Goal: Information Seeking & Learning: Understand process/instructions

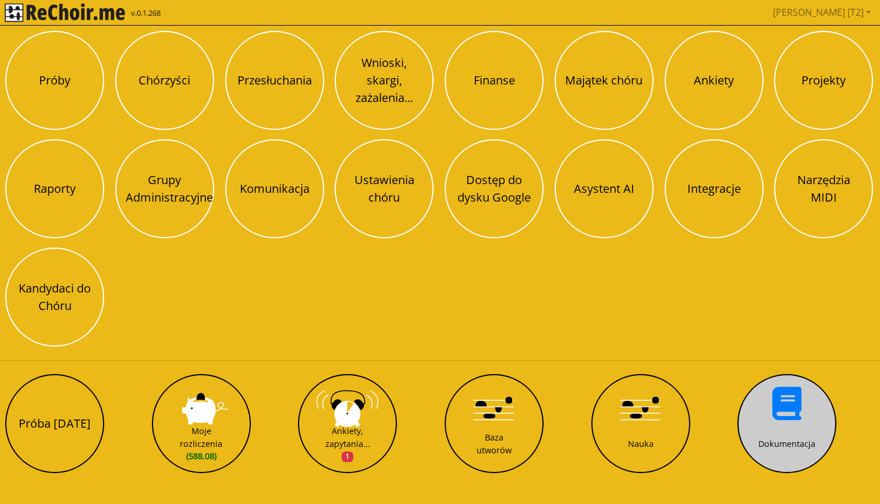
click at [772, 409] on button "Dokumentacja" at bounding box center [787, 423] width 99 height 99
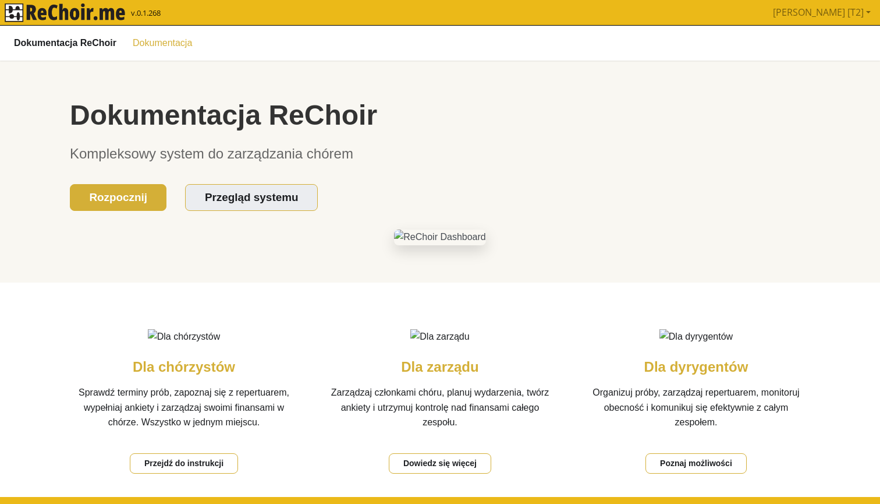
click at [160, 45] on link "Dokumentacja" at bounding box center [162, 43] width 73 height 20
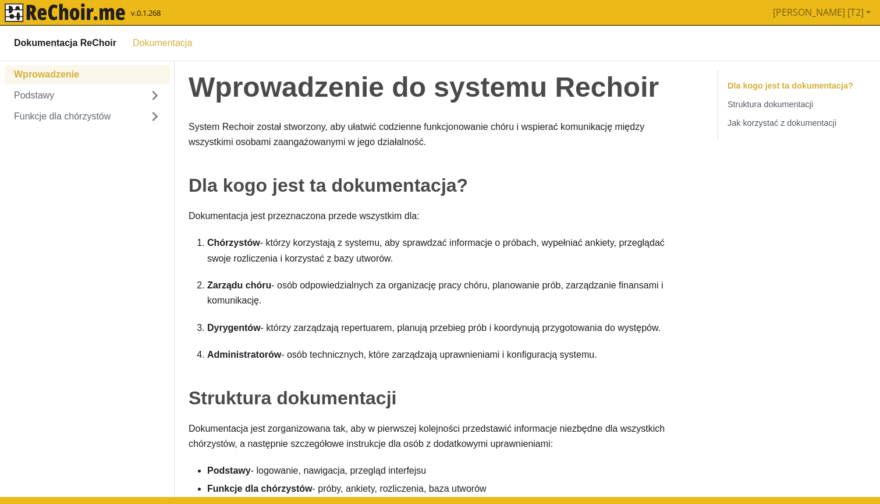
click b "Dokumentacja ReChoir"
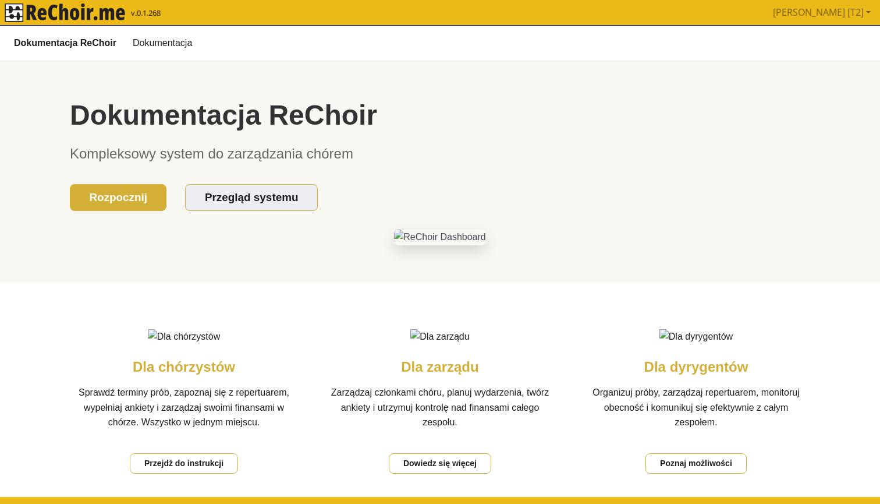
click at [95, 16] on img "rekłajer mi" at bounding box center [65, 12] width 121 height 19
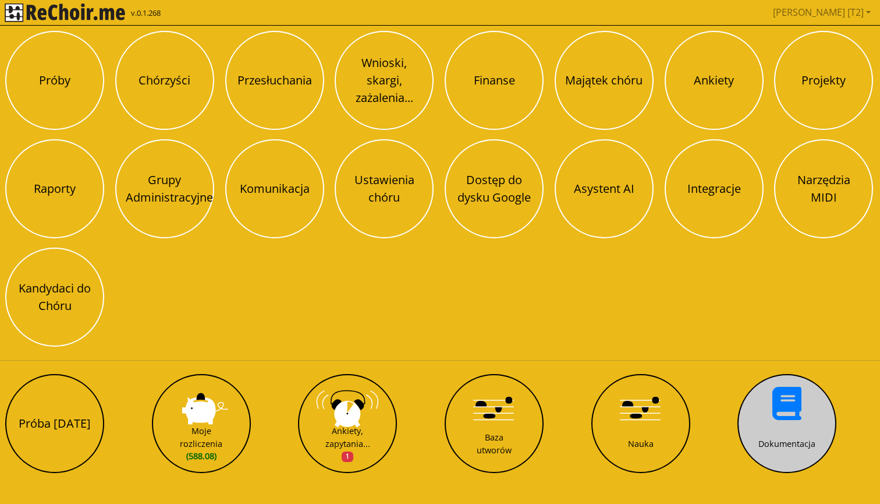
click at [783, 425] on button "Dokumentacja" at bounding box center [787, 423] width 99 height 99
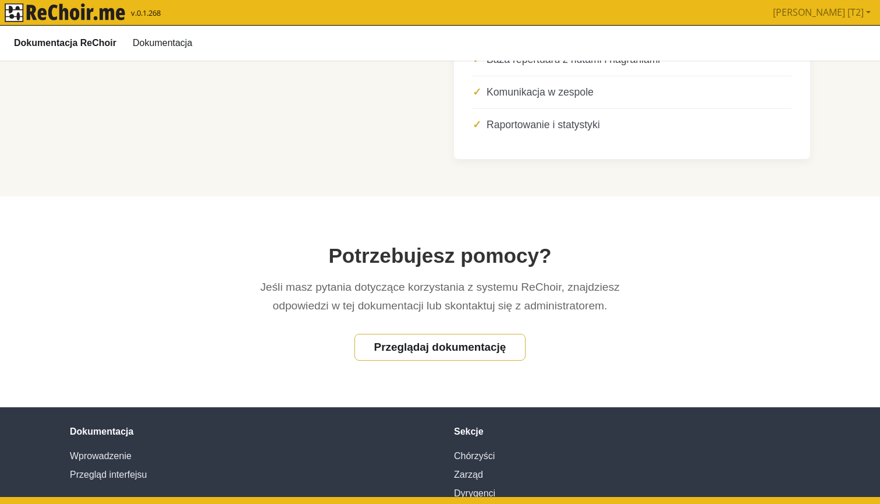
scroll to position [664, 0]
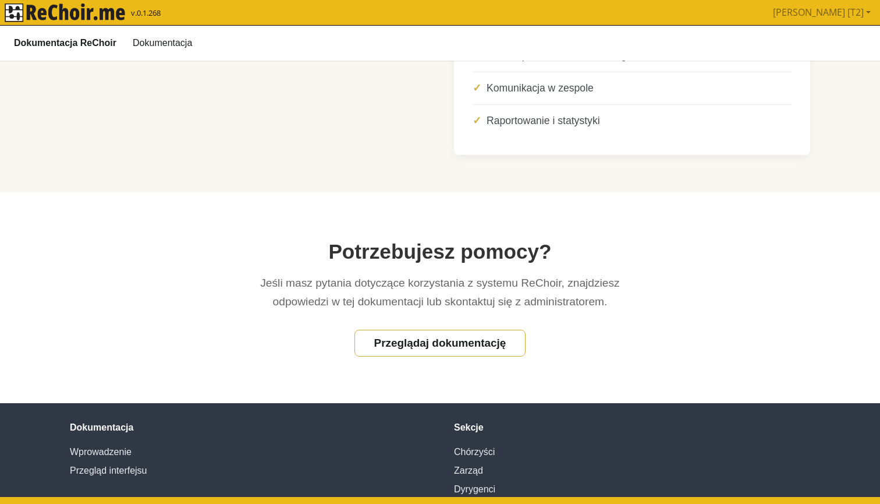
click at [524, 40] on li "Zarządzanie finansami chóru" at bounding box center [632, 23] width 319 height 33
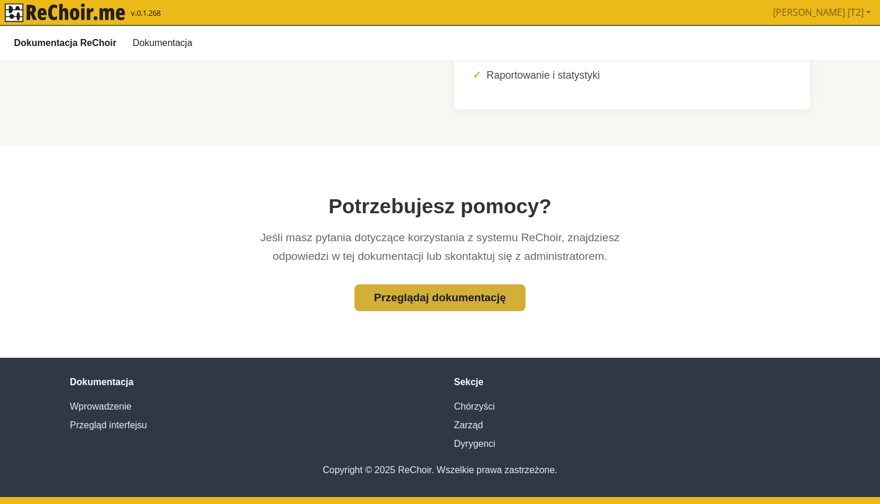
scroll to position [846, 0]
click at [455, 299] on link "Przeglądaj dokumentację" at bounding box center [440, 297] width 171 height 27
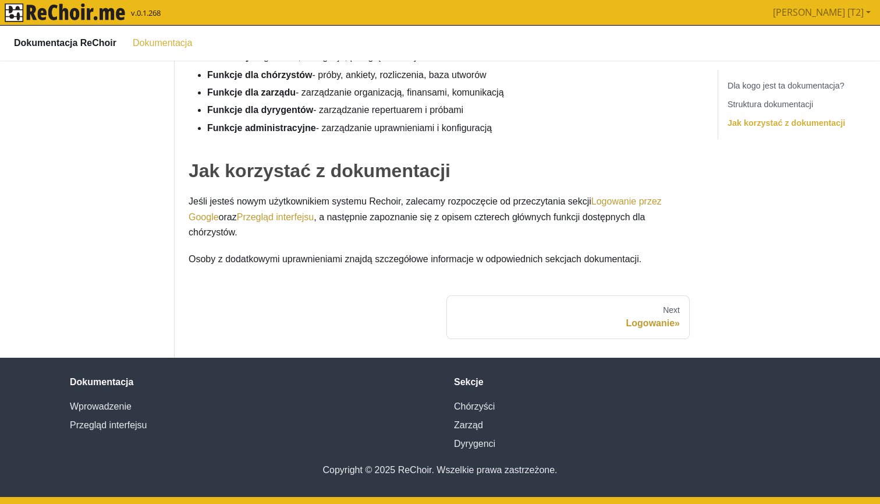
scroll to position [0, 0]
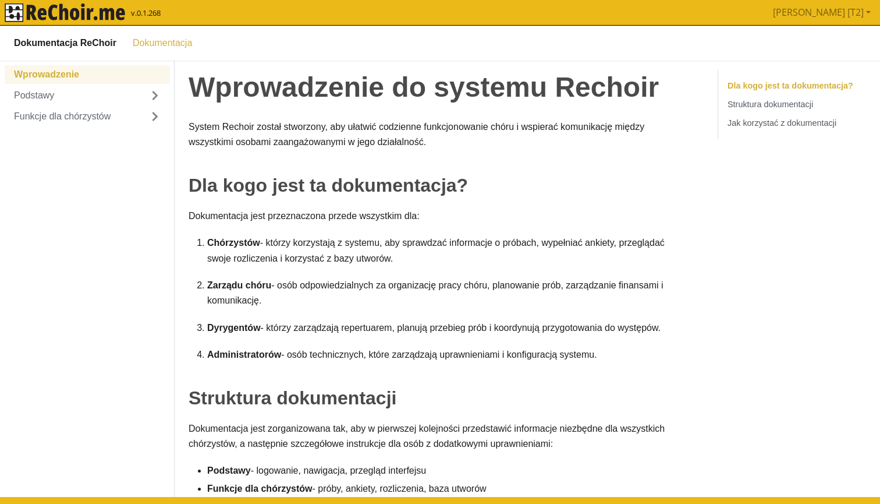
click at [111, 12] on img "rekłajer mi" at bounding box center [65, 12] width 121 height 19
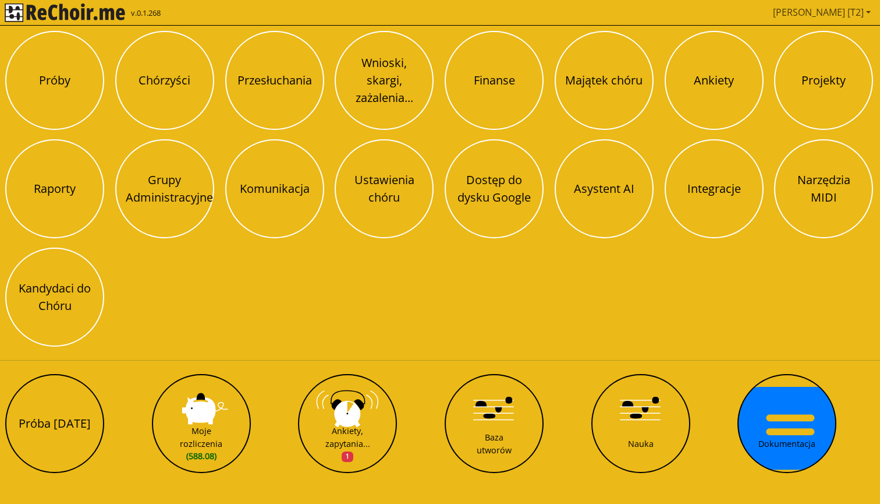
click at [841, 11] on link "[PERSON_NAME] [T2]" at bounding box center [822, 12] width 107 height 23
click at [808, 36] on link "Wyloguj" at bounding box center [805, 40] width 35 height 13
click at [105, 19] on img "rekłajer mi" at bounding box center [65, 12] width 121 height 19
click at [833, 10] on link "[PERSON_NAME] [T2]" at bounding box center [822, 12] width 107 height 23
click at [809, 37] on link "Wyloguj" at bounding box center [805, 40] width 35 height 13
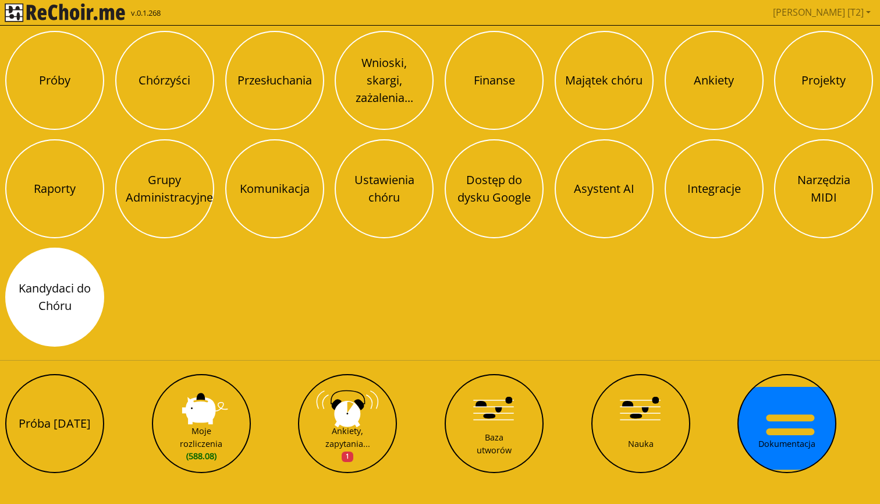
click at [84, 287] on button "Kandydaci do Chóru" at bounding box center [54, 296] width 99 height 99
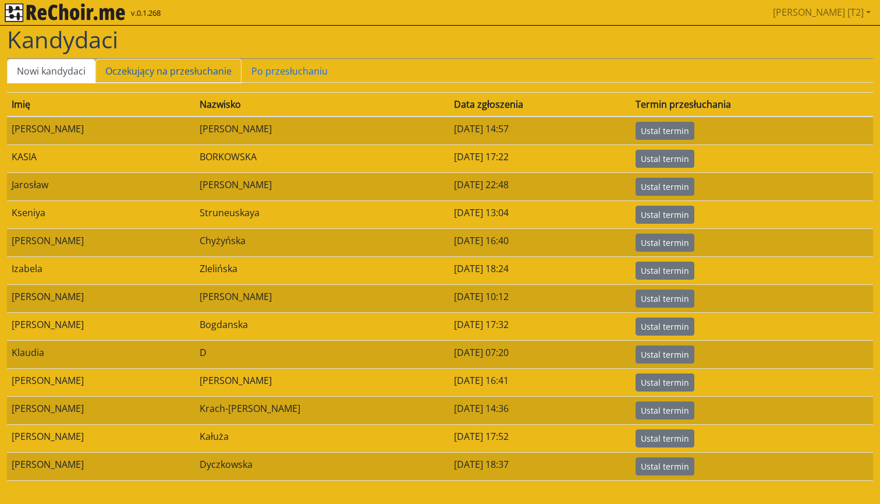
click at [146, 66] on link "Oczekujący na przesłuchanie" at bounding box center [169, 71] width 146 height 24
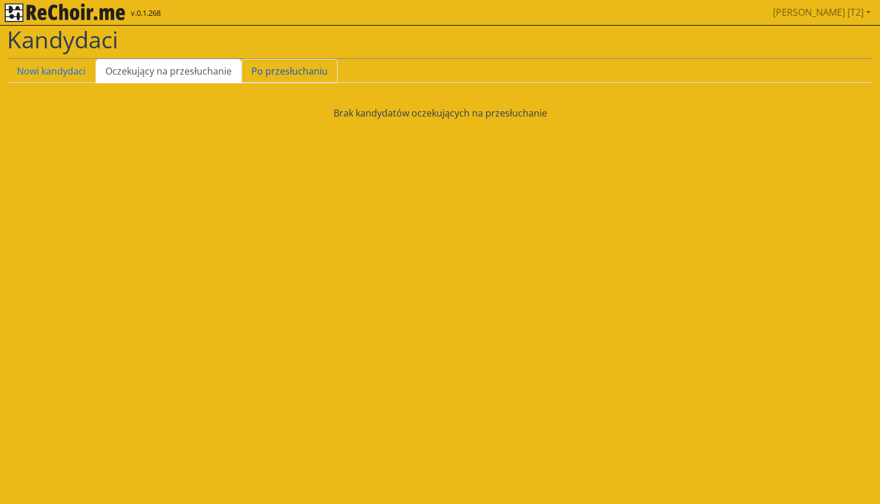
click at [271, 69] on link "Po przesłuchaniu" at bounding box center [290, 71] width 96 height 24
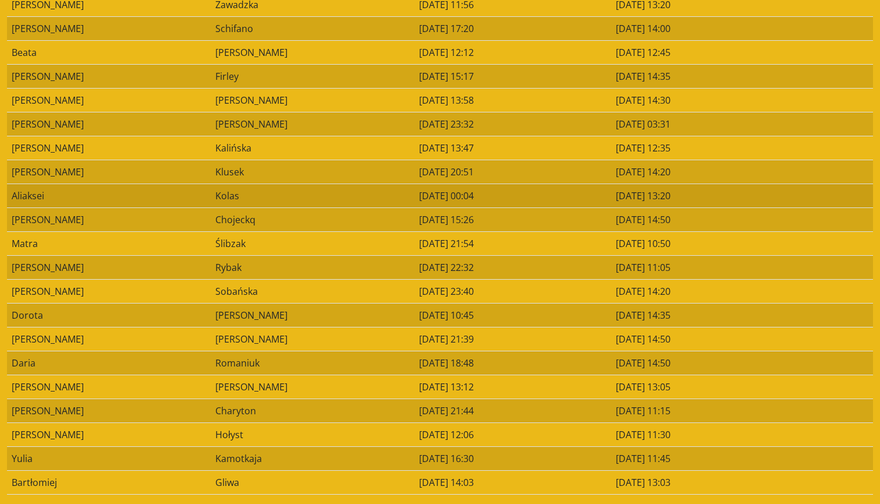
scroll to position [530, 0]
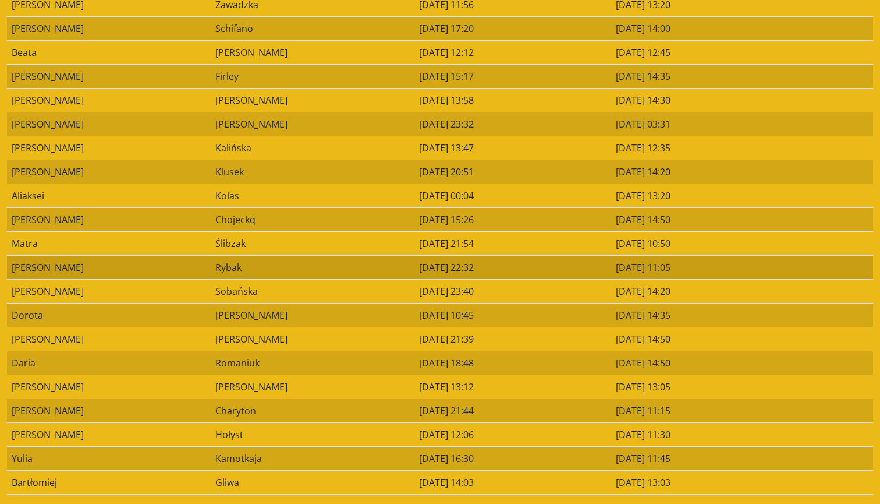
click at [211, 268] on td "Rybak" at bounding box center [313, 267] width 204 height 24
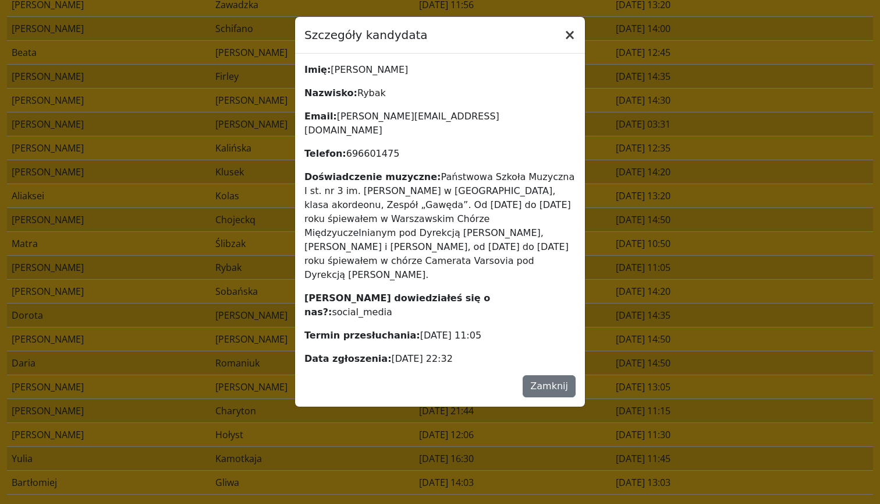
click at [570, 33] on button "×" at bounding box center [570, 35] width 30 height 33
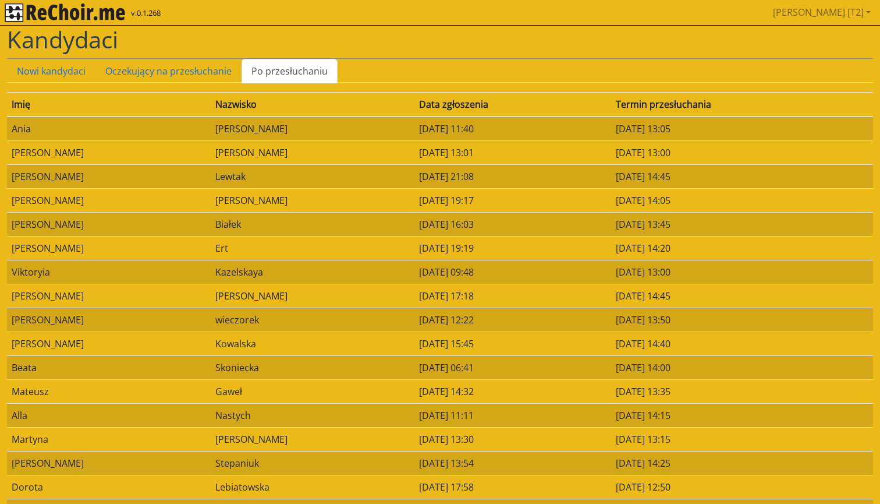
scroll to position [0, 0]
click at [189, 72] on link "Oczekujący na przesłuchanie" at bounding box center [169, 71] width 146 height 24
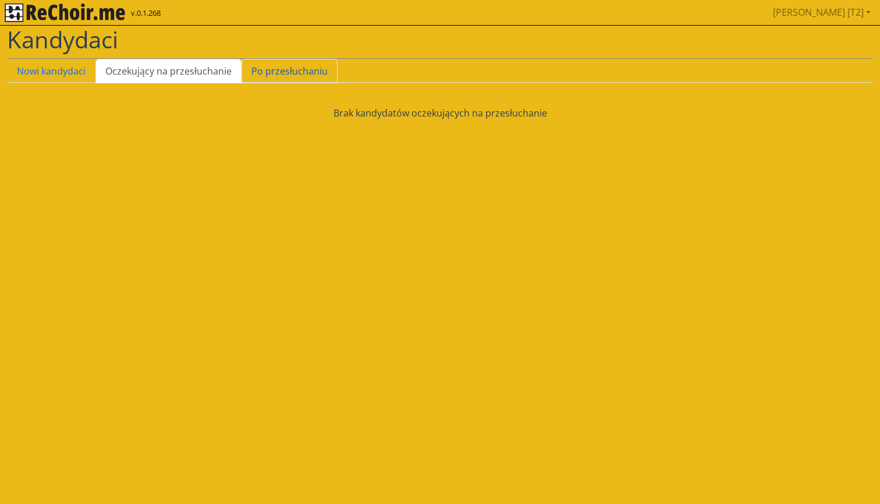
click at [275, 79] on link "Po przesłuchaniu" at bounding box center [290, 71] width 96 height 24
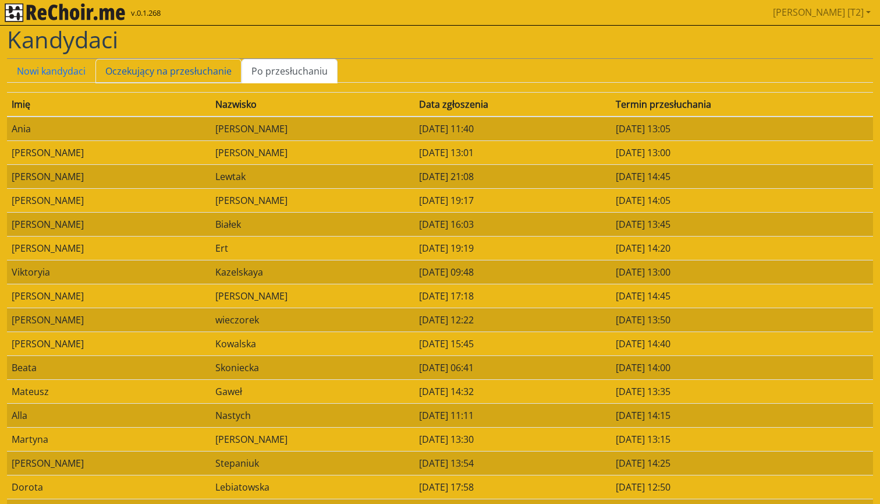
click at [194, 70] on link "Oczekujący na przesłuchanie" at bounding box center [169, 71] width 146 height 24
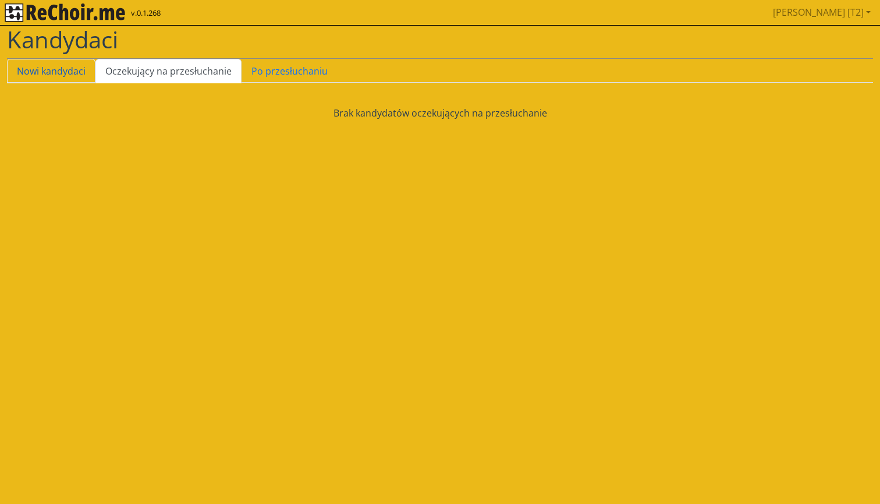
click at [71, 75] on link "Nowi kandydaci" at bounding box center [51, 71] width 89 height 24
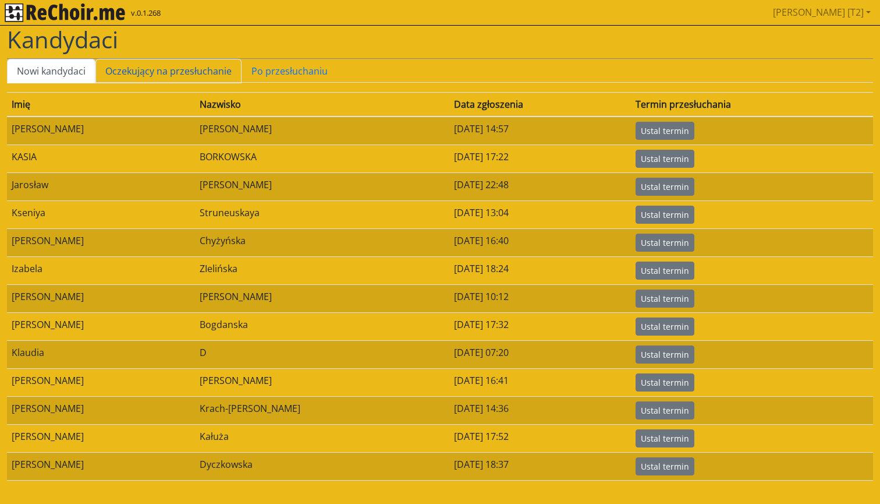
click at [142, 68] on link "Oczekujący na przesłuchanie" at bounding box center [169, 71] width 146 height 24
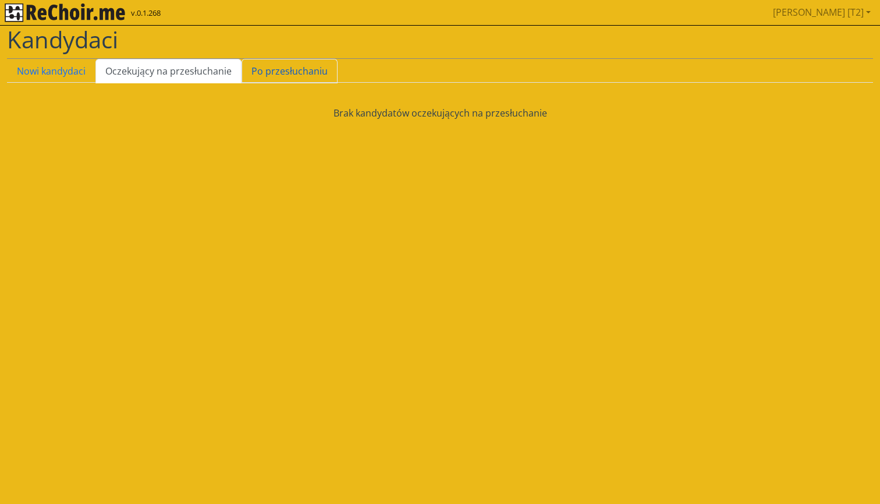
click at [262, 73] on link "Po przesłuchaniu" at bounding box center [290, 71] width 96 height 24
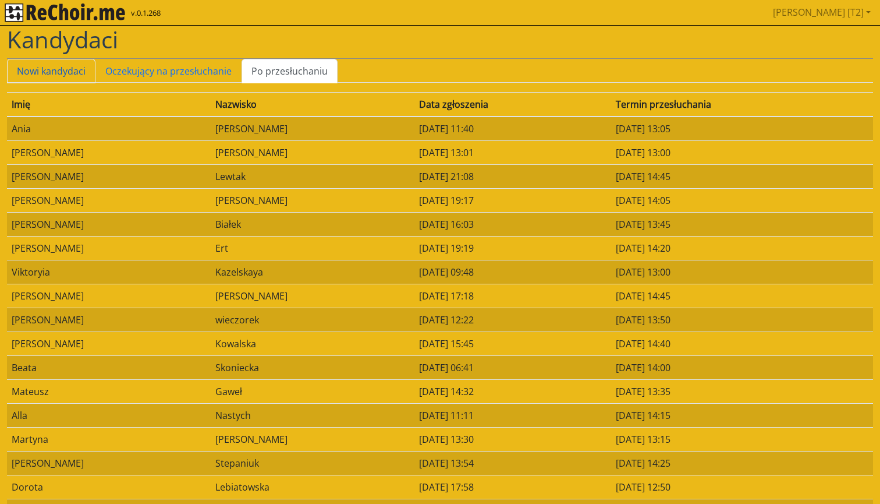
click at [85, 70] on link "Nowi kandydaci" at bounding box center [51, 71] width 89 height 24
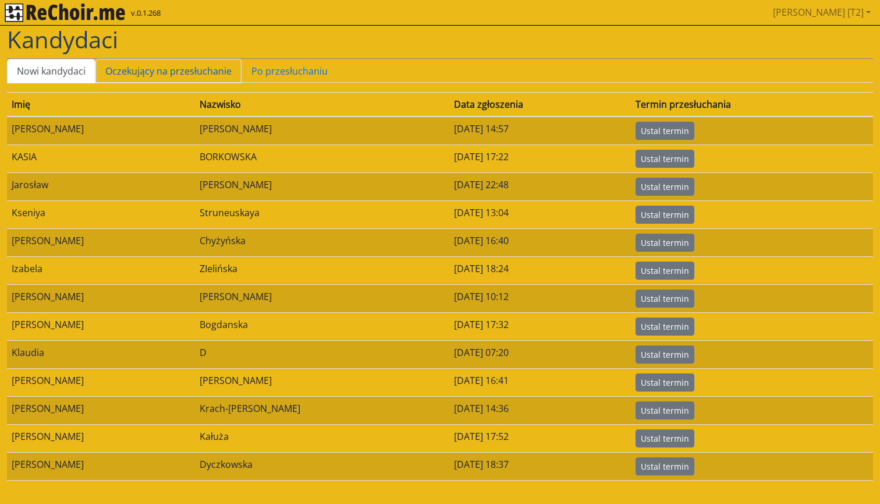
click at [132, 79] on link "Oczekujący na przesłuchanie" at bounding box center [169, 71] width 146 height 24
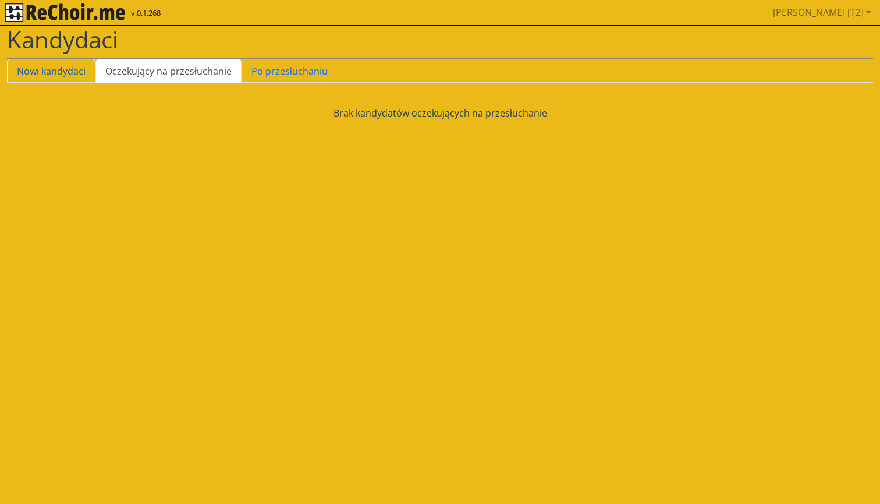
click at [62, 74] on link "Nowi kandydaci" at bounding box center [51, 71] width 89 height 24
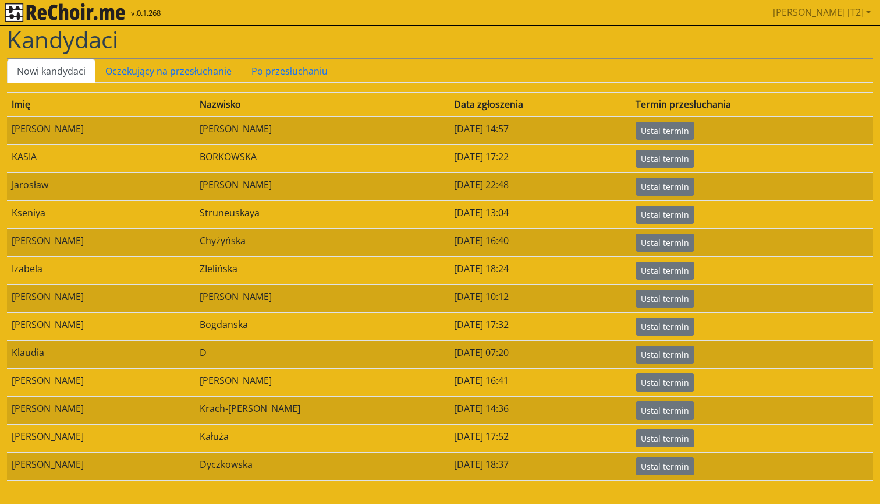
click at [454, 100] on div "Data zgłoszenia" at bounding box center [540, 104] width 172 height 14
click at [155, 61] on link "Oczekujący na przesłuchanie" at bounding box center [169, 71] width 146 height 24
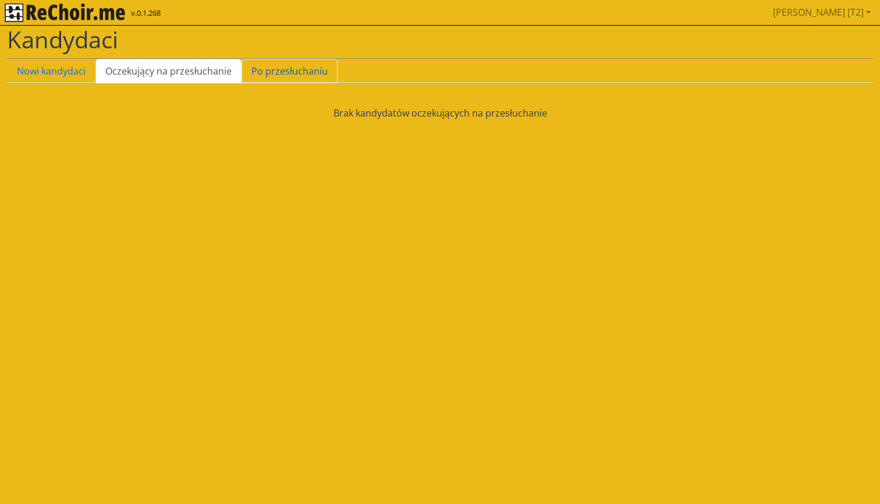
click at [286, 71] on link "Po przesłuchaniu" at bounding box center [290, 71] width 96 height 24
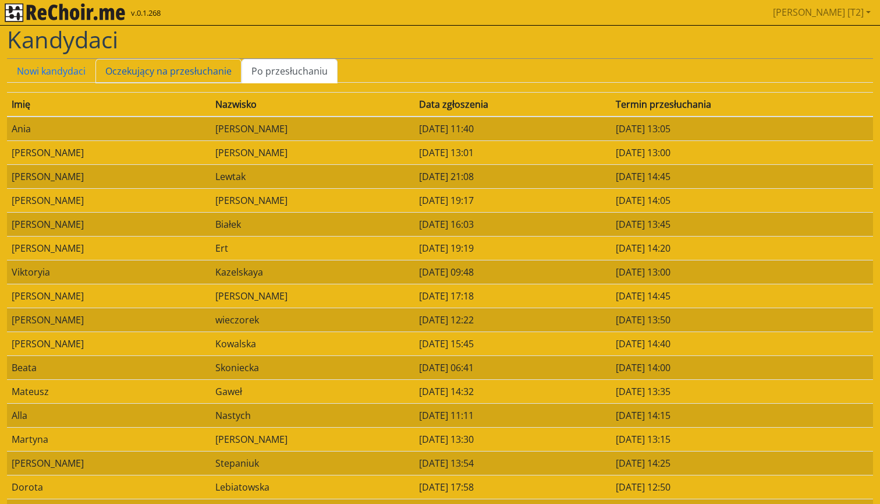
click at [189, 69] on link "Oczekujący na przesłuchanie" at bounding box center [169, 71] width 146 height 24
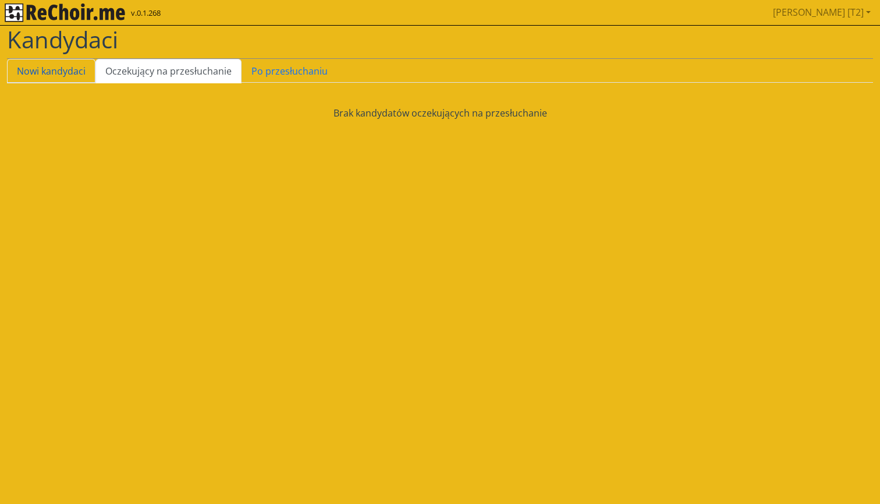
click at [83, 68] on link "Nowi kandydaci" at bounding box center [51, 71] width 89 height 24
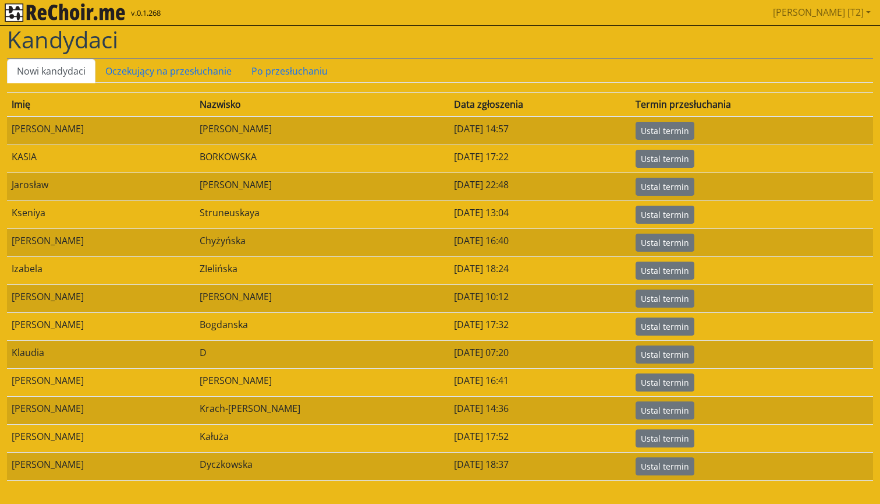
click at [94, 15] on img "rekłajer mi" at bounding box center [65, 12] width 121 height 19
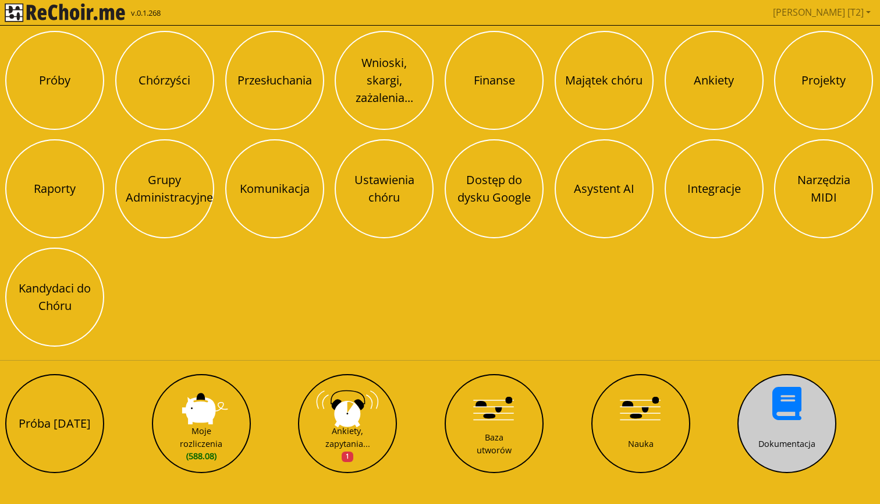
click at [807, 407] on button "Dokumentacja" at bounding box center [787, 423] width 99 height 99
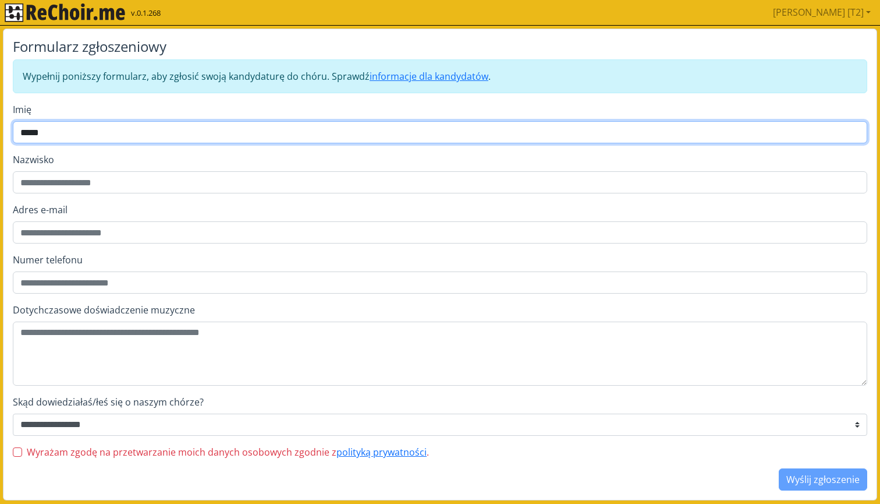
type input "*****"
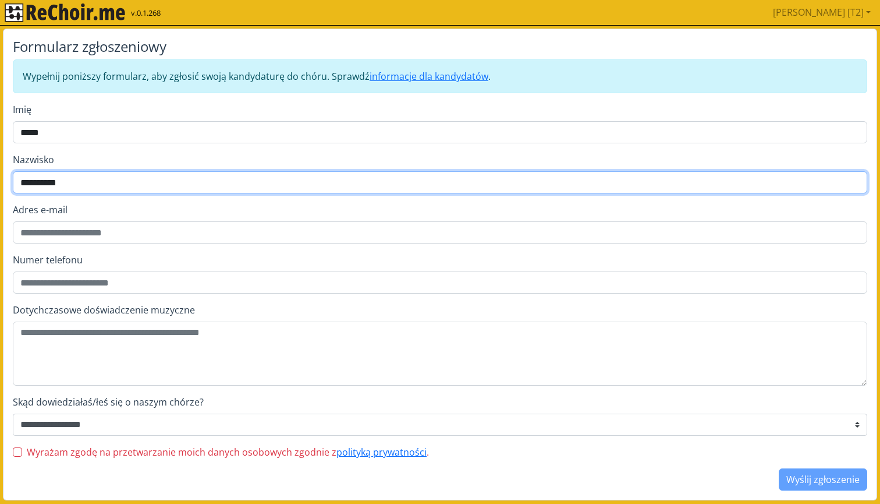
type input "**********"
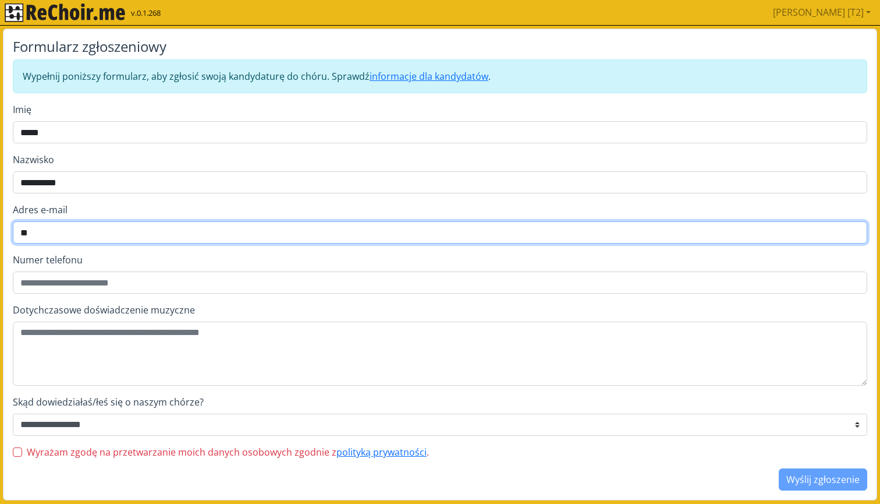
type input "*"
type input "********"
type input "**********"
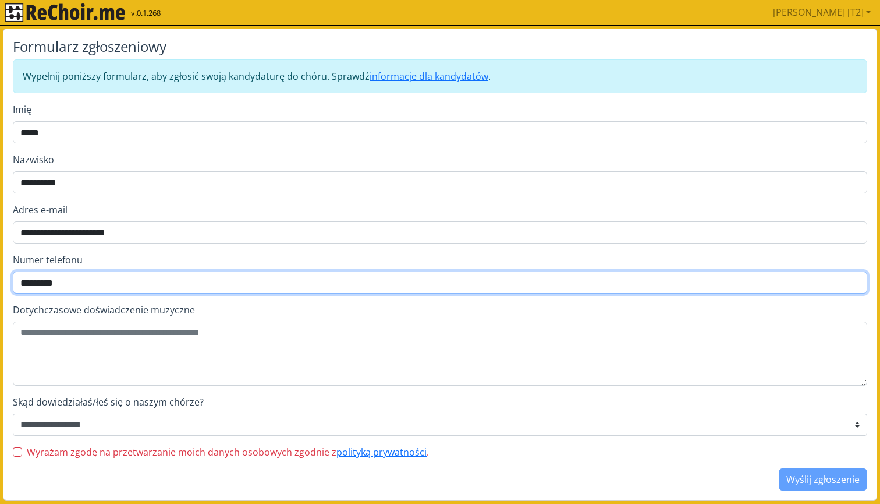
type input "*********"
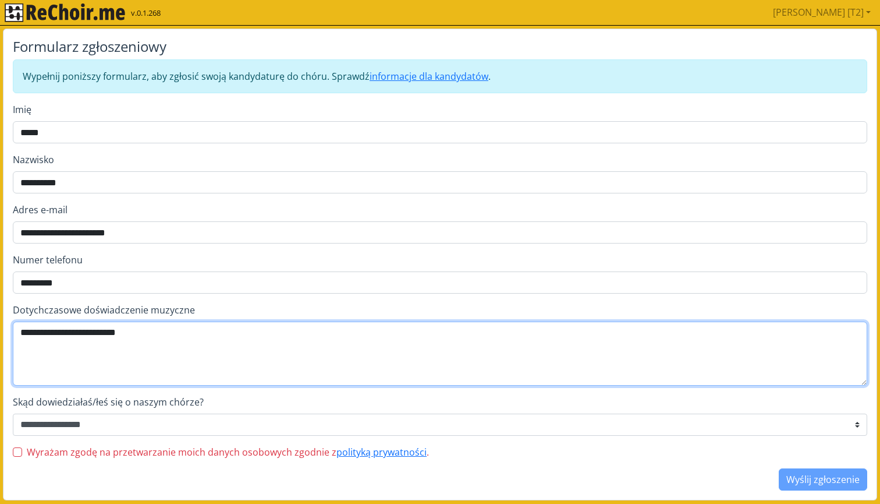
type textarea "**********"
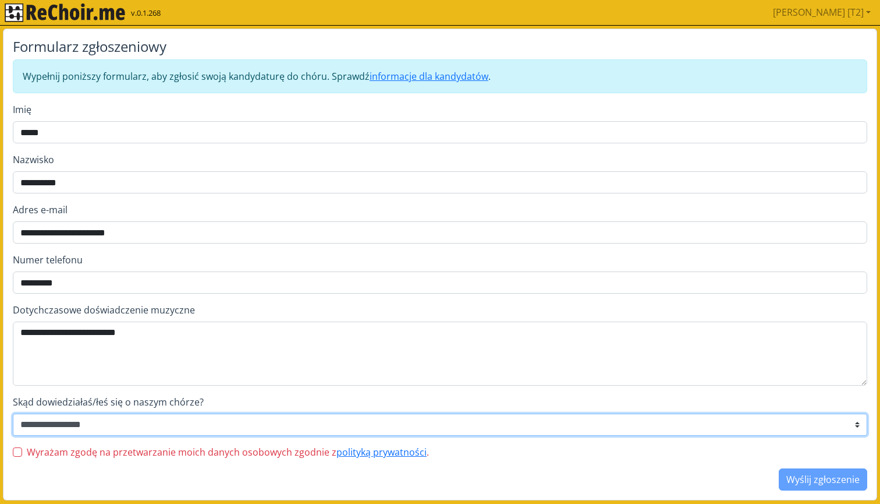
select select "********"
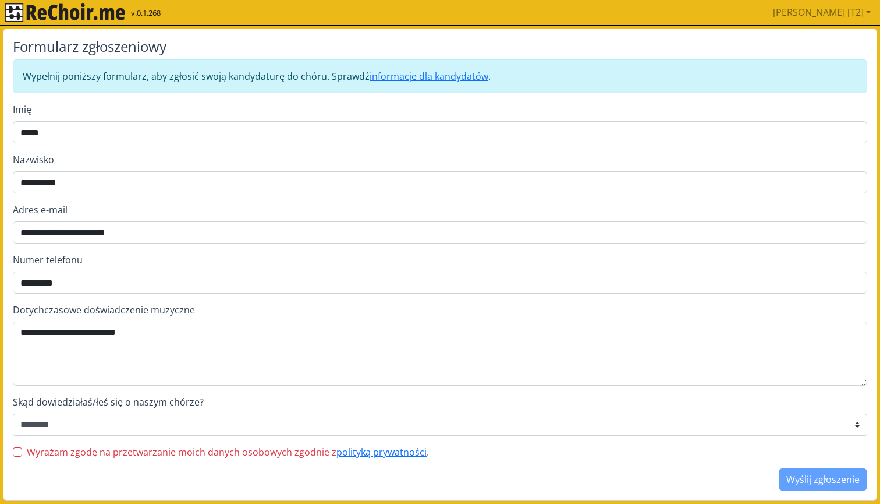
click at [40, 452] on label "Wyrażam zgodę na przetwarzanie moich danych osobowych zgodnie z polityką prywat…" at bounding box center [228, 452] width 402 height 14
click at [805, 476] on button "Wyślij zgłoszenie" at bounding box center [823, 479] width 89 height 22
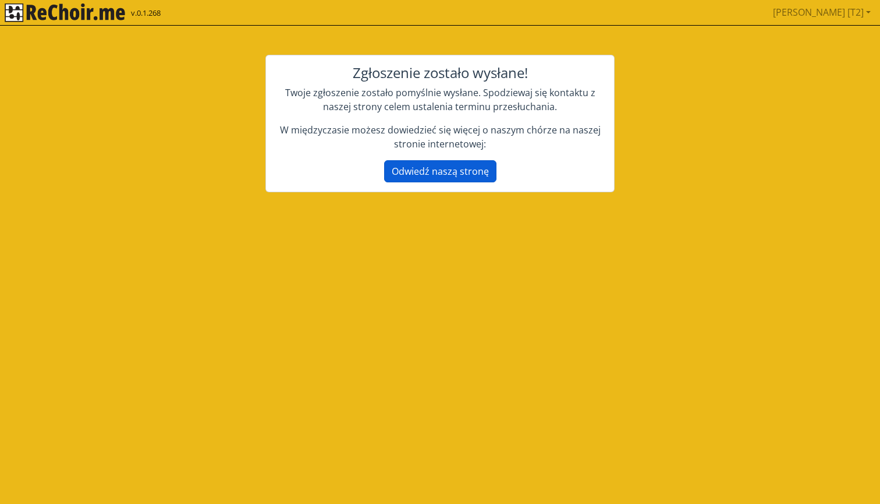
click at [420, 170] on link "Odwiedź naszą stronę" at bounding box center [440, 171] width 112 height 22
click at [101, 22] on div "v.0.1.268" at bounding box center [65, 12] width 121 height 25
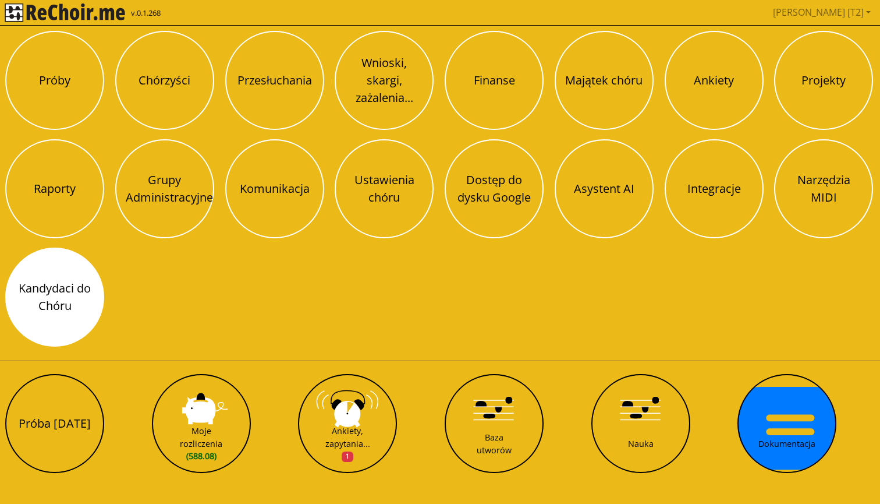
click at [87, 302] on button "Kandydaci do Chóru" at bounding box center [54, 296] width 99 height 99
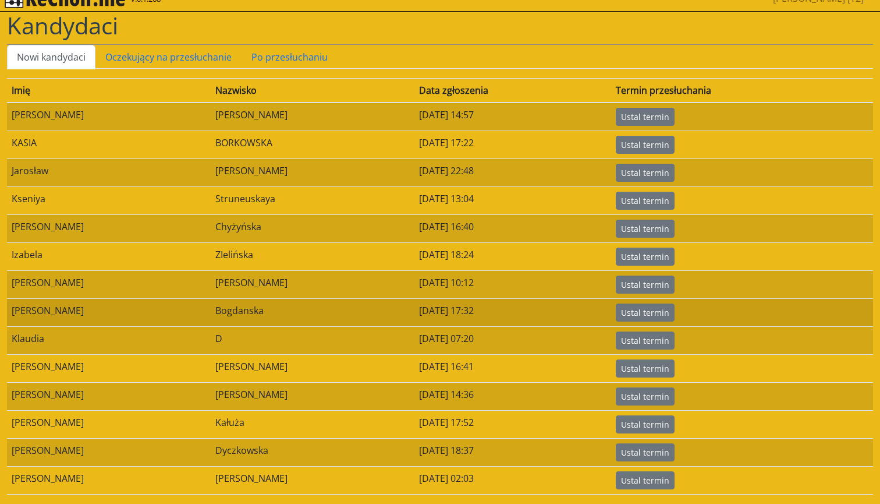
scroll to position [14, 0]
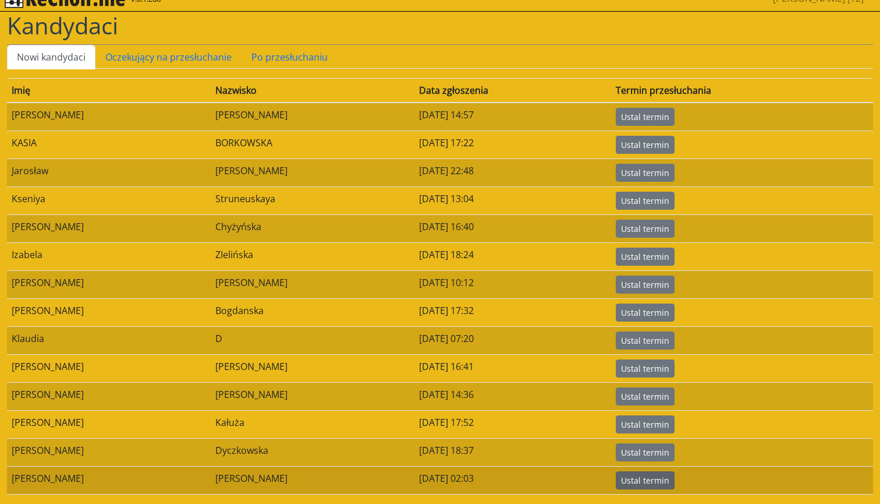
click at [638, 483] on button "Ustal termin" at bounding box center [645, 480] width 59 height 18
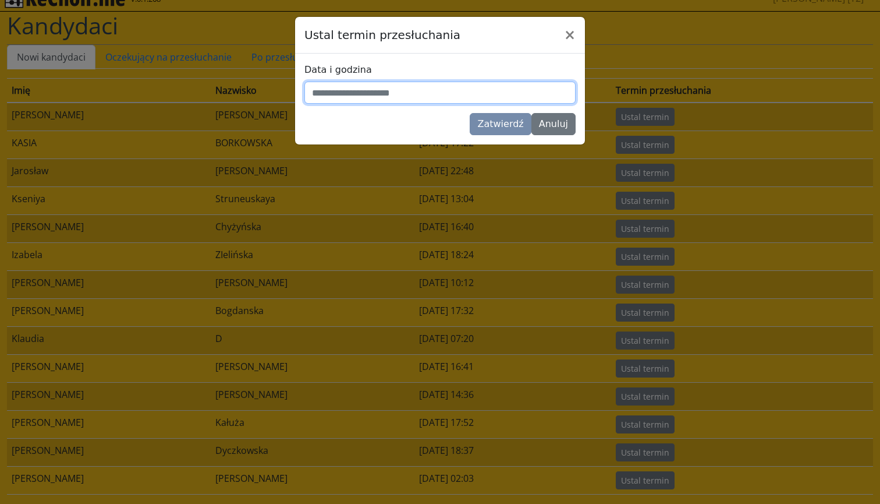
click at [428, 100] on input "text" at bounding box center [440, 93] width 271 height 22
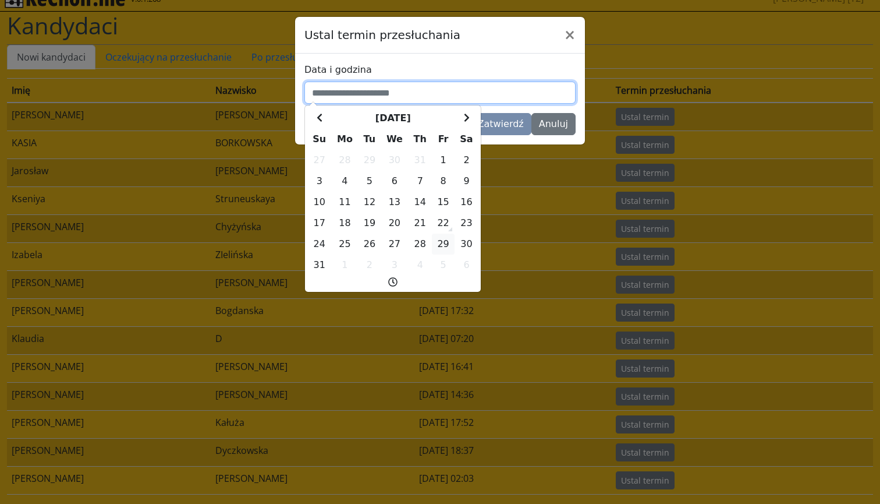
click at [446, 242] on td "29" at bounding box center [443, 244] width 23 height 21
type input "**********"
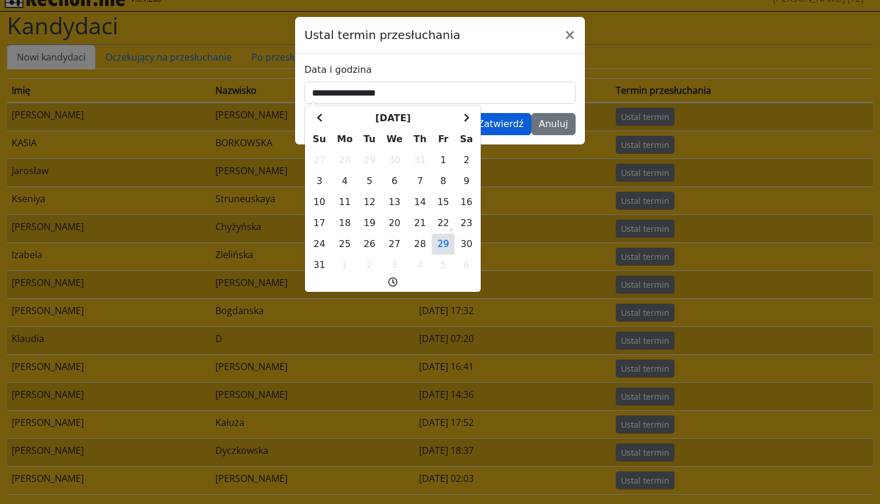
click at [513, 125] on button "Zatwierdź" at bounding box center [500, 124] width 61 height 22
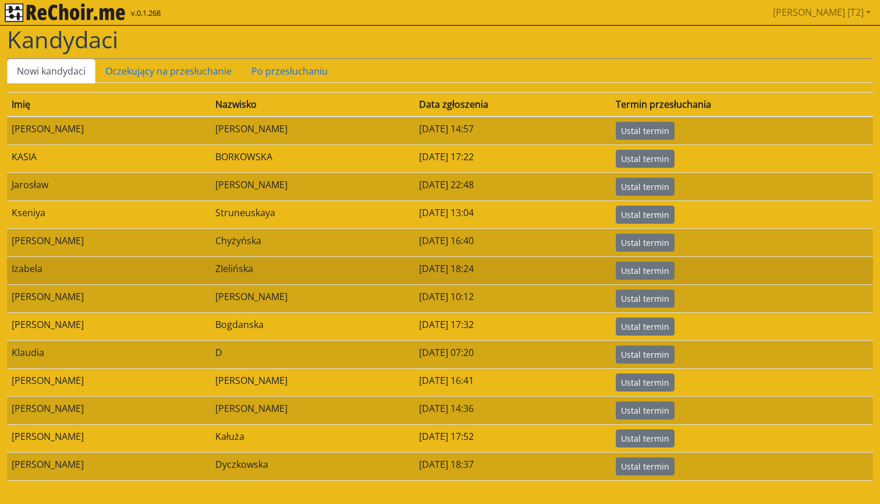
scroll to position [0, 0]
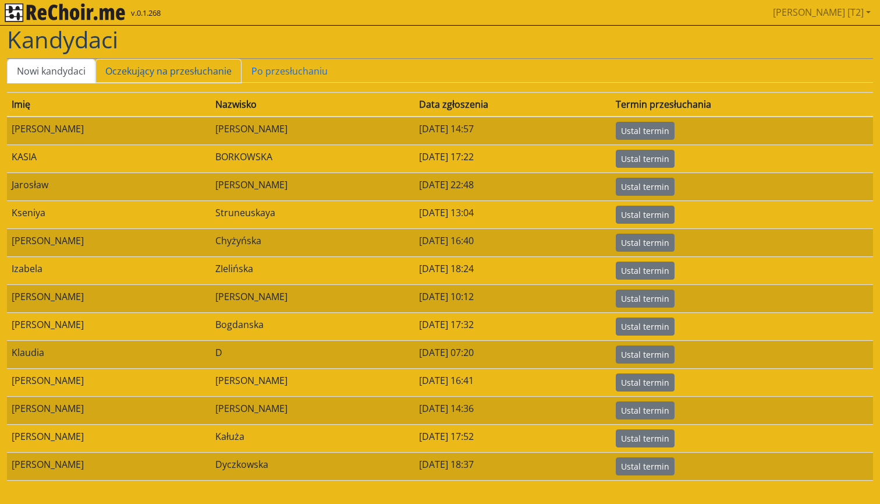
click at [203, 65] on link "Oczekujący na przesłuchanie" at bounding box center [169, 71] width 146 height 24
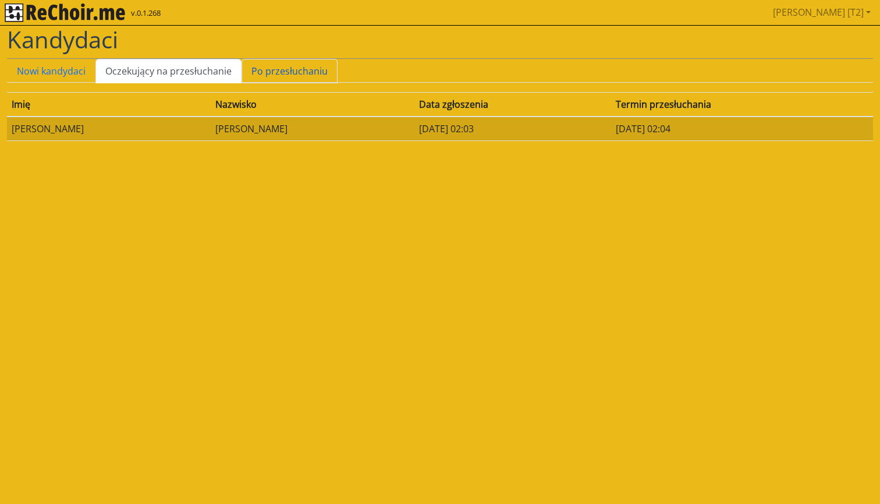
click at [284, 70] on link "Po przesłuchaniu" at bounding box center [290, 71] width 96 height 24
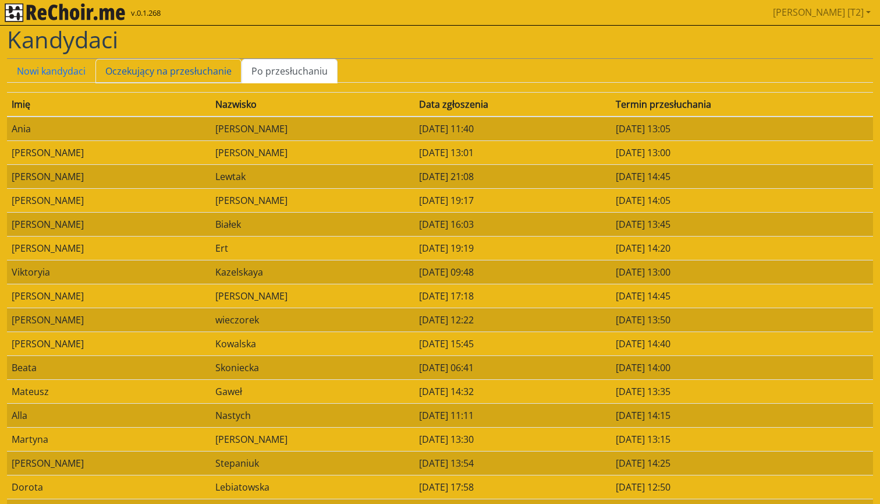
click at [227, 66] on link "Oczekujący na przesłuchanie" at bounding box center [169, 71] width 146 height 24
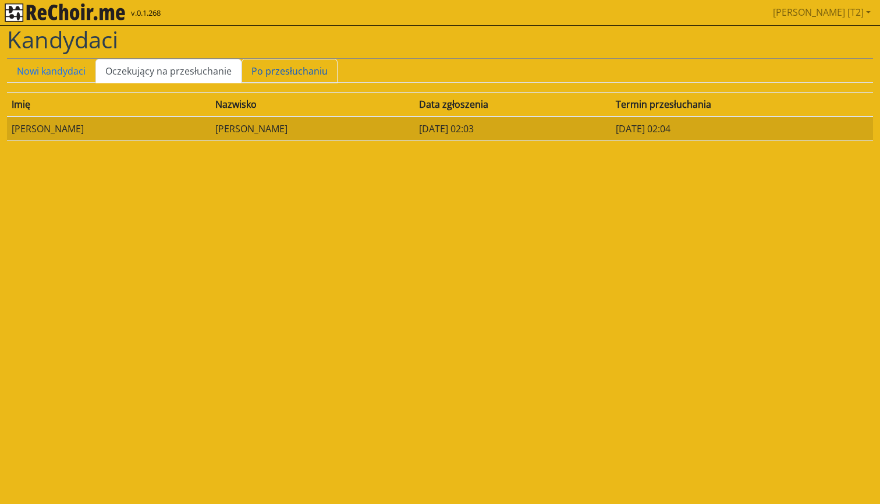
click at [288, 71] on link "Po przesłuchaniu" at bounding box center [290, 71] width 96 height 24
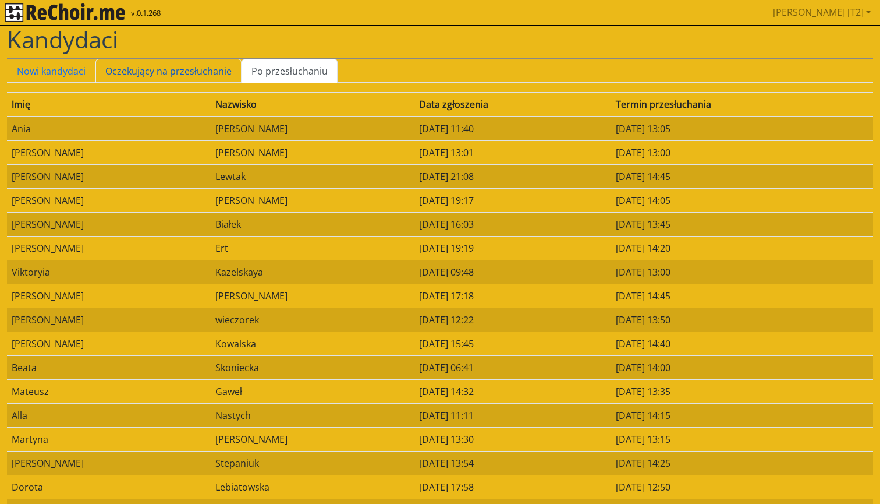
click at [220, 67] on link "Oczekujący na przesłuchanie" at bounding box center [169, 71] width 146 height 24
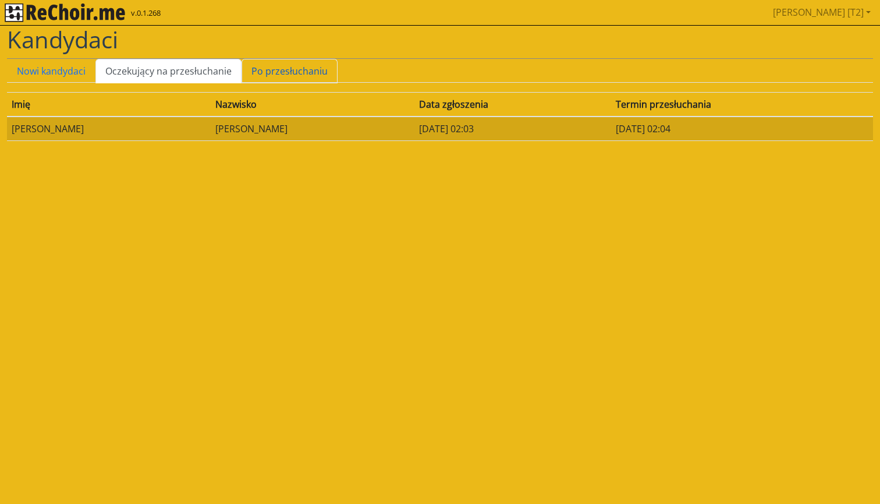
click at [298, 73] on link "Po przesłuchaniu" at bounding box center [290, 71] width 96 height 24
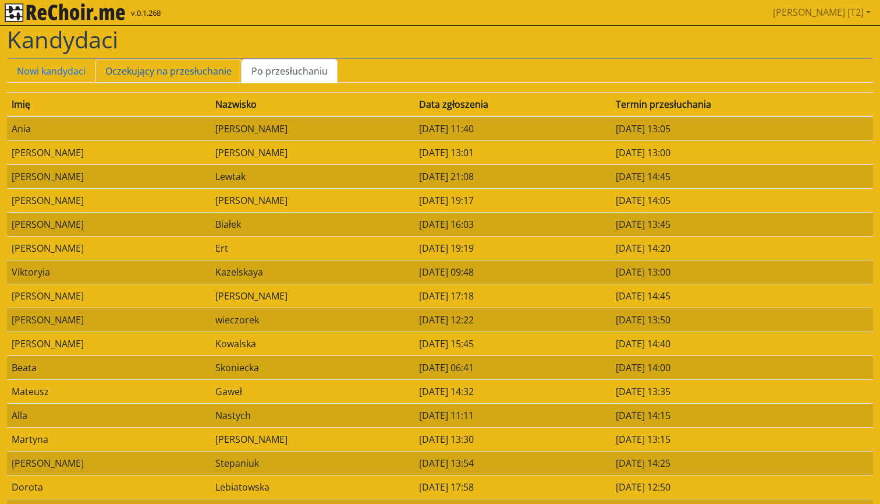
click at [208, 63] on link "Oczekujący na przesłuchanie" at bounding box center [169, 71] width 146 height 24
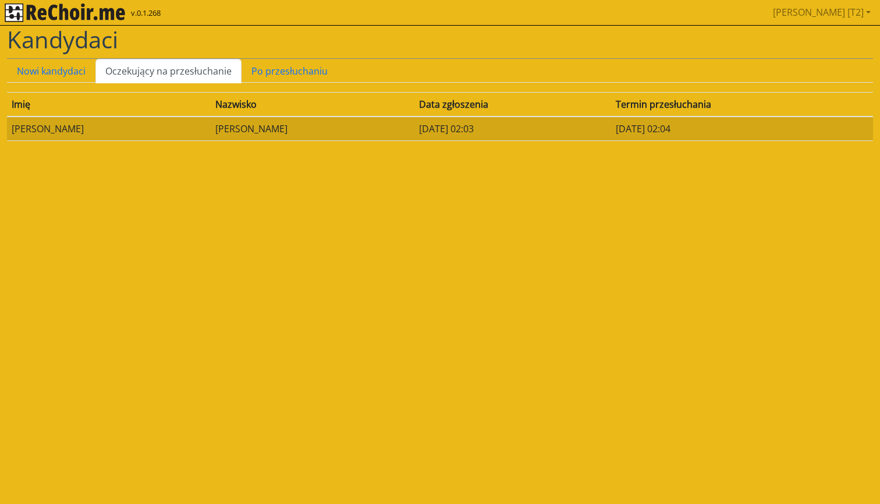
click at [89, 57] on div "Kandydaci" at bounding box center [440, 42] width 866 height 33
click at [79, 62] on link "Nowi kandydaci" at bounding box center [51, 71] width 89 height 24
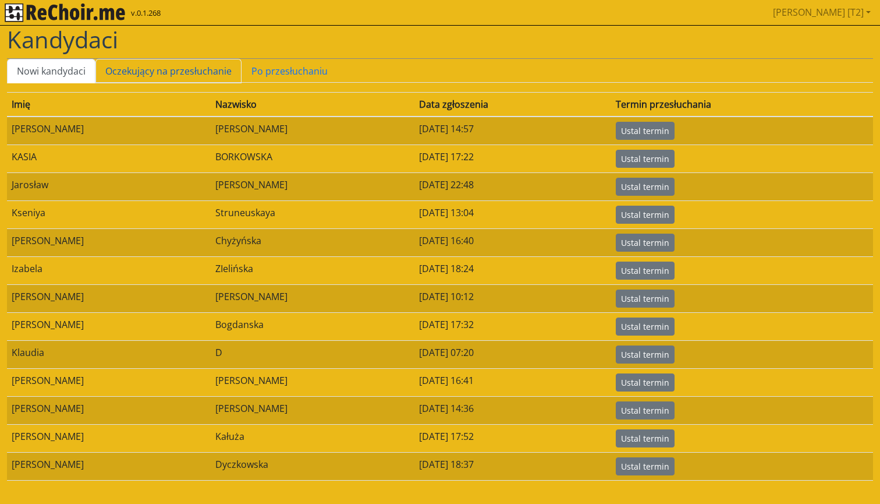
click at [153, 73] on link "Oczekujący na przesłuchanie" at bounding box center [169, 71] width 146 height 24
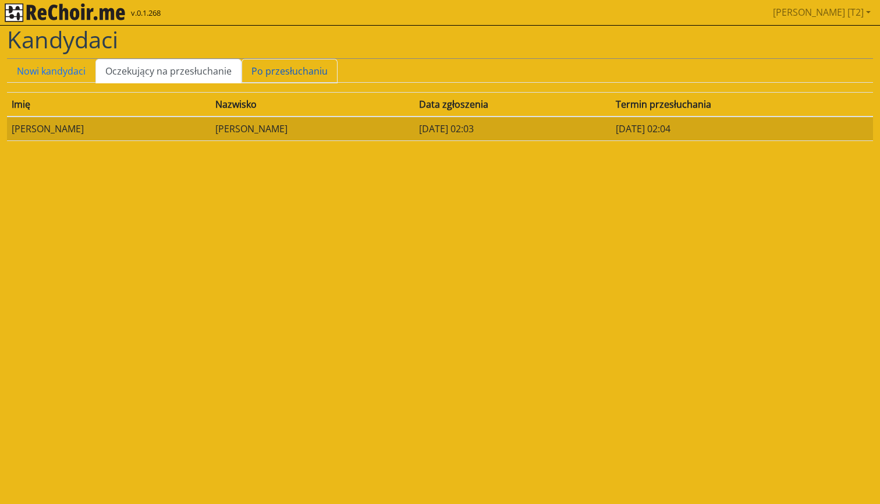
click at [256, 73] on link "Po przesłuchaniu" at bounding box center [290, 71] width 96 height 24
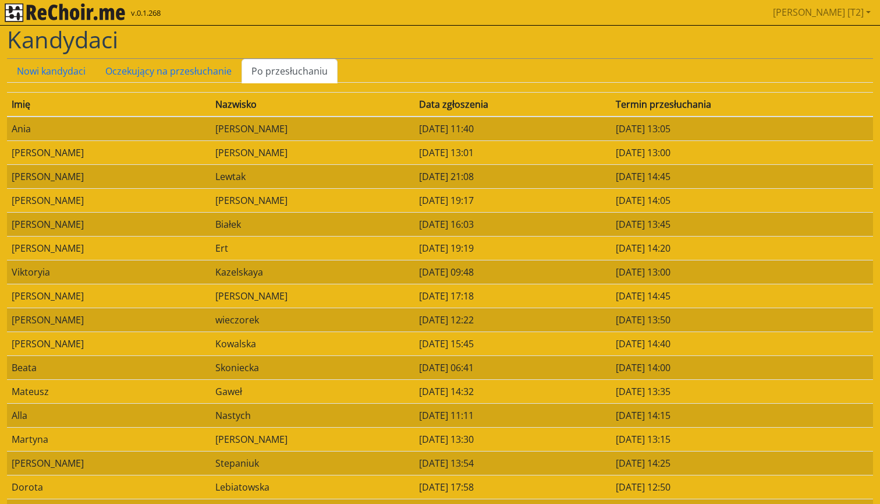
click at [91, 13] on img "rekłajer mi" at bounding box center [65, 12] width 121 height 19
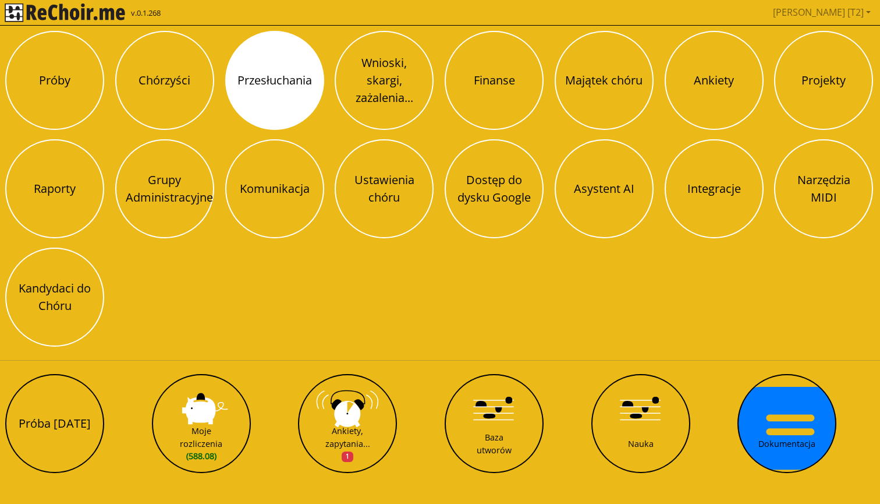
click at [280, 70] on button "Przesłuchania" at bounding box center [274, 80] width 99 height 99
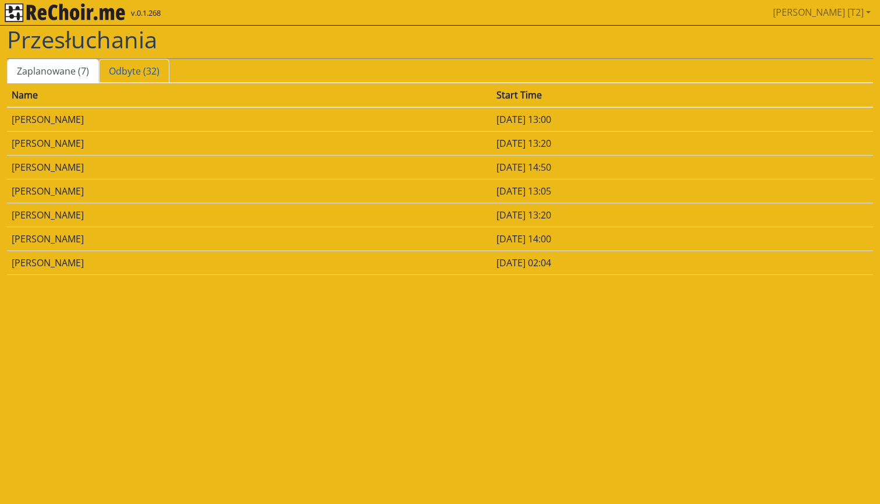
click at [127, 69] on link "Odbyte (32)" at bounding box center [134, 71] width 70 height 24
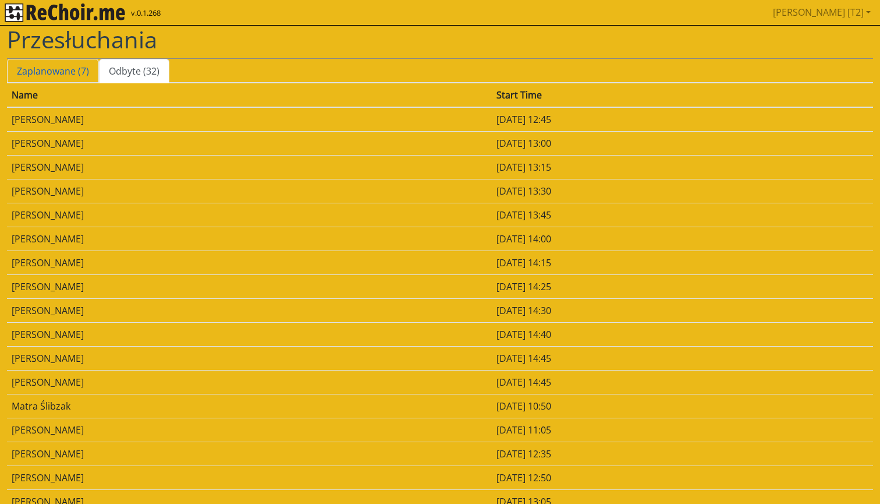
click at [73, 63] on link "Zaplanowane (7)" at bounding box center [53, 71] width 92 height 24
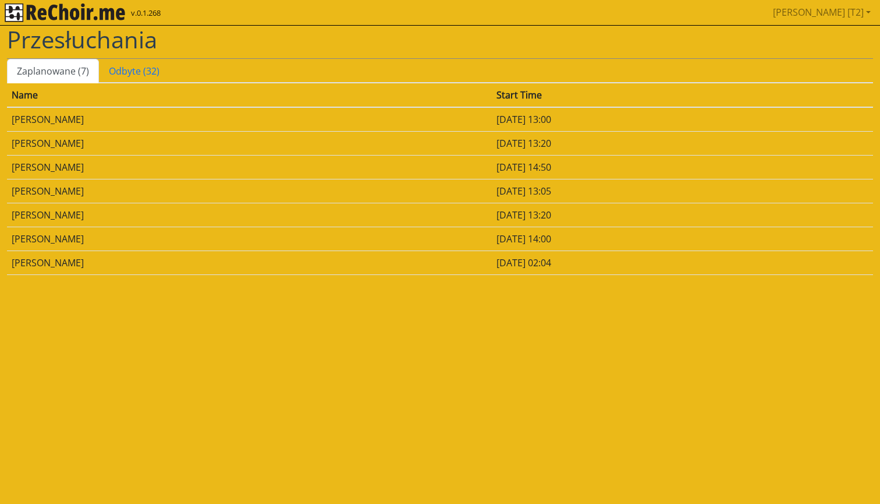
click at [178, 261] on td "Piotr Czechowicz" at bounding box center [249, 262] width 485 height 24
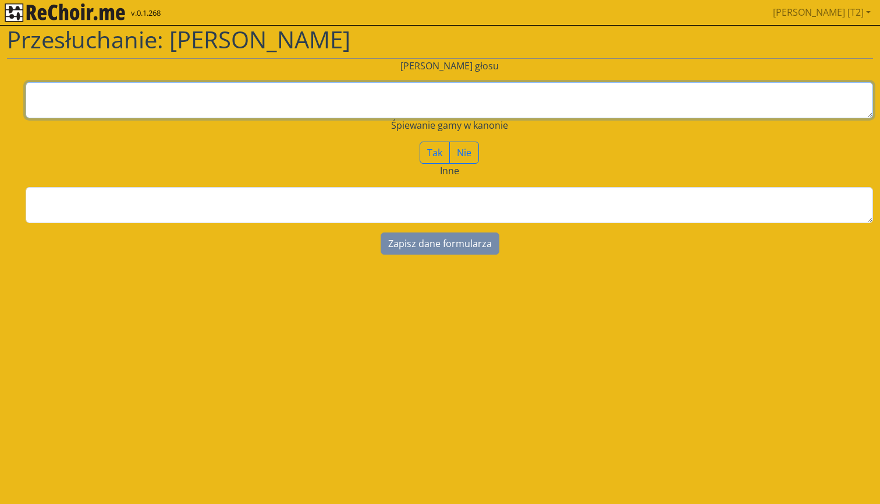
click at [401, 103] on textarea at bounding box center [450, 100] width 848 height 36
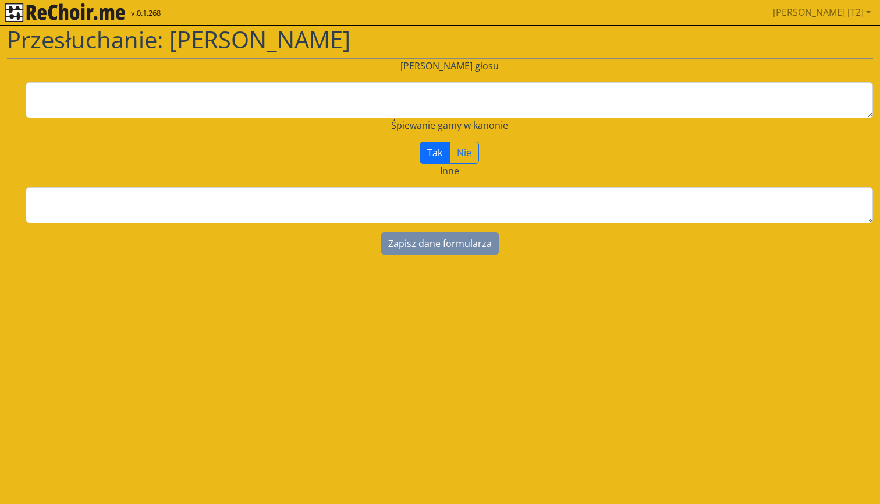
click at [438, 159] on label "Tak" at bounding box center [435, 153] width 30 height 22
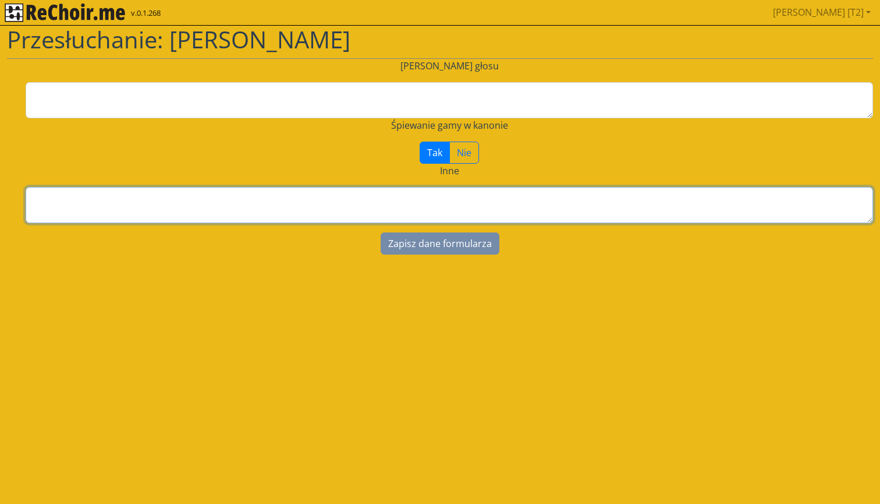
click at [379, 207] on textarea at bounding box center [450, 205] width 848 height 36
type textarea "***"
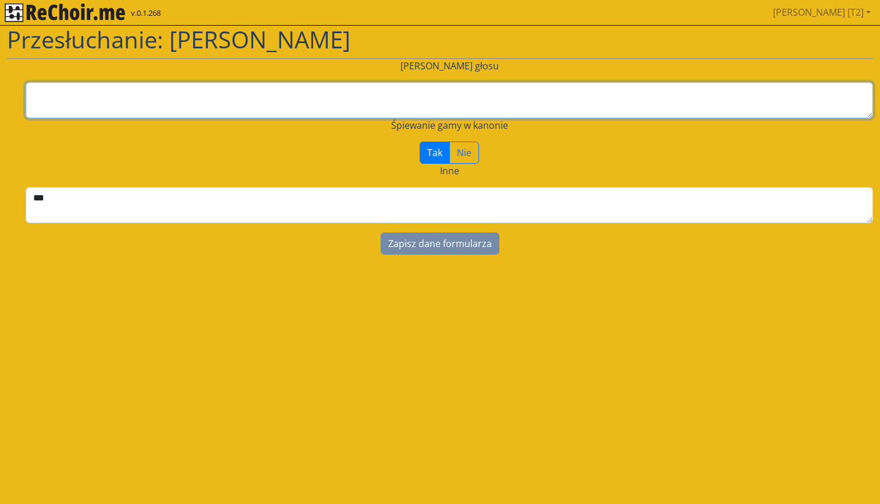
click at [376, 90] on textarea at bounding box center [450, 100] width 848 height 36
type textarea "***"
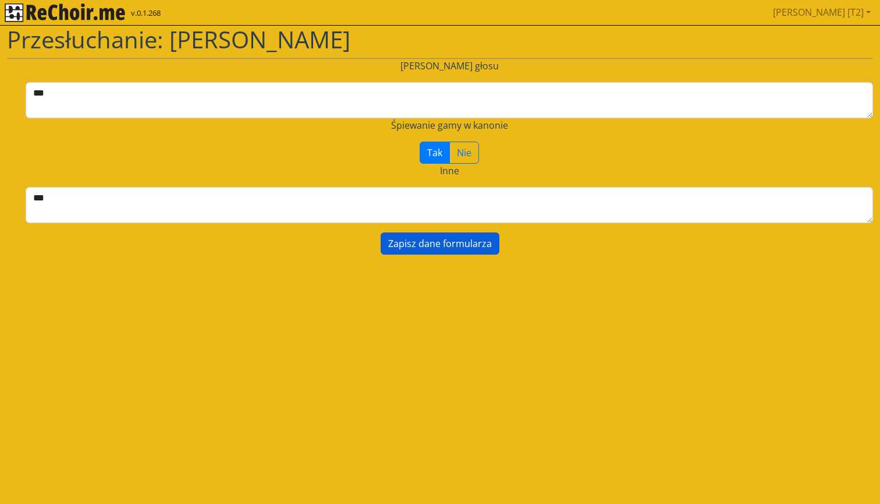
click at [431, 244] on button "Zapisz dane formularza" at bounding box center [440, 243] width 119 height 22
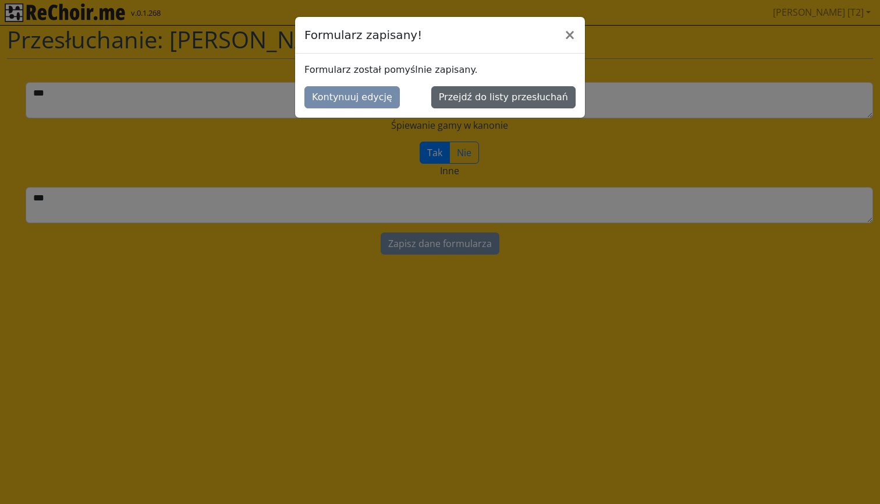
click at [465, 98] on button "Przejdź do listy przesłuchań" at bounding box center [503, 97] width 144 height 22
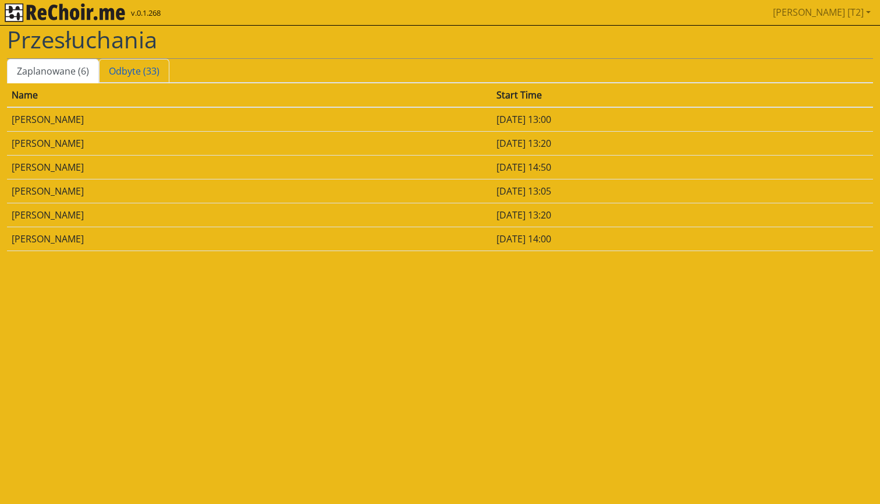
click at [118, 69] on link "Odbyte (33)" at bounding box center [134, 71] width 70 height 24
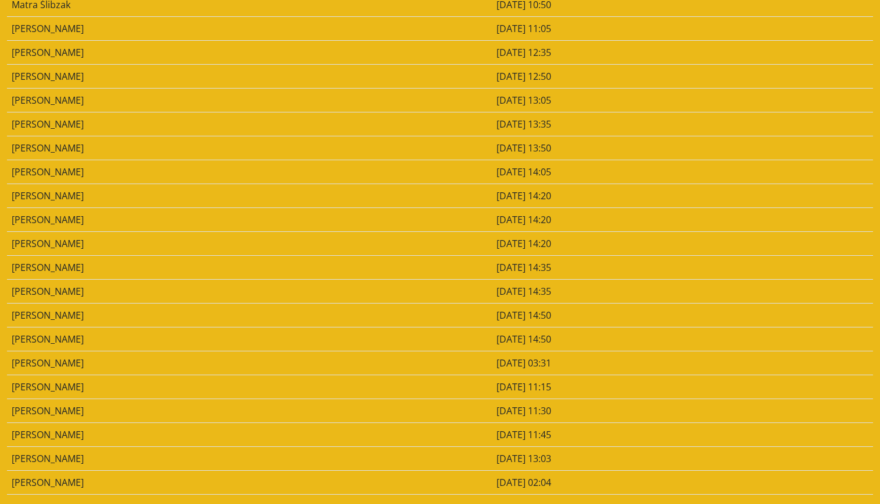
scroll to position [401, 0]
click at [198, 480] on td "Piotr Czechowicz" at bounding box center [249, 482] width 485 height 24
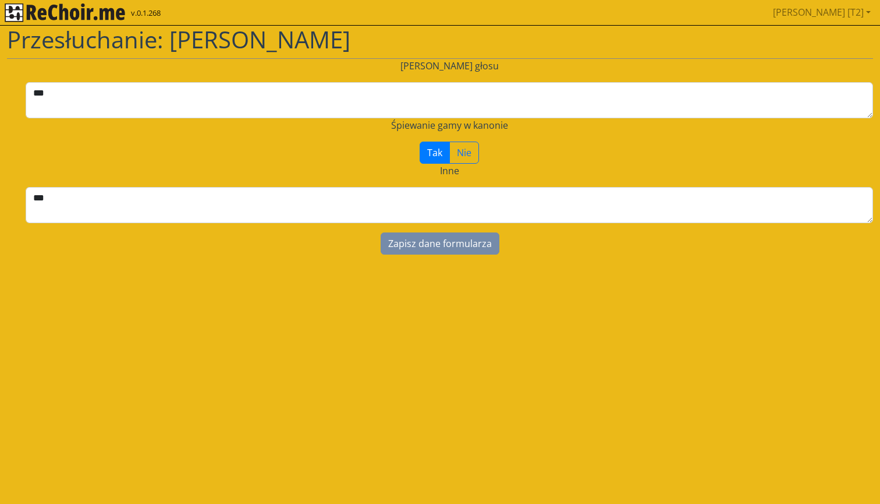
click at [102, 26] on span "Przesłuchanie: Piotr Czechowicz" at bounding box center [179, 39] width 344 height 32
click at [102, 16] on img "rekłajer mi" at bounding box center [65, 12] width 121 height 19
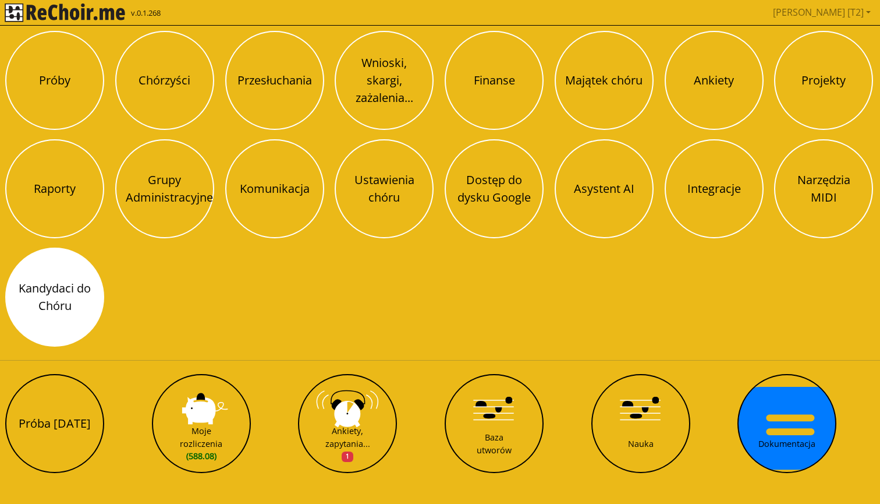
click at [74, 281] on button "Kandydaci do Chóru" at bounding box center [54, 296] width 99 height 99
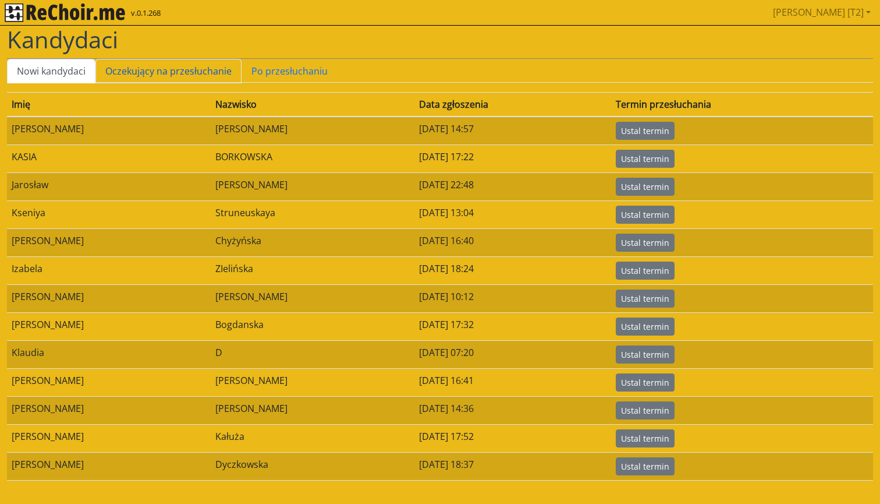
click at [188, 79] on link "Oczekujący na przesłuchanie" at bounding box center [169, 71] width 146 height 24
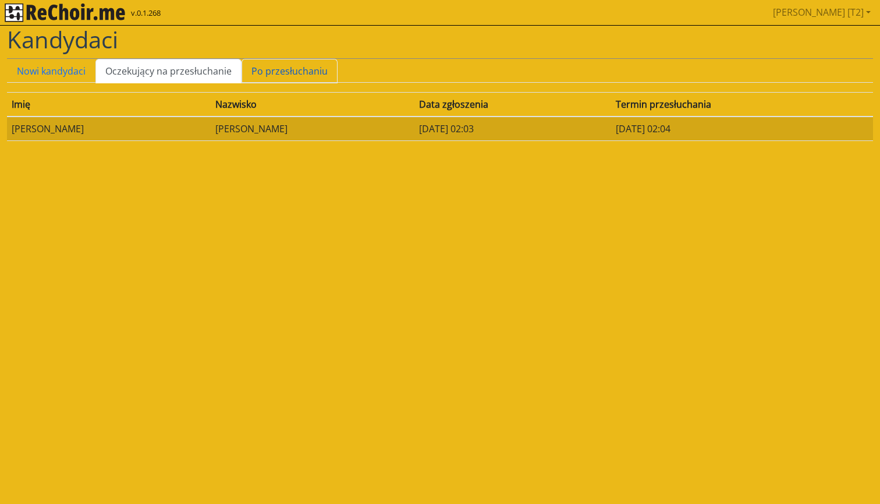
click at [252, 66] on link "Po przesłuchaniu" at bounding box center [290, 71] width 96 height 24
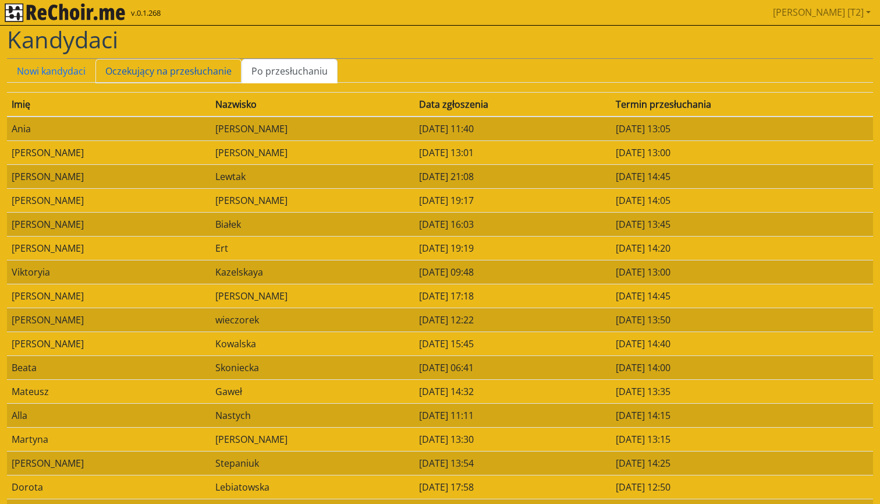
click at [191, 65] on link "Oczekujący na przesłuchanie" at bounding box center [169, 71] width 146 height 24
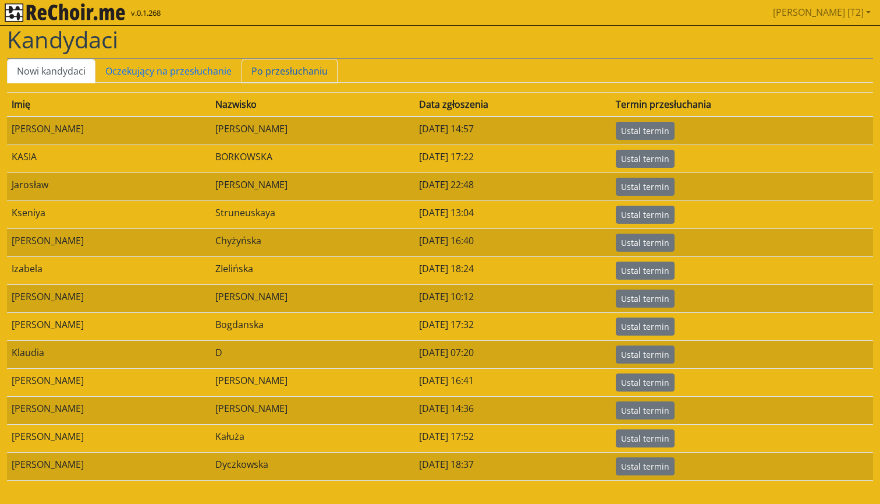
click at [282, 67] on link "Po przesłuchaniu" at bounding box center [290, 71] width 96 height 24
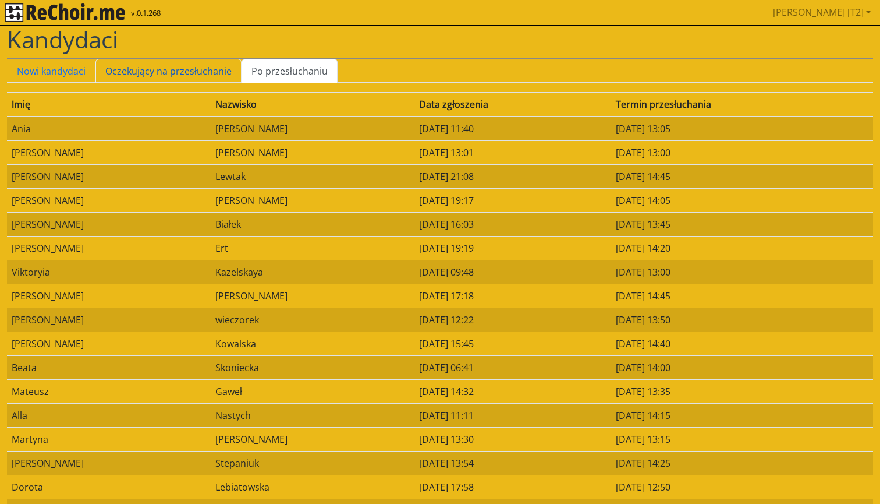
click at [206, 68] on link "Oczekujący na przesłuchanie" at bounding box center [169, 71] width 146 height 24
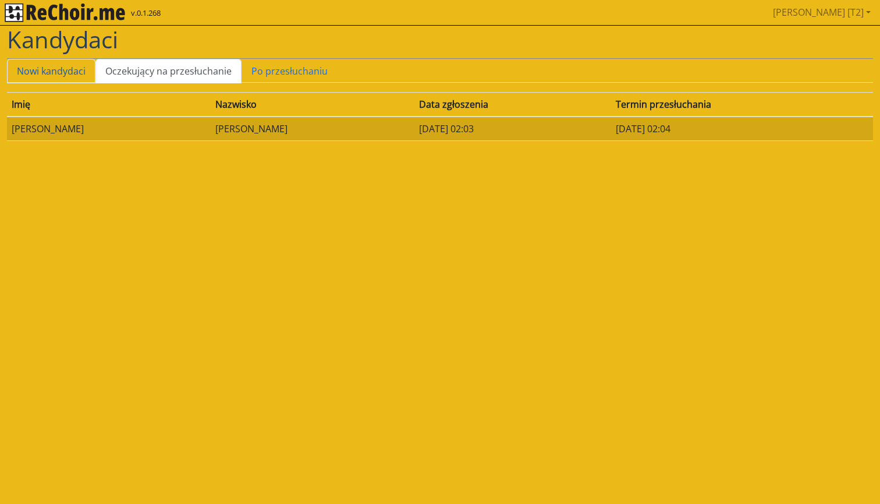
click at [76, 66] on link "Nowi kandydaci" at bounding box center [51, 71] width 89 height 24
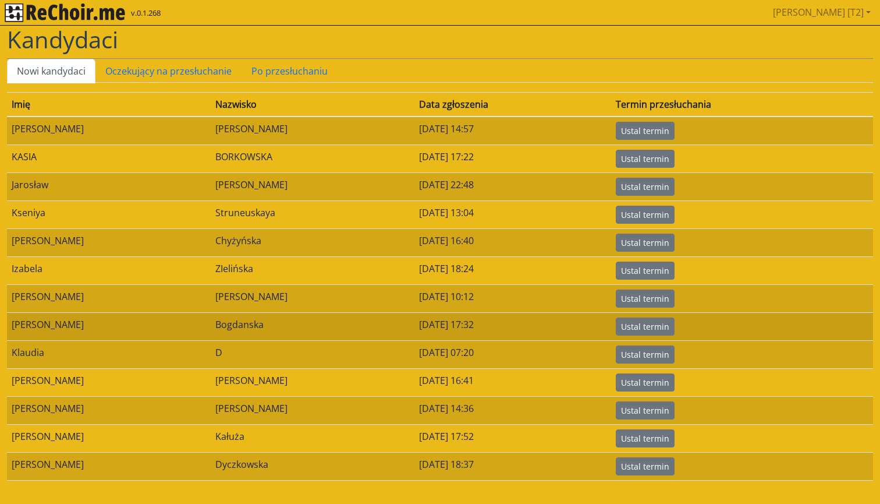
click at [165, 323] on td "[PERSON_NAME]" at bounding box center [109, 326] width 204 height 28
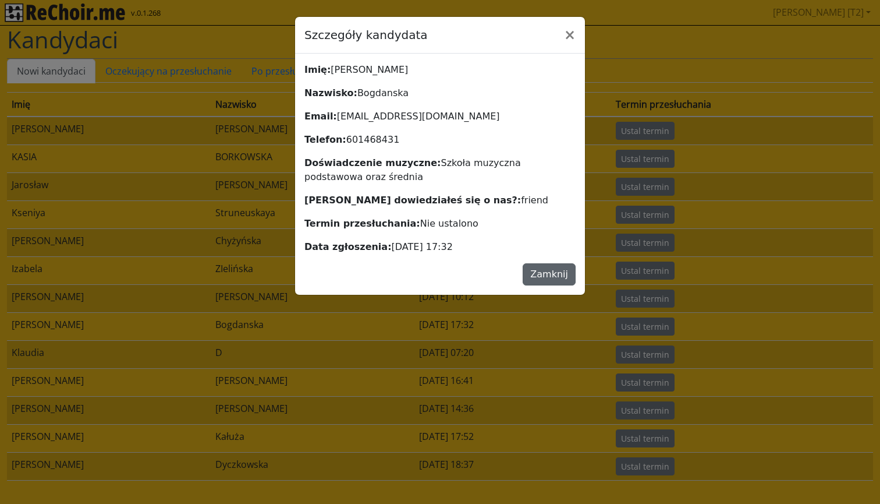
click at [542, 272] on button "Zamknij" at bounding box center [549, 274] width 53 height 22
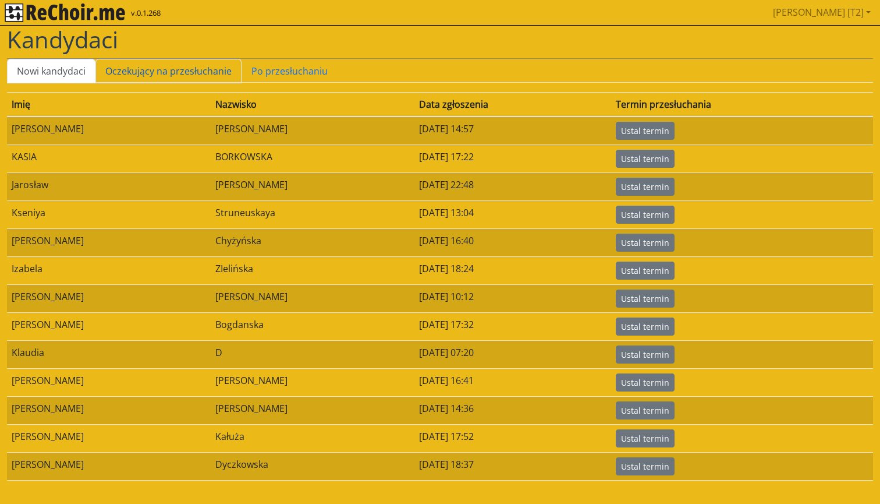
click at [144, 70] on link "Oczekujący na przesłuchanie" at bounding box center [169, 71] width 146 height 24
click at [262, 70] on link "Po przesłuchaniu" at bounding box center [290, 71] width 96 height 24
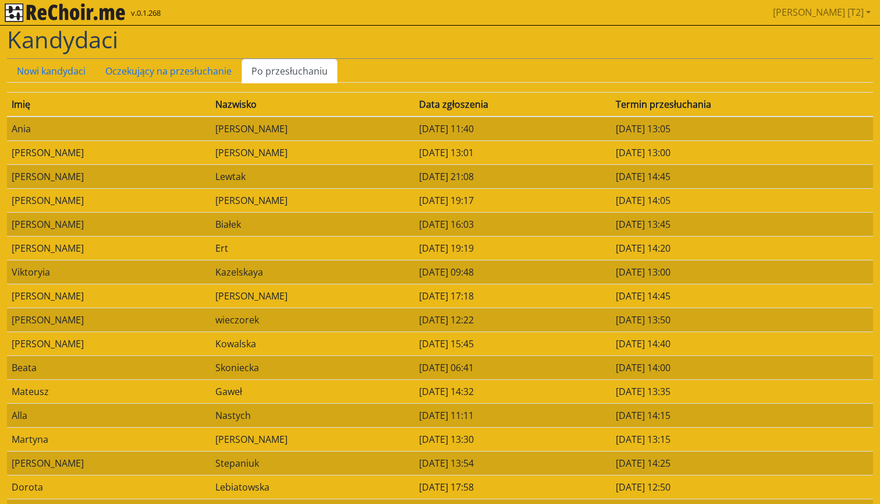
click at [82, 12] on img "rekłajer mi" at bounding box center [65, 12] width 121 height 19
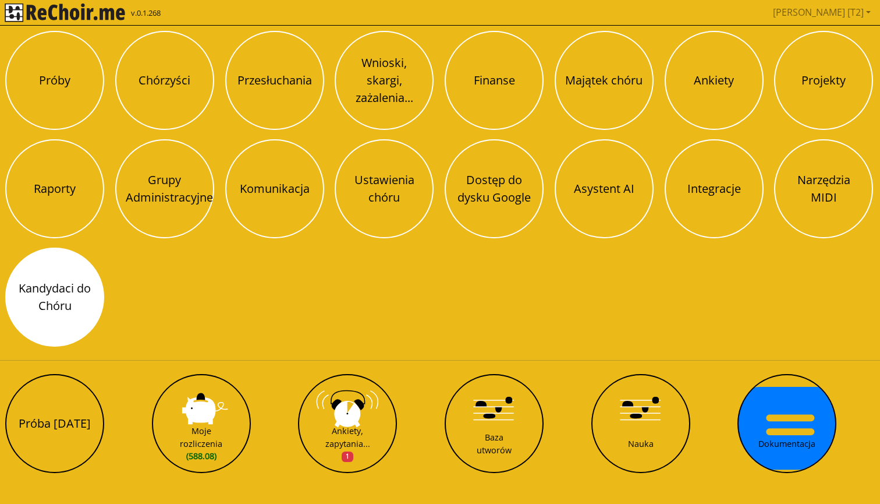
click at [90, 287] on button "Kandydaci do Chóru" at bounding box center [54, 296] width 99 height 99
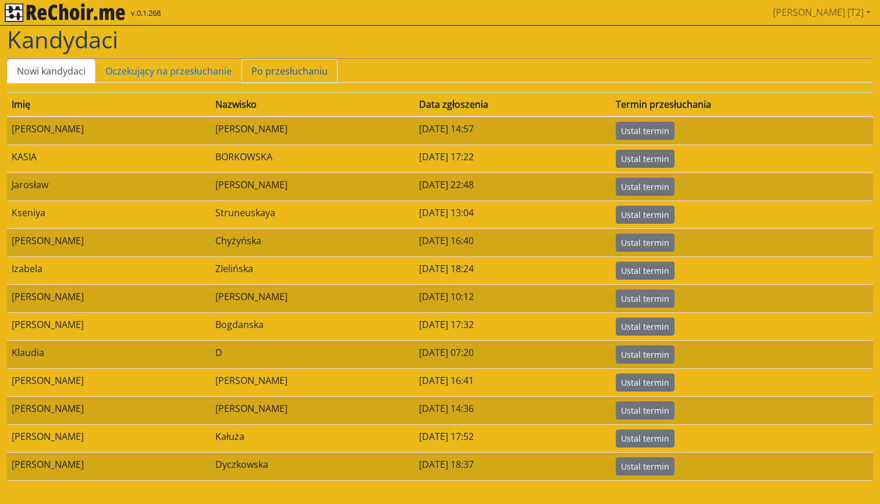
click at [281, 72] on link "Po przesłuchaniu" at bounding box center [290, 71] width 96 height 24
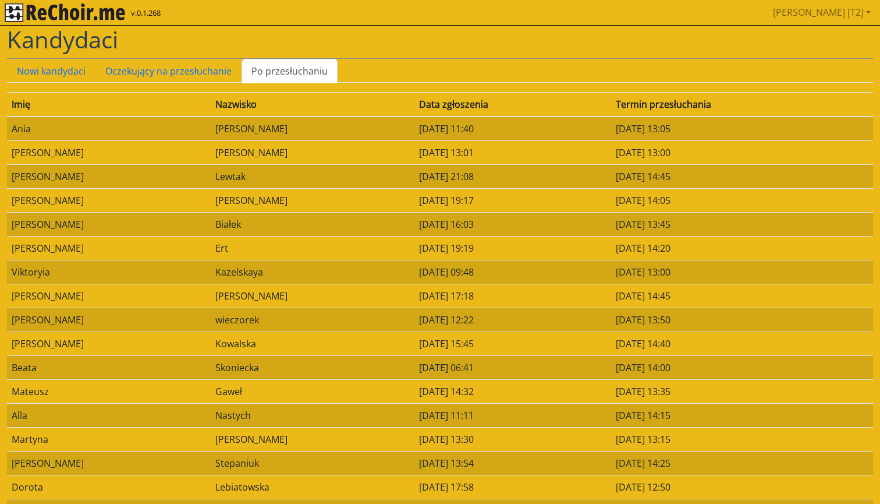
click at [280, 73] on link "Po przesłuchaniu" at bounding box center [290, 71] width 96 height 24
click at [196, 67] on link "Oczekujący na przesłuchanie" at bounding box center [169, 71] width 146 height 24
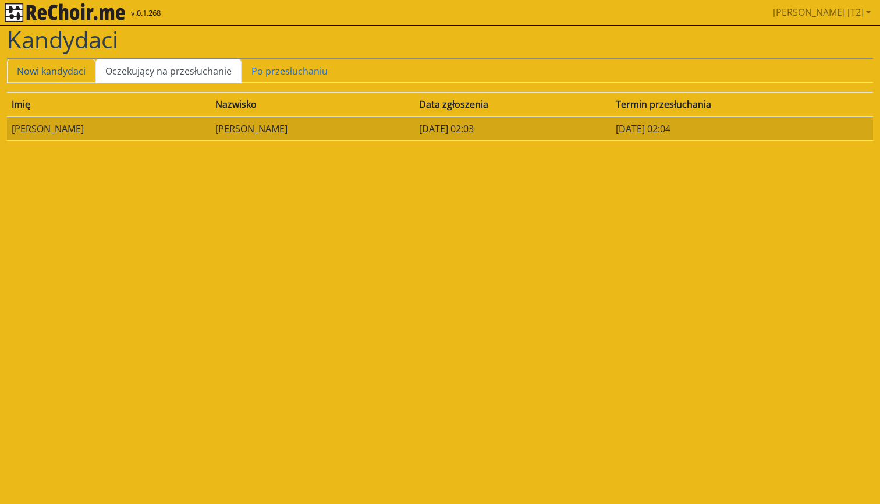
click at [90, 79] on link "Nowi kandydaci" at bounding box center [51, 71] width 89 height 24
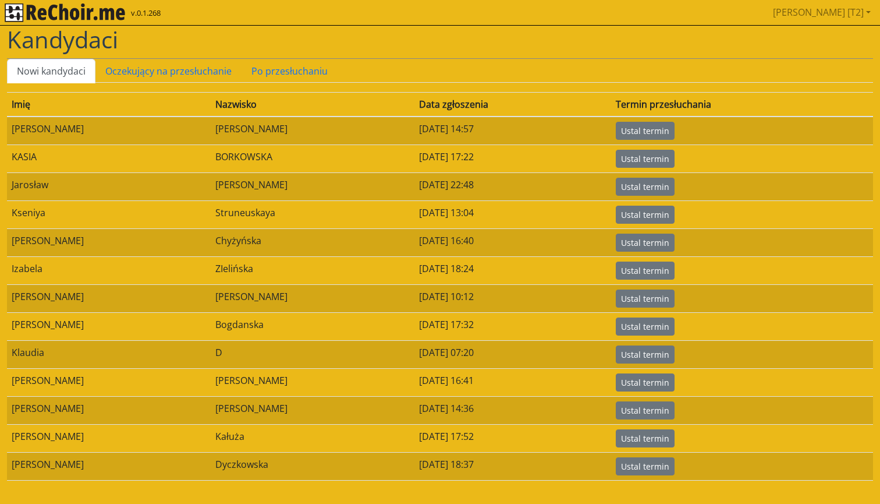
click at [153, 58] on div "Kandydaci" at bounding box center [440, 42] width 866 height 33
click at [153, 59] on link "Oczekujący na przesłuchanie" at bounding box center [169, 71] width 146 height 24
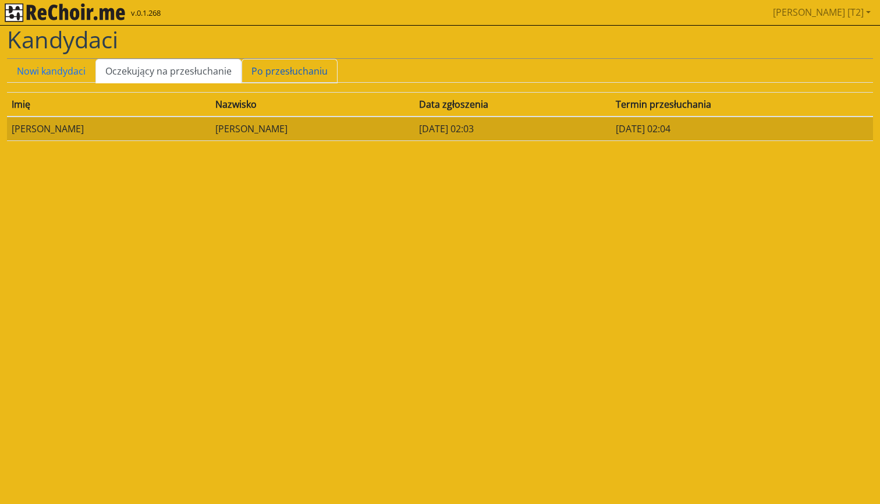
click at [256, 73] on link "Po przesłuchaniu" at bounding box center [290, 71] width 96 height 24
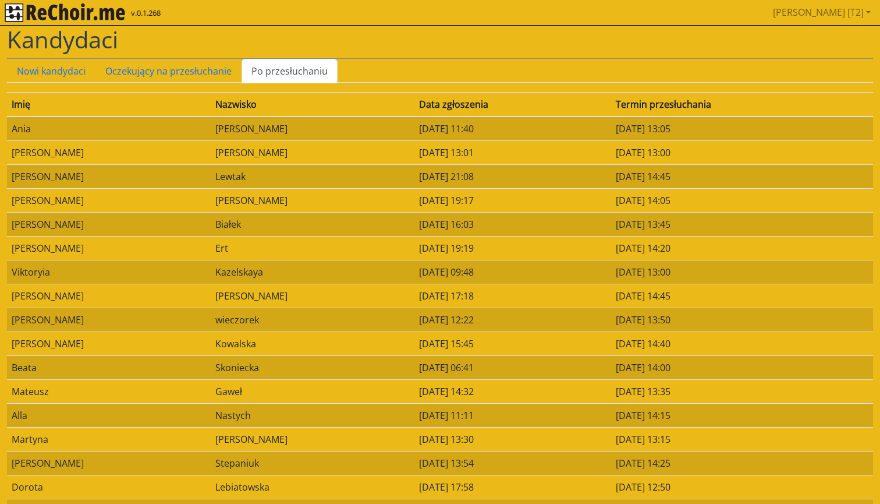
click at [218, 56] on div "Kandydaci" at bounding box center [440, 42] width 866 height 33
click at [222, 70] on link "Oczekujący na przesłuchanie" at bounding box center [169, 71] width 146 height 24
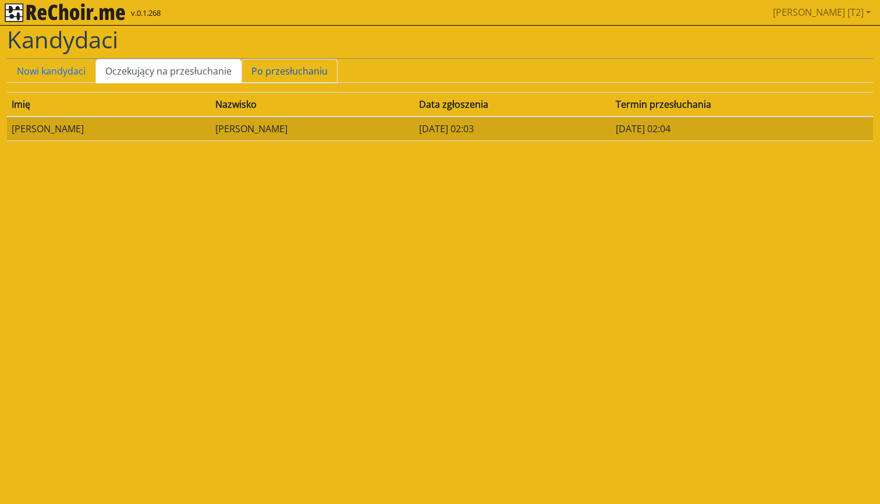
click at [281, 79] on link "Po przesłuchaniu" at bounding box center [290, 71] width 96 height 24
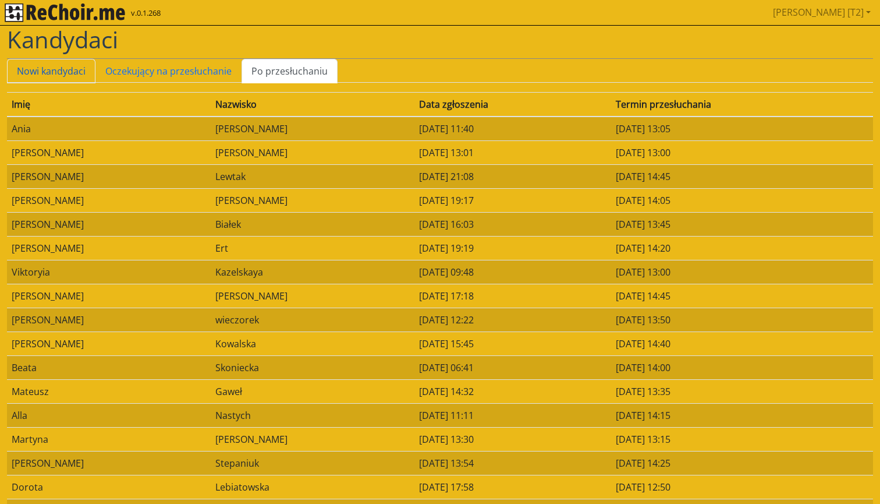
click at [41, 69] on link "Nowi kandydaci" at bounding box center [51, 71] width 89 height 24
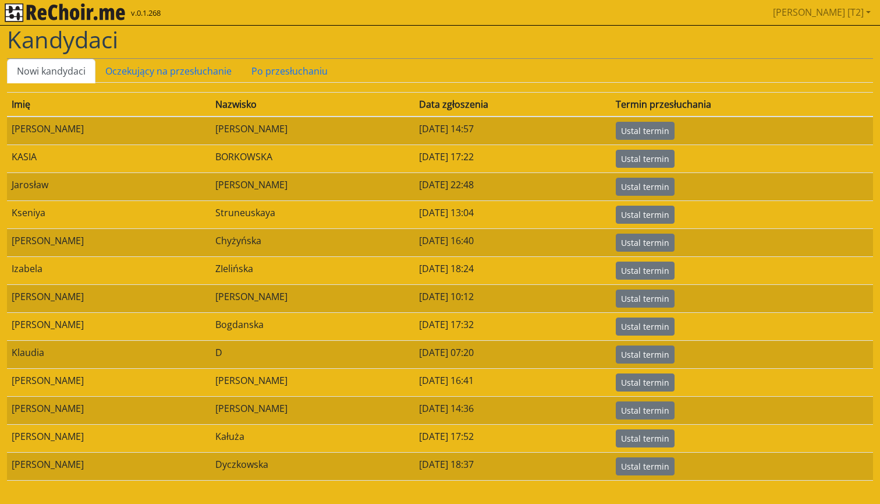
click at [108, 10] on img "rekłajer mi" at bounding box center [65, 12] width 121 height 19
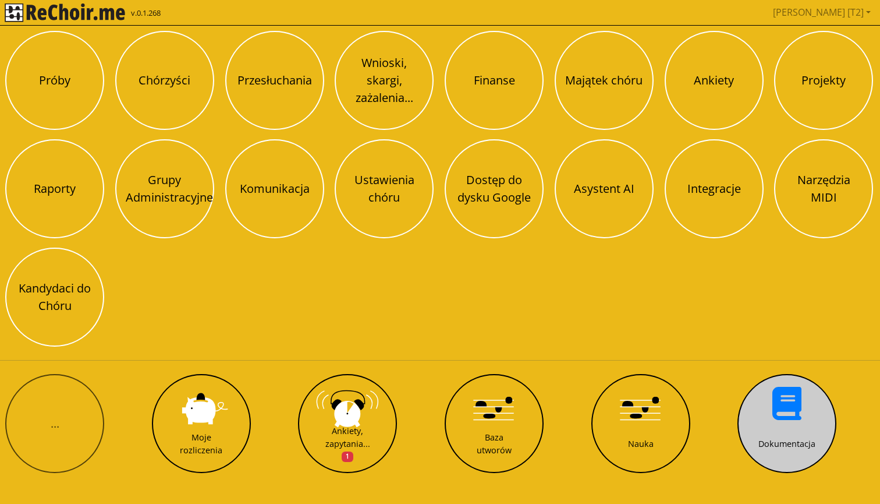
click at [794, 412] on button "Dokumentacja" at bounding box center [787, 423] width 99 height 99
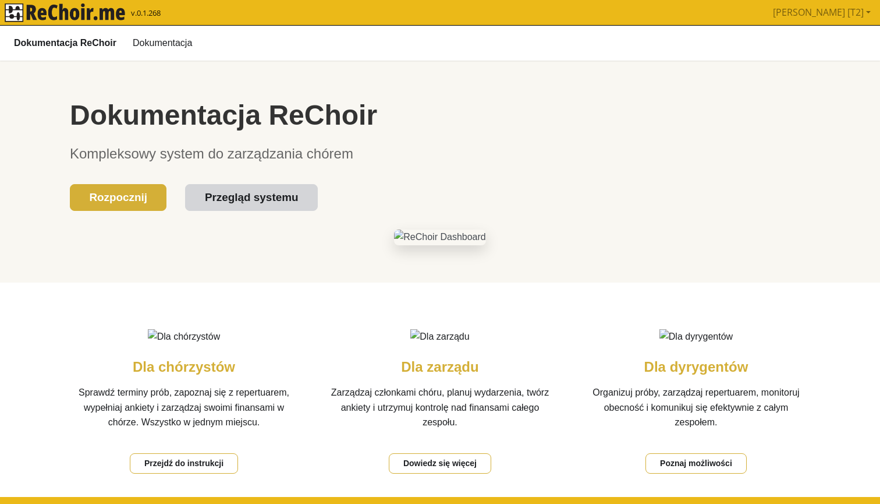
click at [243, 194] on link "Przegląd systemu" at bounding box center [251, 196] width 132 height 27
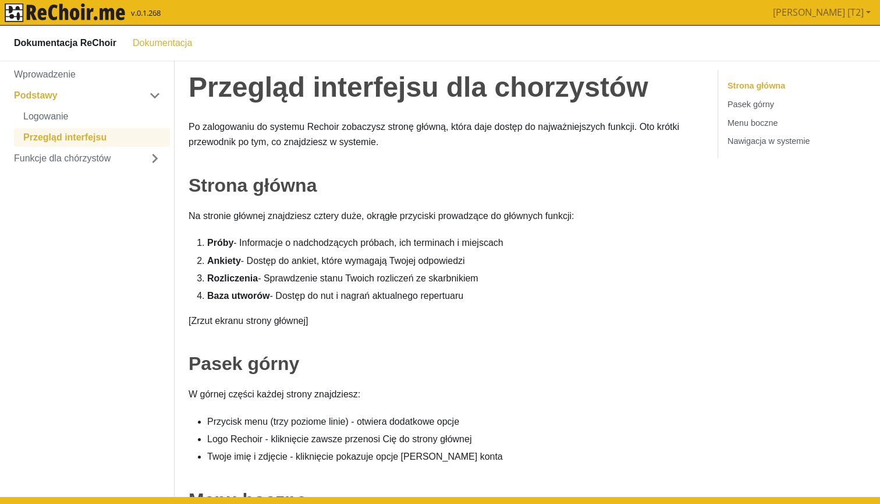
click b "Dokumentacja ReChoir"
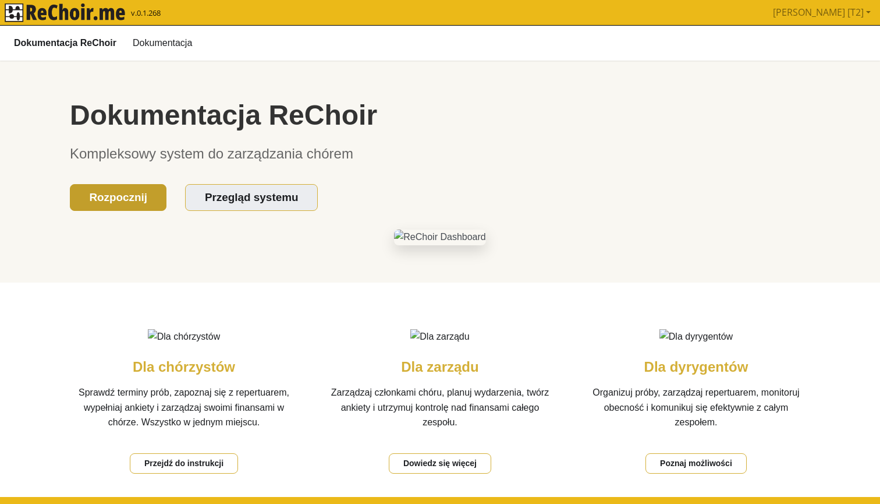
click at [115, 187] on link "Rozpocznij" at bounding box center [118, 196] width 97 height 27
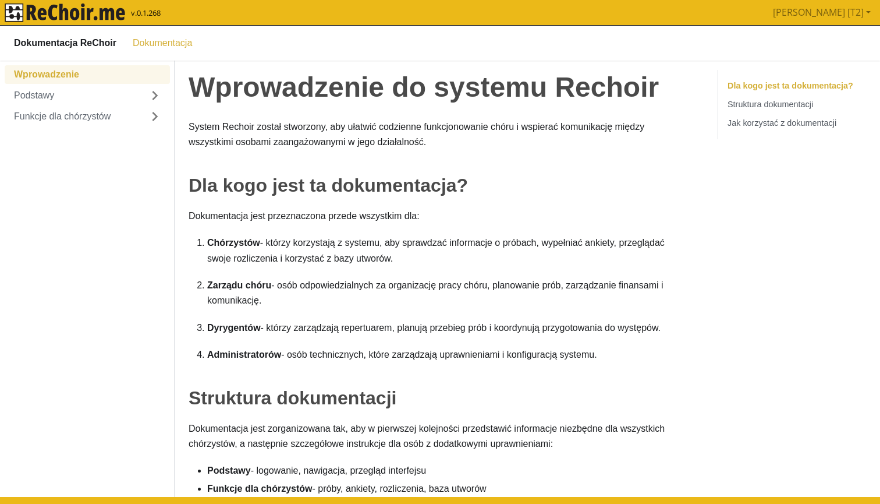
click b "Dokumentacja ReChoir"
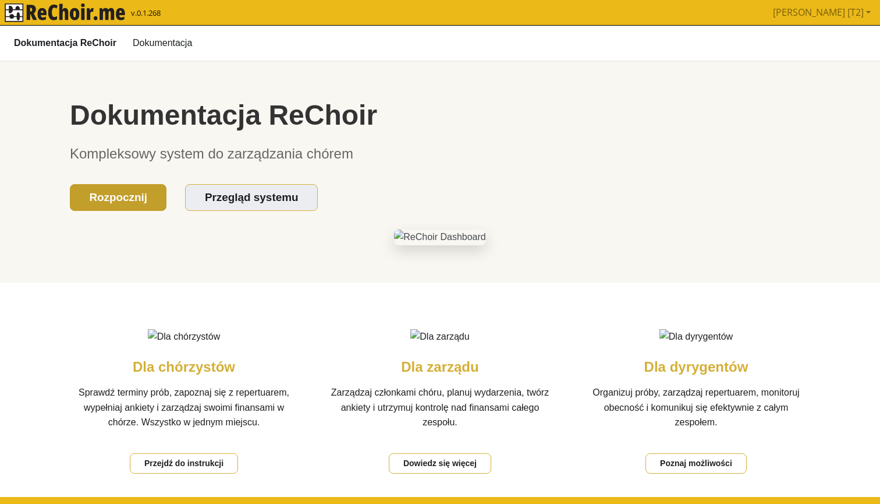
click at [115, 193] on link "Rozpocznij" at bounding box center [118, 196] width 97 height 27
click at [162, 43] on link "Dokumentacja" at bounding box center [162, 43] width 73 height 20
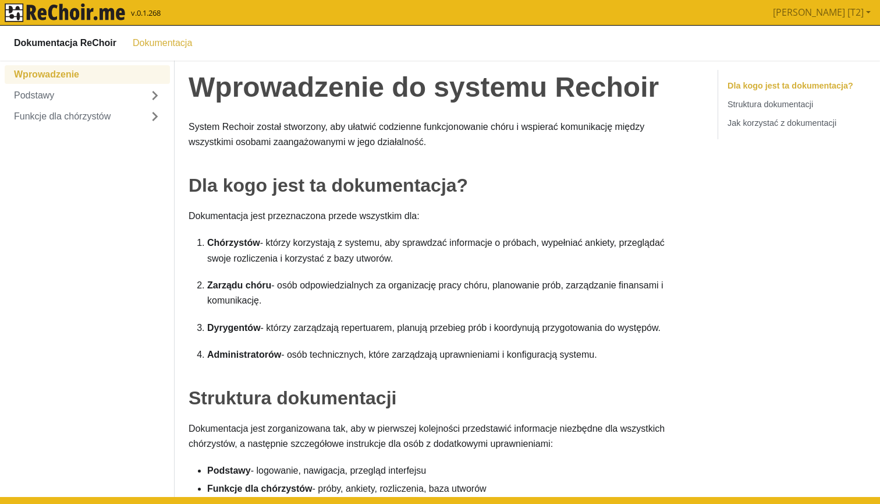
click at [850, 476] on div "Dla kogo jest ta dokumentacja? Struktura dokumentacji Jak korzystać z dokumenta…" at bounding box center [792, 410] width 176 height 682
click at [758, 121] on link "Jak korzystać z dokumentacji" at bounding box center [782, 122] width 109 height 9
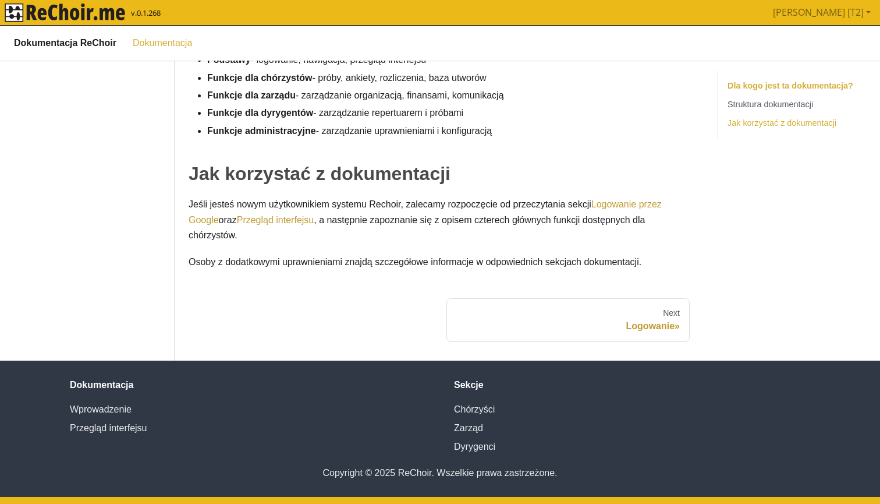
scroll to position [3, 0]
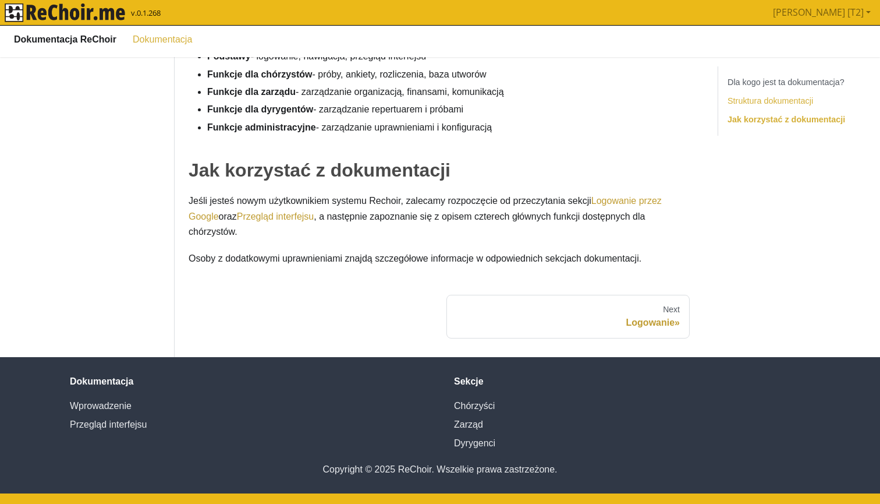
click at [755, 100] on link "Struktura dokumentacji" at bounding box center [771, 100] width 86 height 9
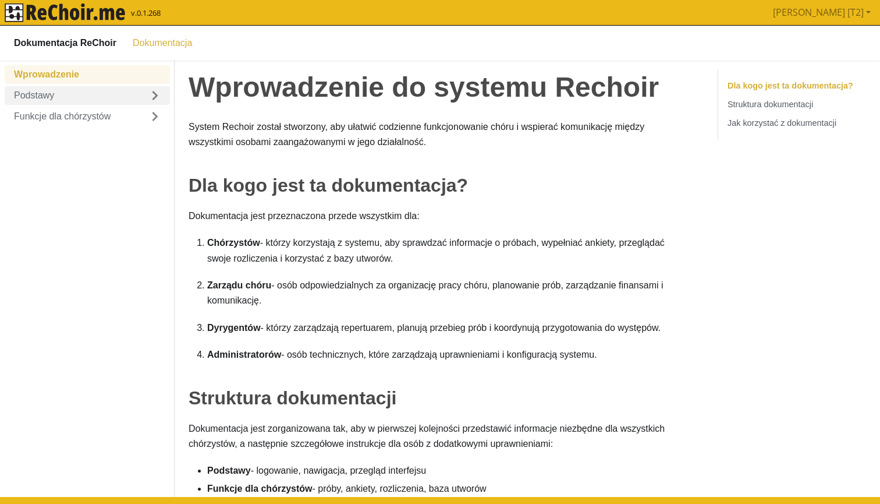
scroll to position [0, 0]
click b "Dokumentacja ReChoir"
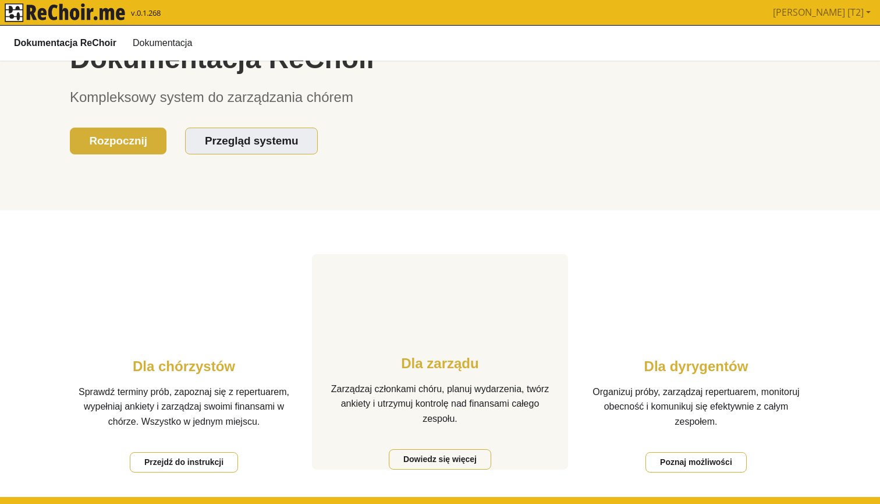
scroll to position [55, 0]
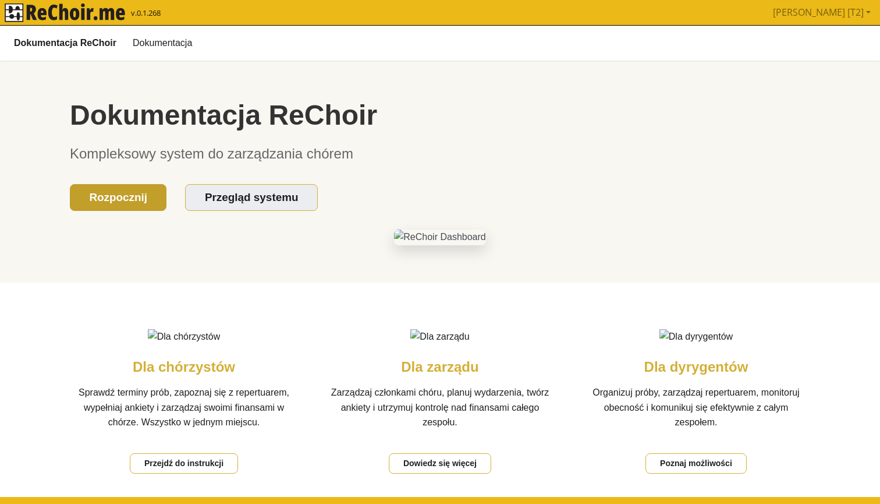
click at [125, 201] on link "Rozpocznij" at bounding box center [118, 196] width 97 height 27
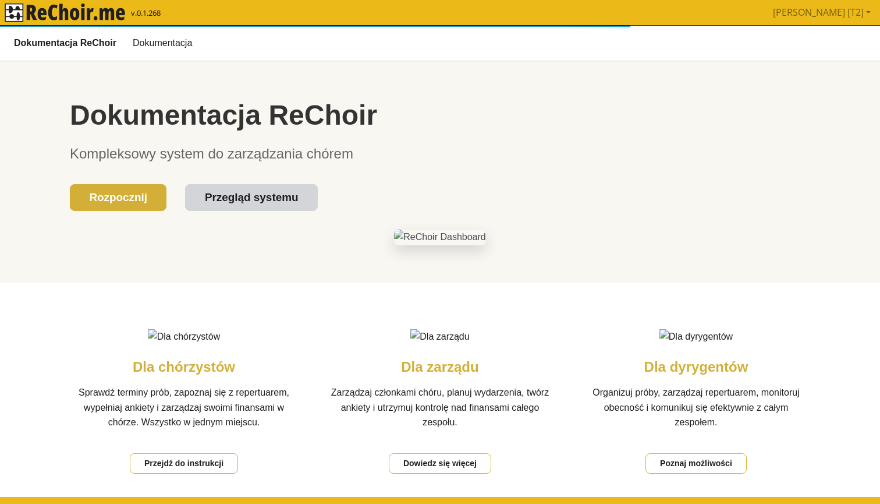
click at [215, 200] on link "Przegląd systemu" at bounding box center [251, 196] width 132 height 27
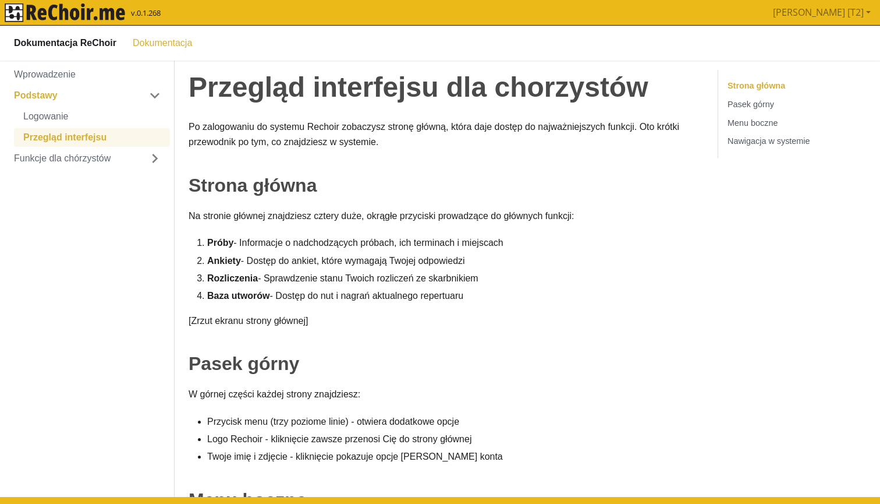
click b "Dokumentacja ReChoir"
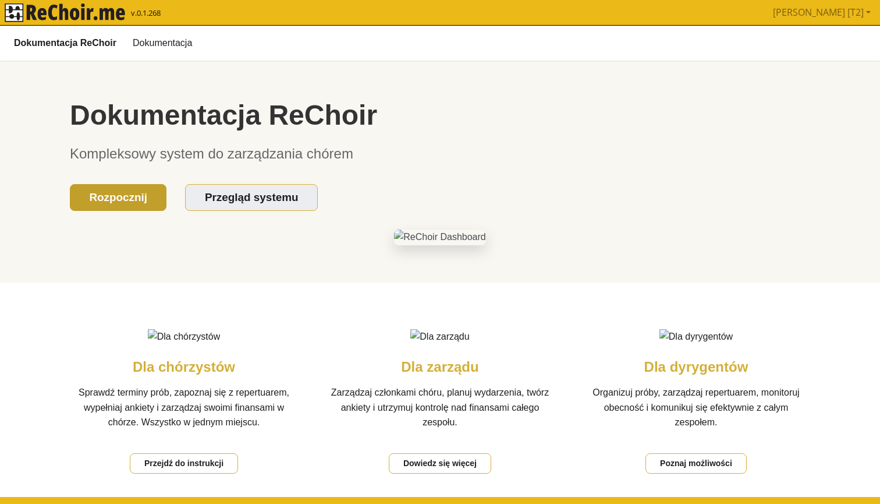
click at [114, 189] on link "Rozpocznij" at bounding box center [118, 196] width 97 height 27
click at [154, 40] on link "Dokumentacja" at bounding box center [162, 43] width 73 height 20
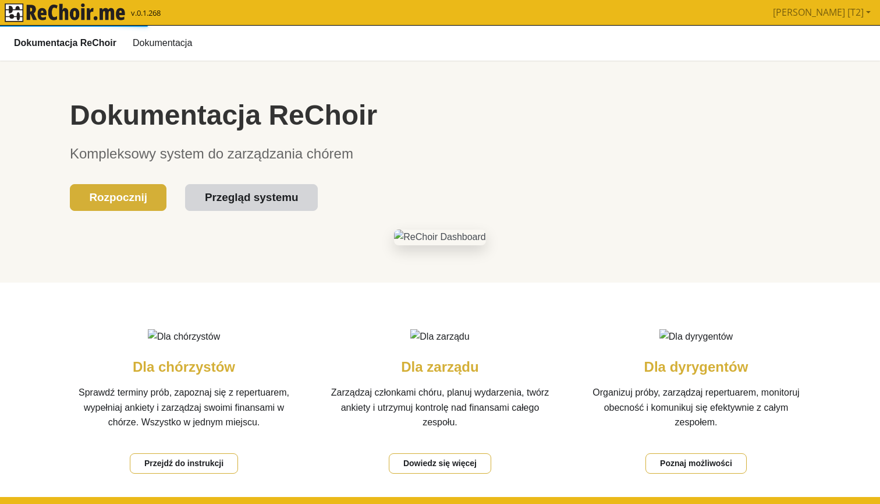
click at [201, 196] on link "Przegląd systemu" at bounding box center [251, 196] width 132 height 27
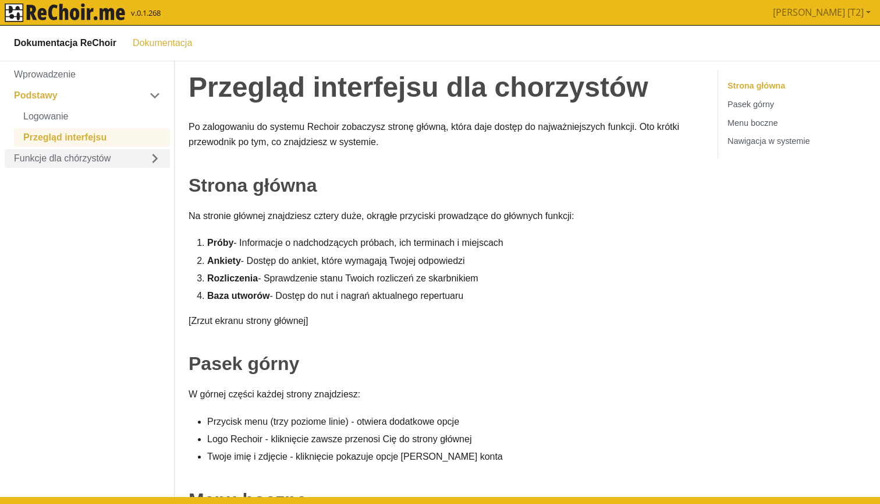
click at [83, 156] on link "Funkcje dla chórzystów" at bounding box center [87, 157] width 165 height 19
click at [48, 179] on link "Próby" at bounding box center [92, 178] width 156 height 19
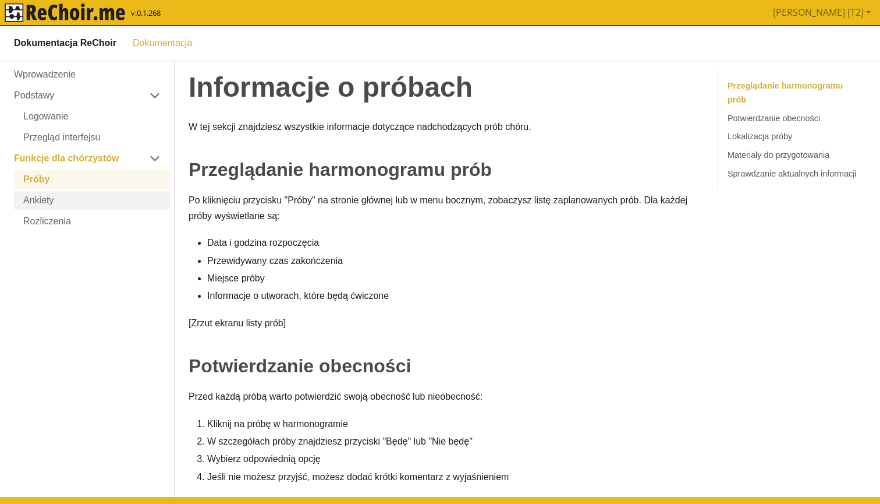
click at [48, 195] on link "Ankiety" at bounding box center [92, 199] width 156 height 19
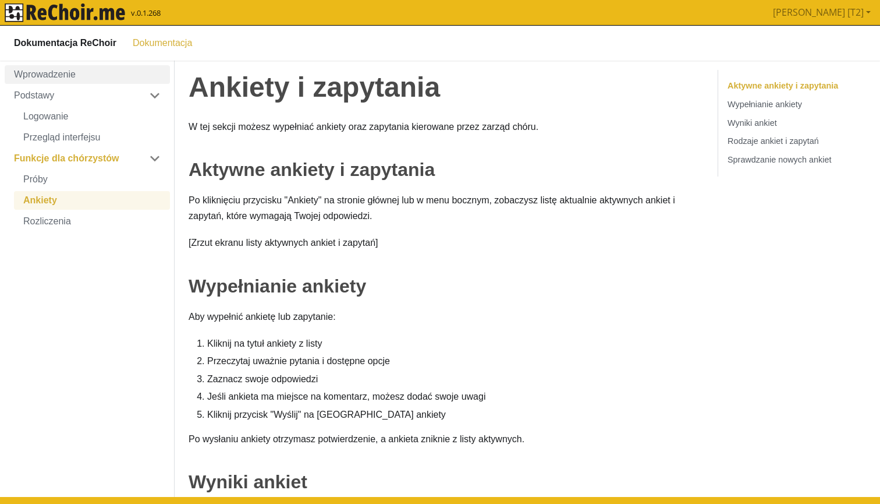
click at [55, 75] on link "Wprowadzenie" at bounding box center [87, 74] width 165 height 19
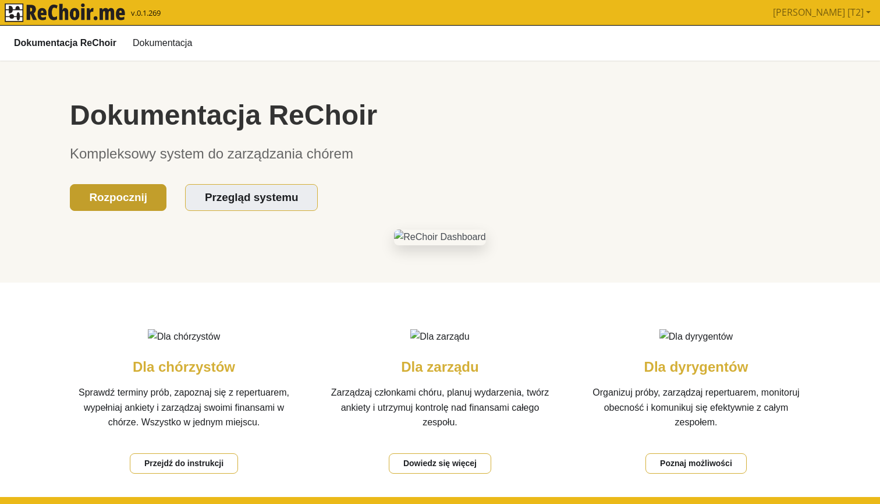
click at [104, 193] on link "Rozpocznij" at bounding box center [118, 196] width 97 height 27
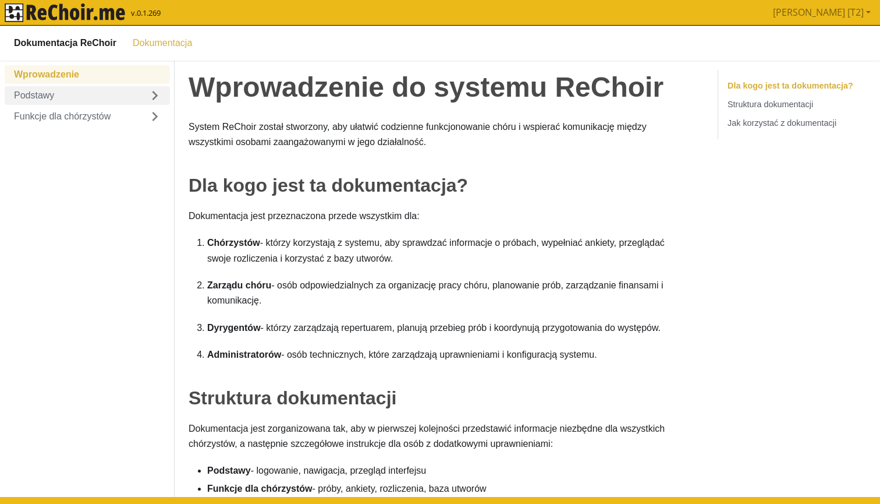
click at [76, 96] on link "Podstawy" at bounding box center [87, 95] width 165 height 19
click at [66, 118] on link "Logowanie" at bounding box center [92, 116] width 156 height 19
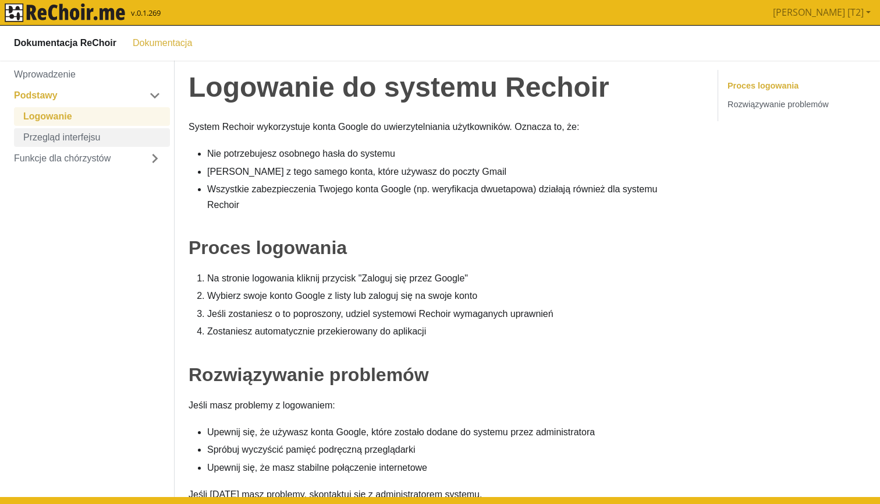
click at [68, 133] on link "Przegląd interfejsu" at bounding box center [92, 137] width 156 height 19
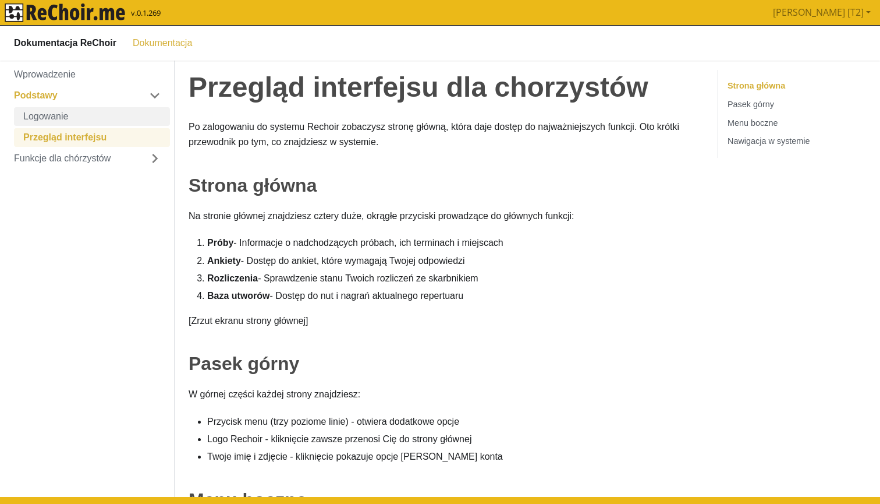
click at [66, 122] on link "Logowanie" at bounding box center [92, 116] width 156 height 19
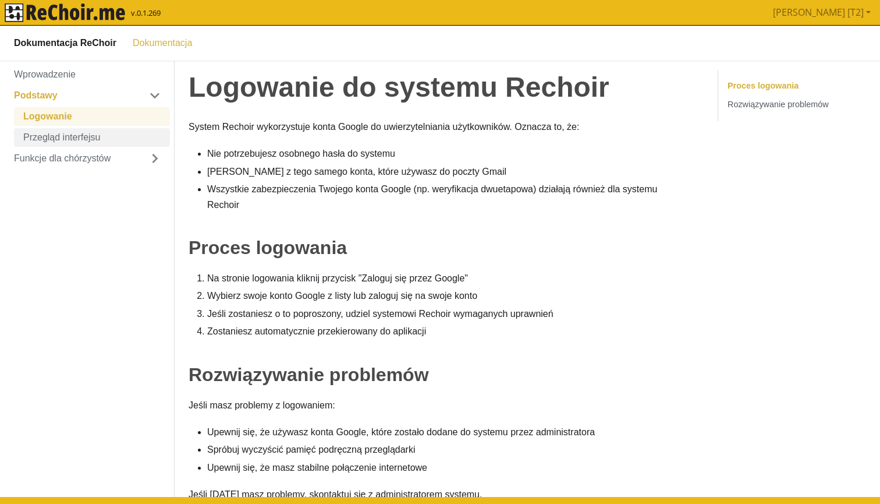
click at [70, 133] on link "Przegląd interfejsu" at bounding box center [92, 137] width 156 height 19
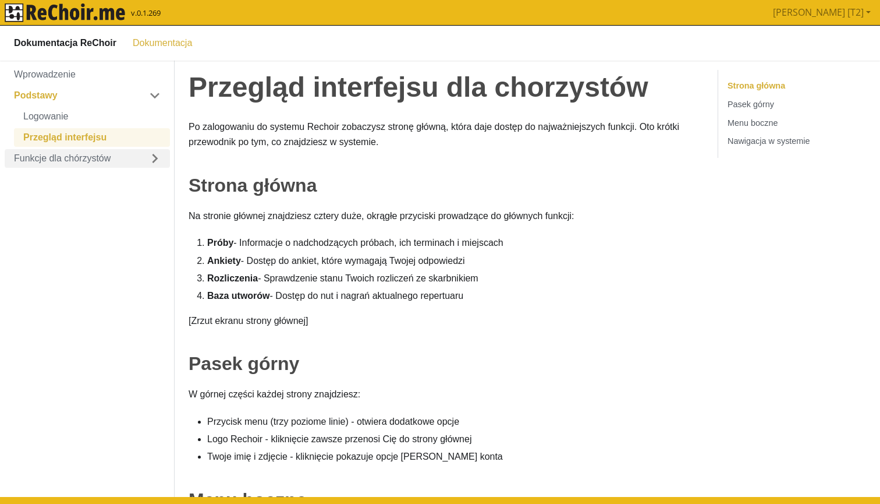
click at [68, 153] on link "Funkcje dla chórzystów" at bounding box center [87, 157] width 165 height 19
click at [77, 175] on link "Próby" at bounding box center [92, 178] width 156 height 19
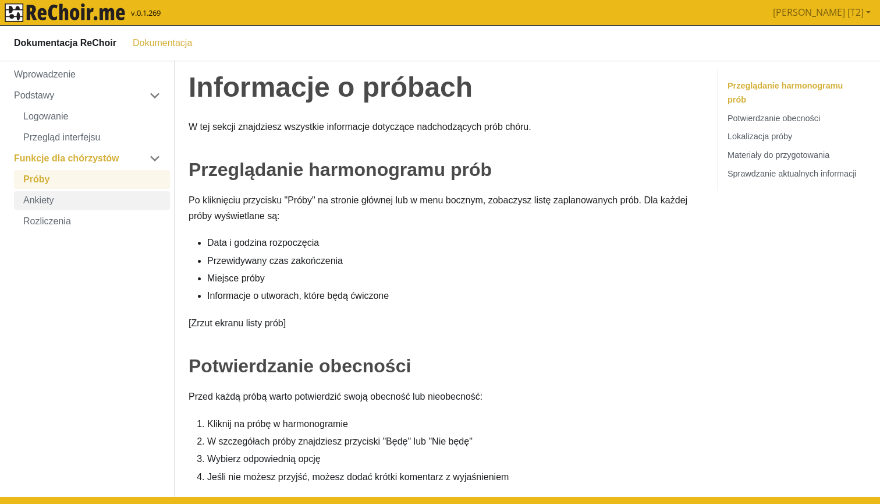
click at [75, 194] on link "Ankiety" at bounding box center [92, 199] width 156 height 19
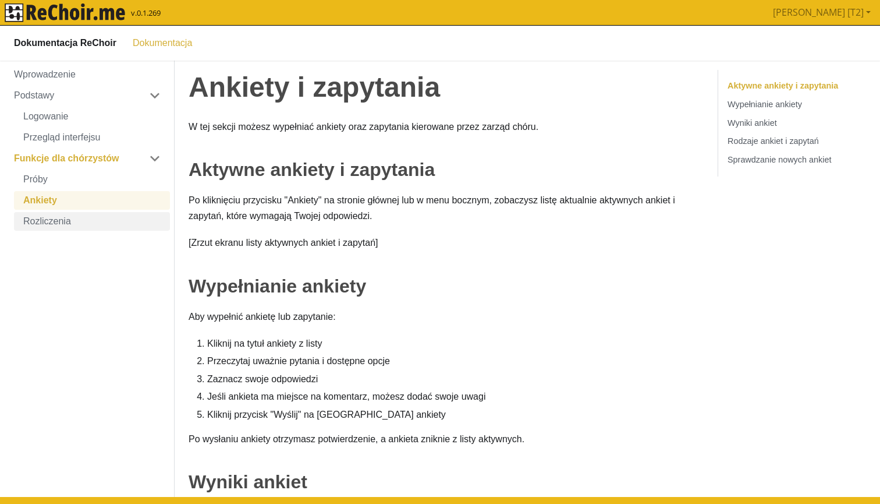
click at [75, 215] on link "Rozliczenia" at bounding box center [92, 220] width 156 height 19
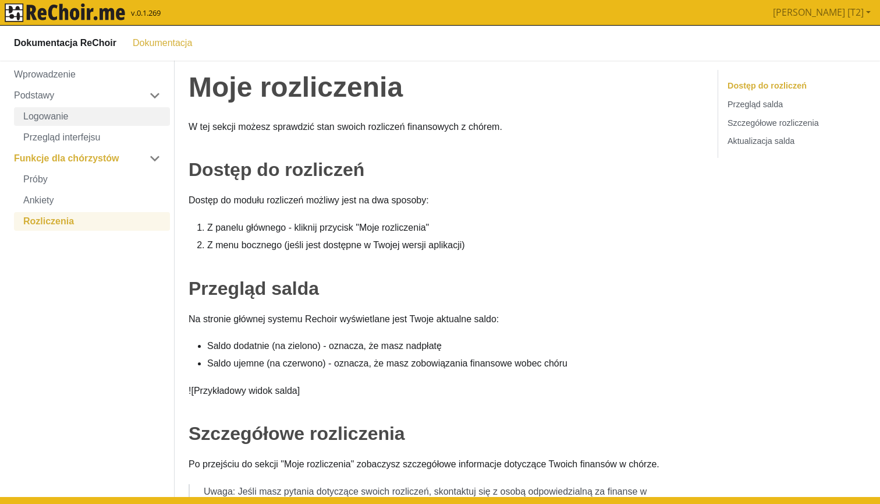
click at [52, 113] on link "Logowanie" at bounding box center [92, 116] width 156 height 19
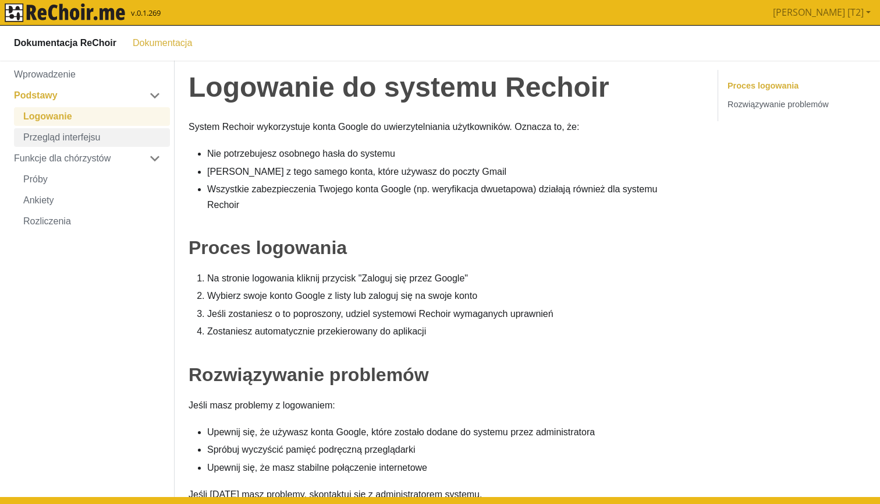
click at [65, 133] on link "Przegląd interfejsu" at bounding box center [92, 137] width 156 height 19
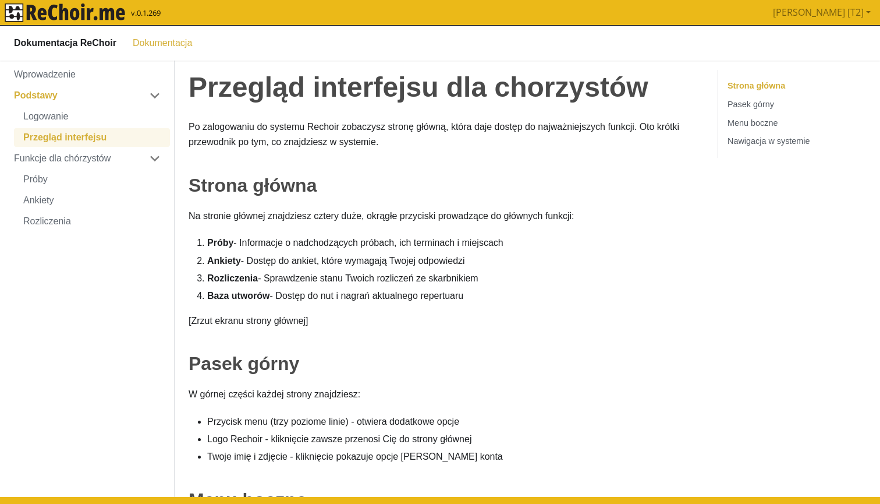
click at [64, 127] on ul "Logowanie Przegląd interfejsu" at bounding box center [92, 127] width 156 height 40
click at [54, 116] on link "Logowanie" at bounding box center [92, 116] width 156 height 19
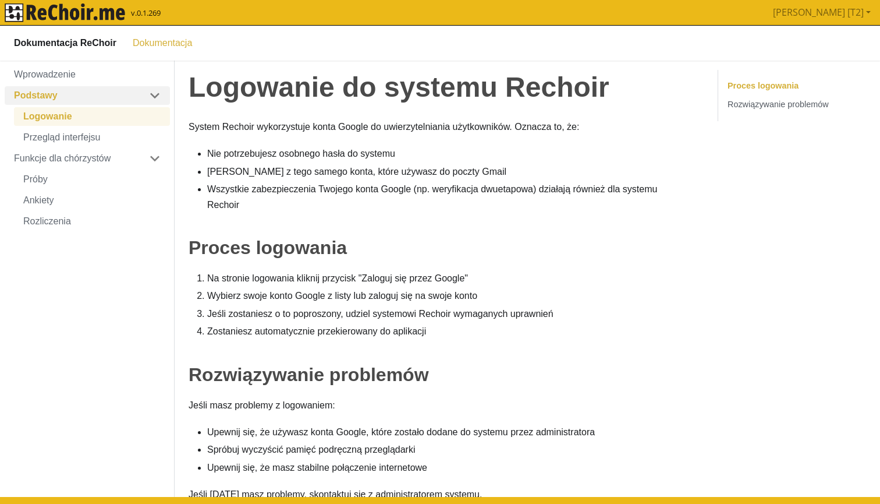
click at [54, 97] on link "Podstawy" at bounding box center [87, 95] width 165 height 19
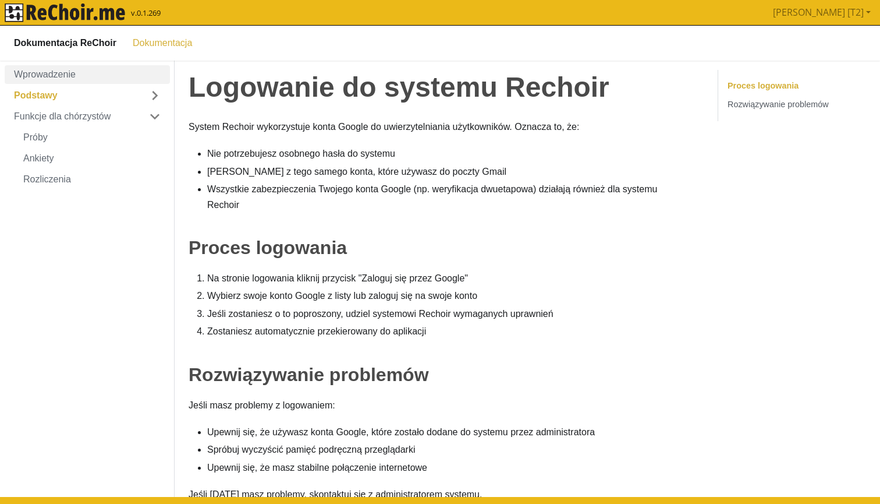
click at [51, 77] on link "Wprowadzenie" at bounding box center [87, 74] width 165 height 19
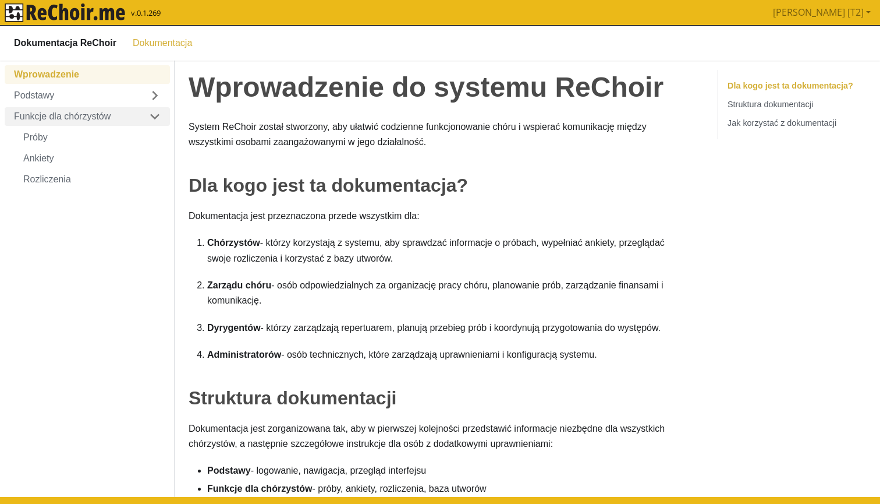
click at [61, 123] on link "Funkcje dla chórzystów" at bounding box center [87, 116] width 165 height 19
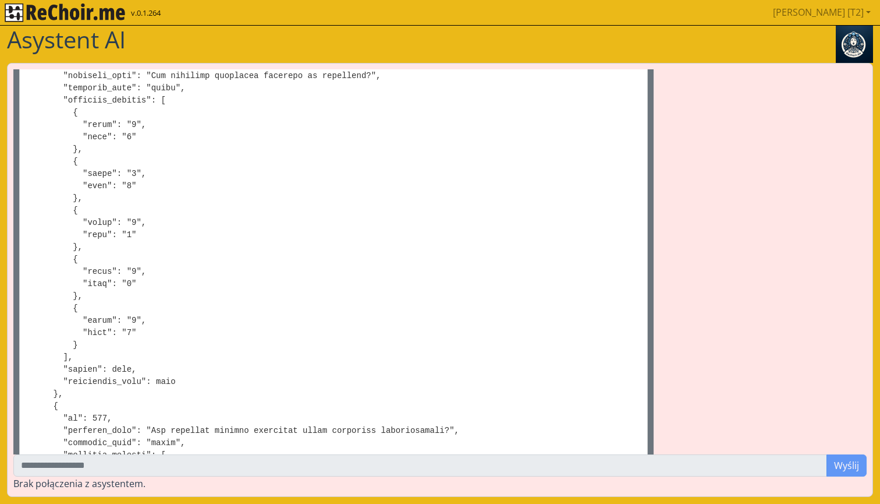
scroll to position [4233, 0]
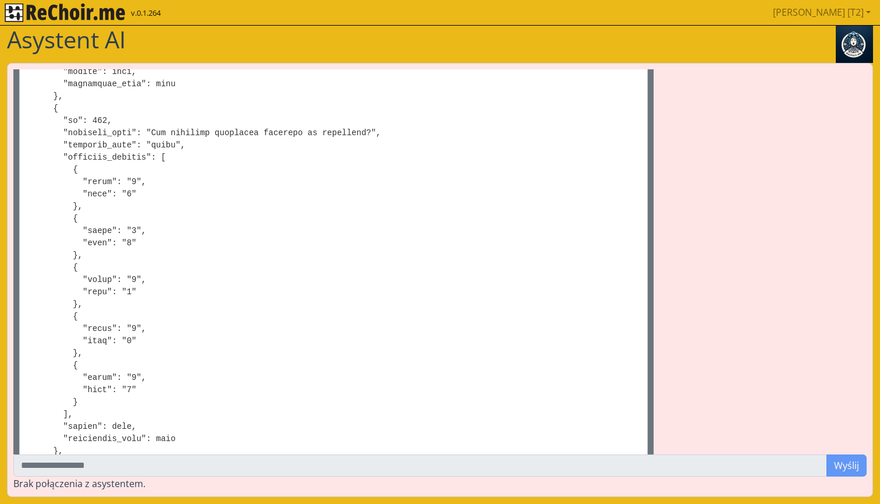
click at [81, 11] on img "rekłajer mi" at bounding box center [65, 12] width 121 height 19
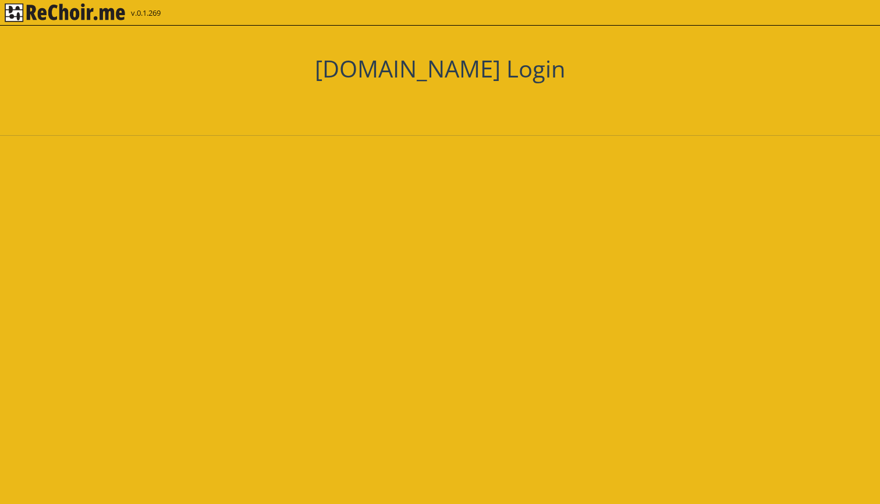
click at [406, 104] on div "Zaloguj się przez Google. Otwiera się w nowej karcie" at bounding box center [415, 105] width 125 height 26
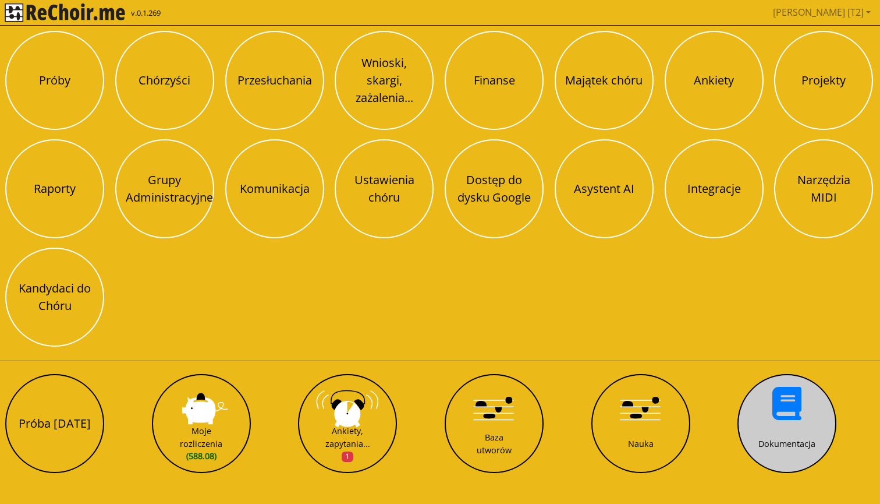
click at [777, 430] on button "Dokumentacja" at bounding box center [787, 423] width 99 height 99
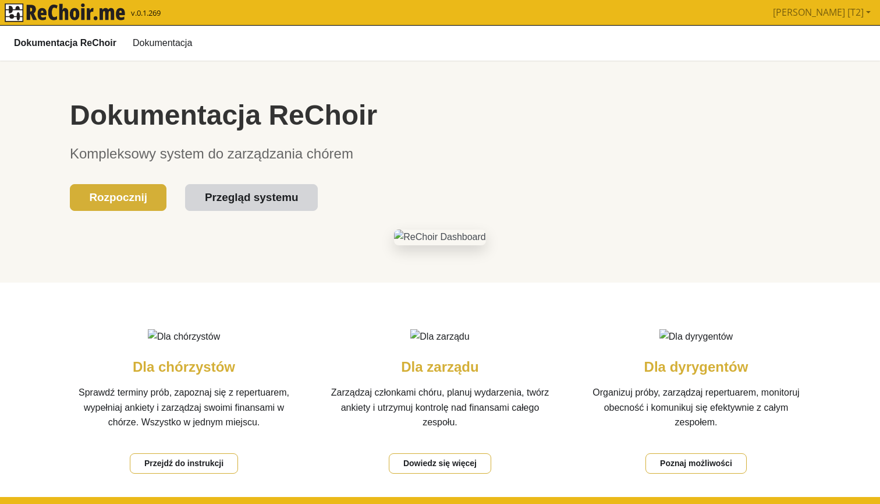
click at [219, 194] on link "Przegląd systemu" at bounding box center [251, 196] width 132 height 27
click at [130, 197] on link "Rozpocznij" at bounding box center [118, 196] width 97 height 27
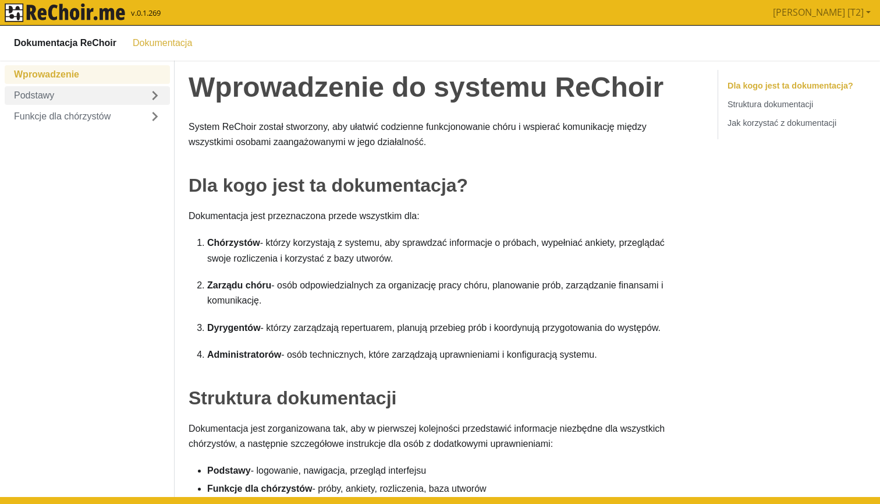
click at [69, 102] on link "Podstawy" at bounding box center [87, 95] width 165 height 19
click at [72, 114] on link "Logowanie" at bounding box center [92, 116] width 156 height 19
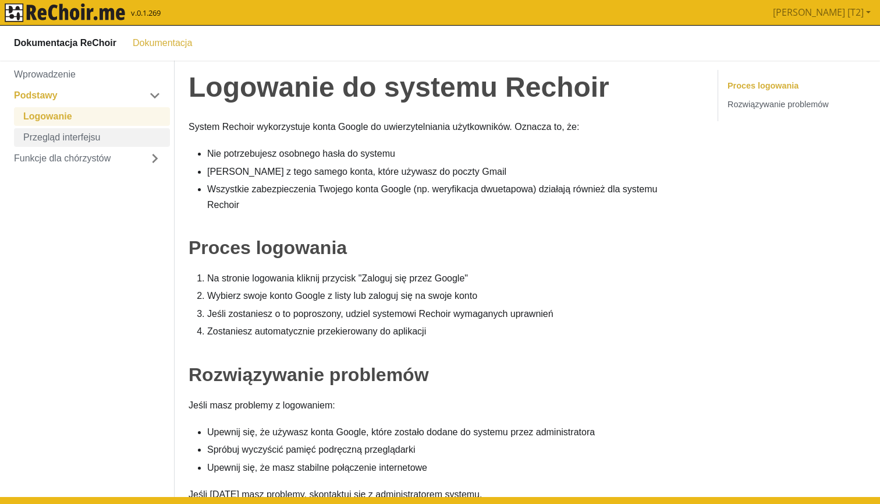
click at [66, 134] on link "Przegląd interfejsu" at bounding box center [92, 137] width 156 height 19
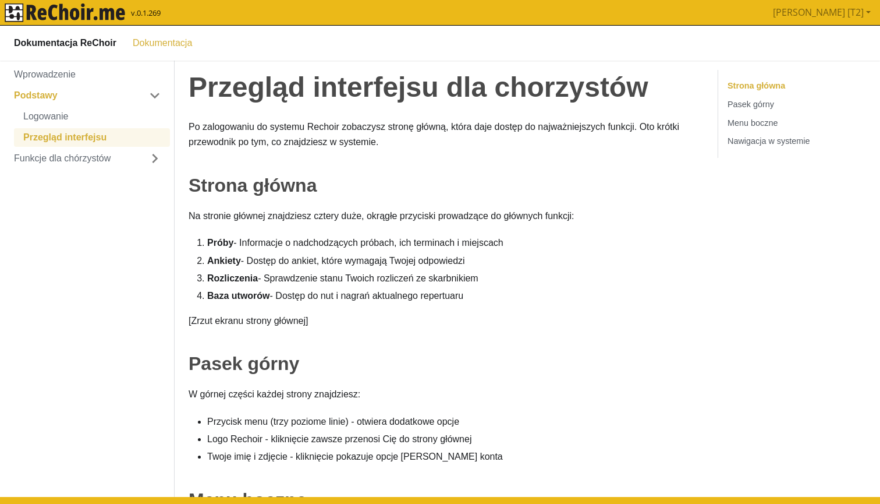
click at [67, 134] on link "Przegląd interfejsu" at bounding box center [92, 137] width 156 height 19
click at [65, 124] on link "Logowanie" at bounding box center [92, 116] width 156 height 19
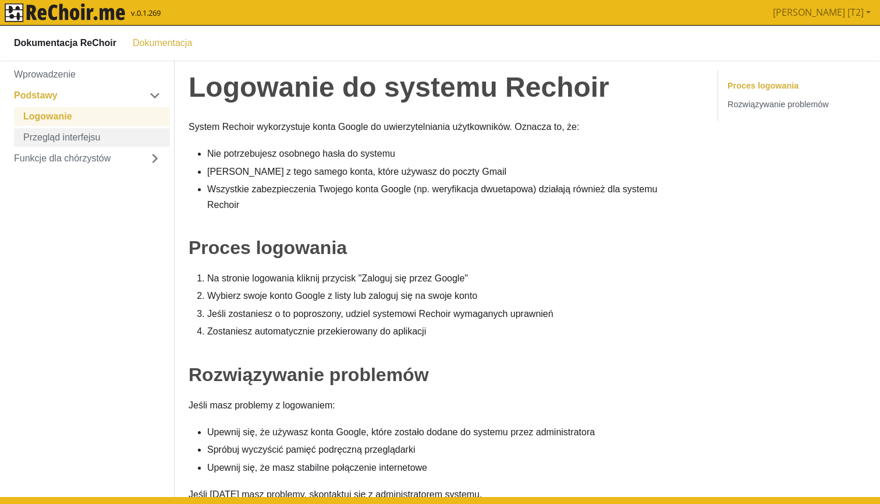
click at [66, 132] on link "Przegląd interfejsu" at bounding box center [92, 137] width 156 height 19
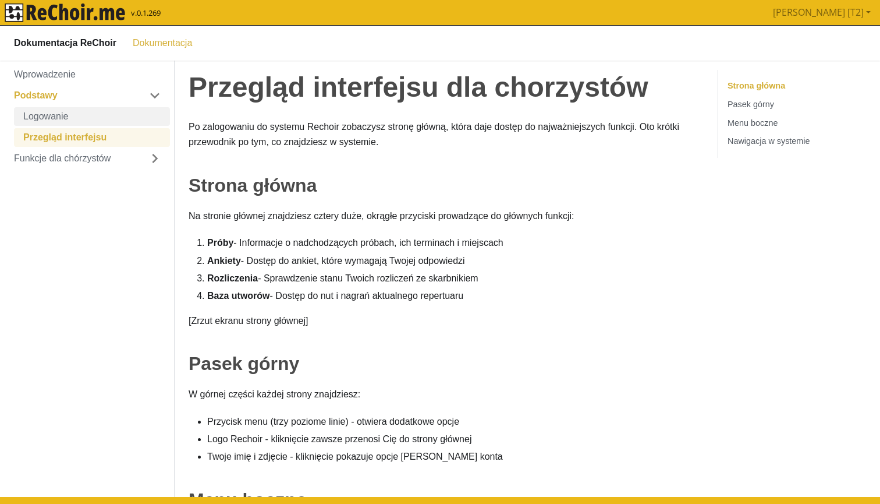
click at [64, 123] on link "Logowanie" at bounding box center [92, 116] width 156 height 19
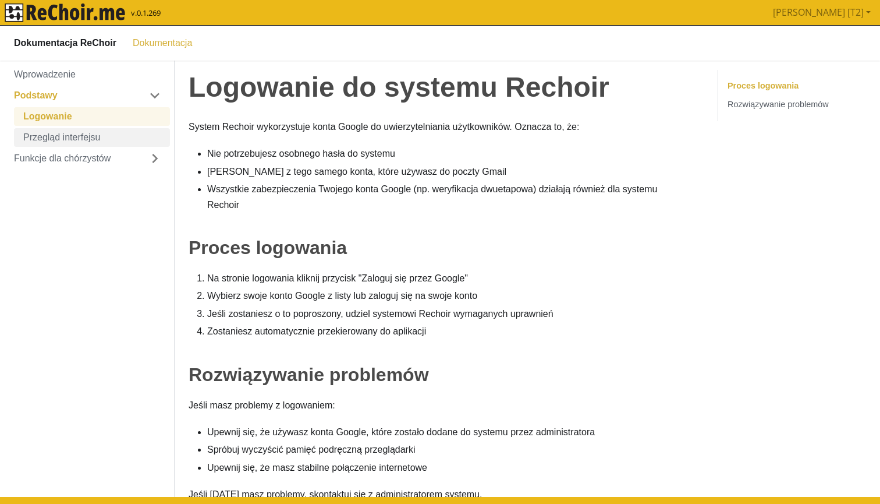
click at [66, 132] on link "Przegląd interfejsu" at bounding box center [92, 137] width 156 height 19
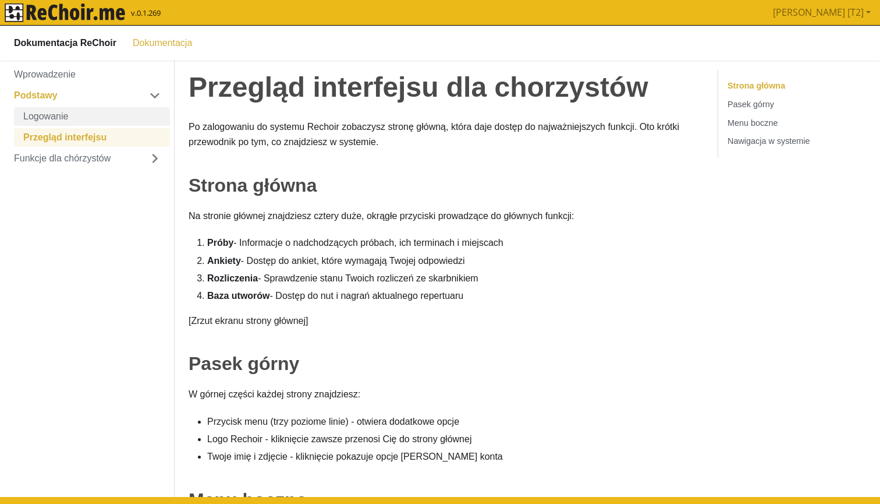
click at [65, 122] on link "Logowanie" at bounding box center [92, 116] width 156 height 19
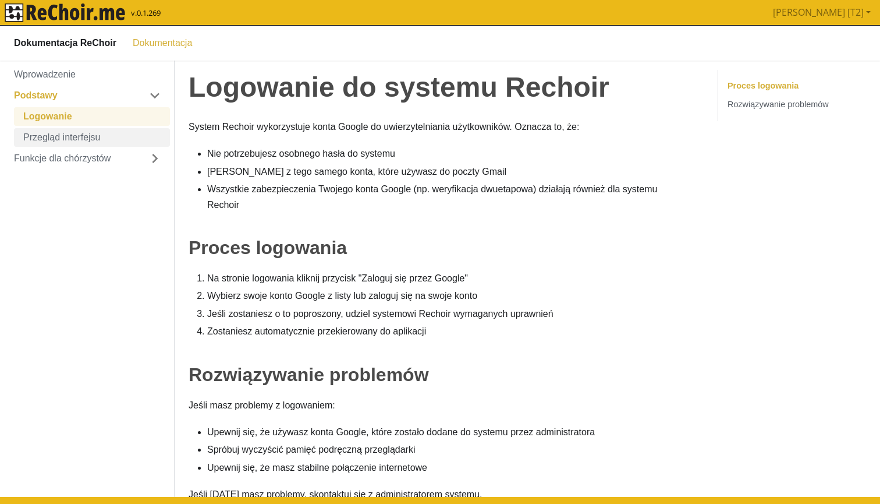
click at [67, 132] on link "Przegląd interfejsu" at bounding box center [92, 137] width 156 height 19
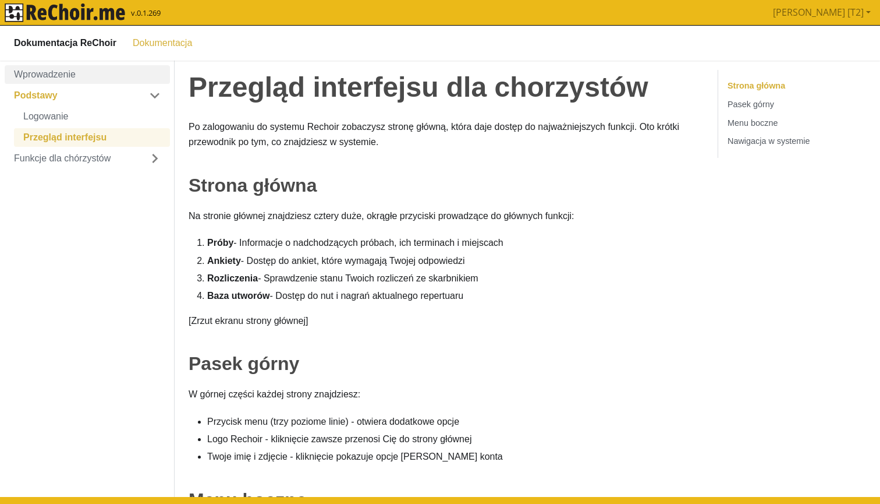
click at [54, 73] on link "Wprowadzenie" at bounding box center [87, 74] width 165 height 19
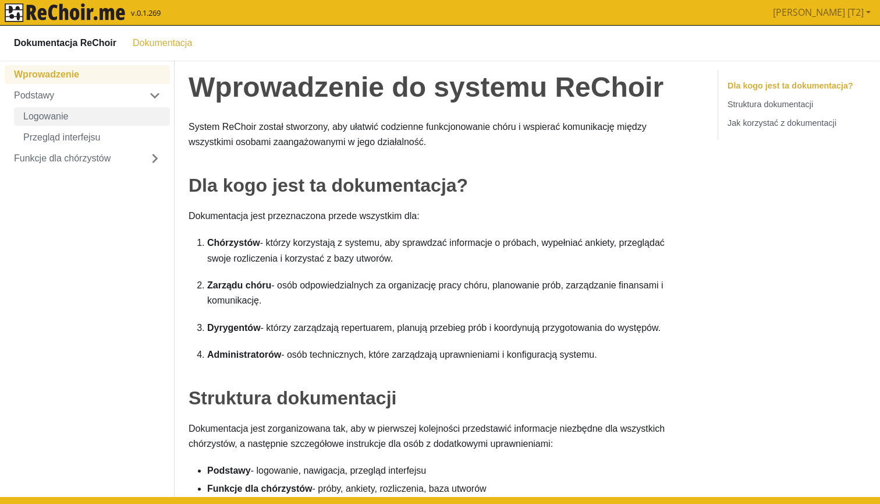
click at [54, 118] on link "Logowanie" at bounding box center [92, 116] width 156 height 19
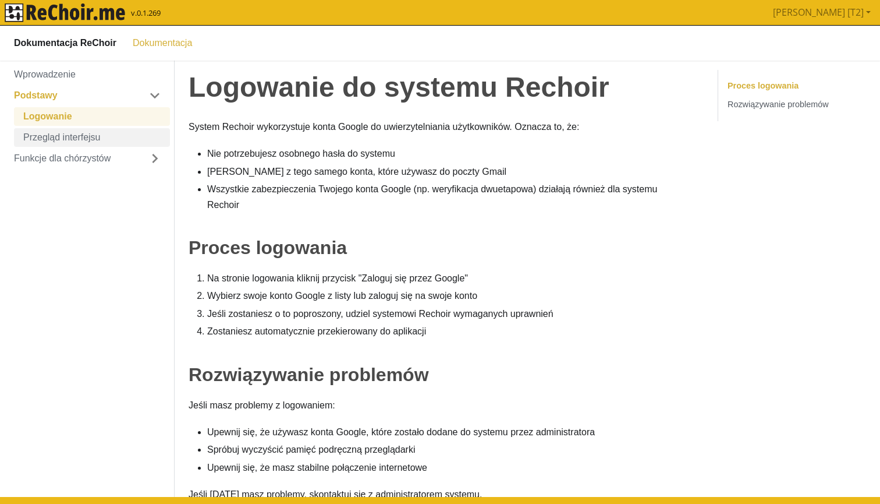
click at [58, 132] on link "Przegląd interfejsu" at bounding box center [92, 137] width 156 height 19
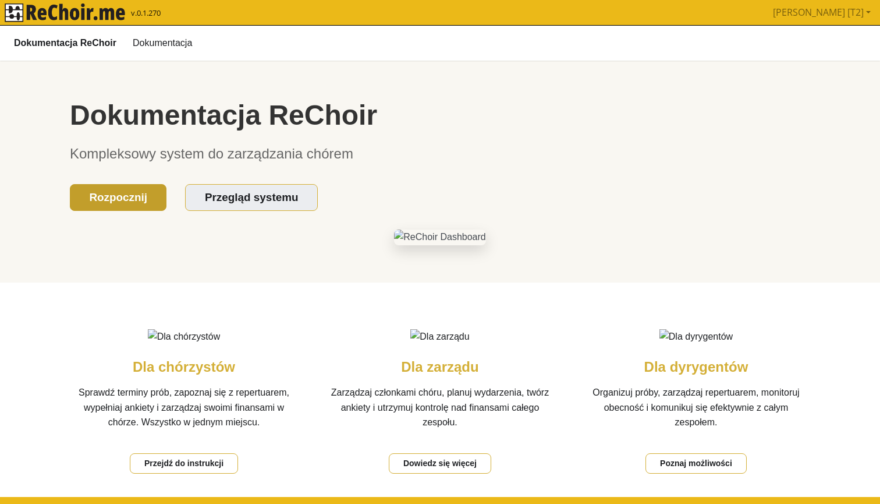
click at [134, 189] on link "Rozpocznij" at bounding box center [118, 196] width 97 height 27
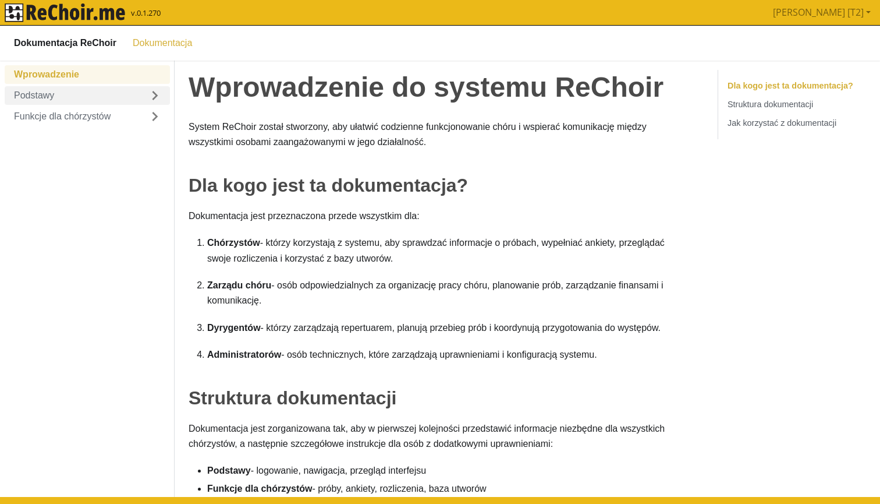
click at [59, 100] on link "Podstawy" at bounding box center [87, 95] width 165 height 19
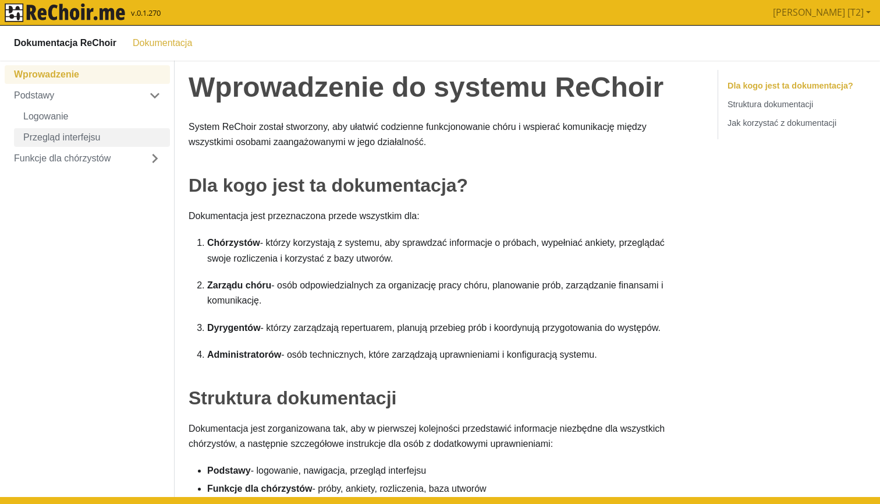
click at [74, 130] on link "Przegląd interfejsu" at bounding box center [92, 137] width 156 height 19
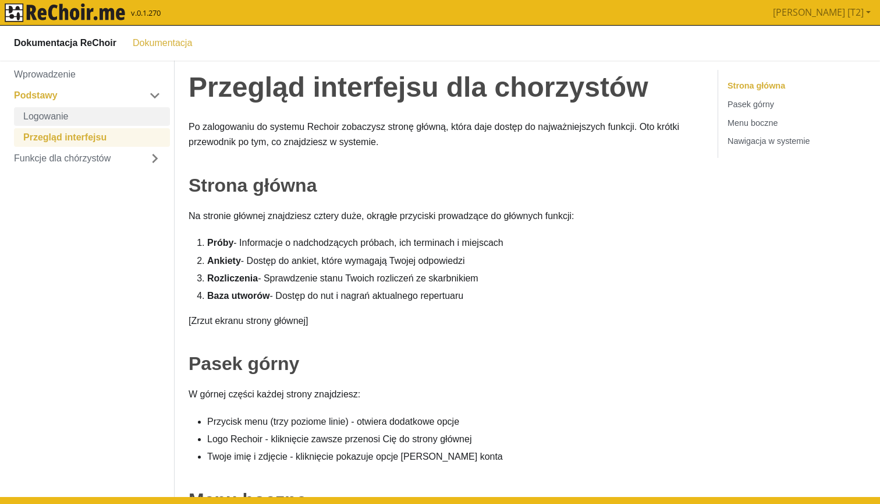
click at [73, 120] on link "Logowanie" at bounding box center [92, 116] width 156 height 19
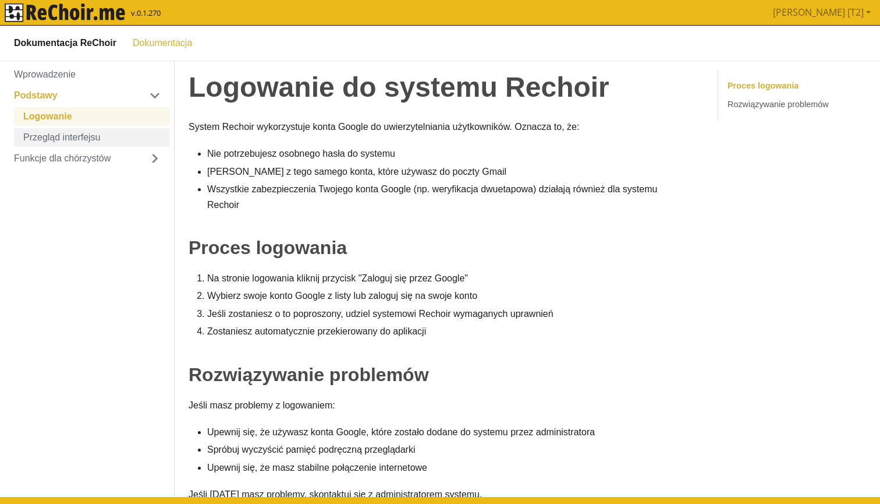
click at [75, 130] on link "Przegląd interfejsu" at bounding box center [92, 137] width 156 height 19
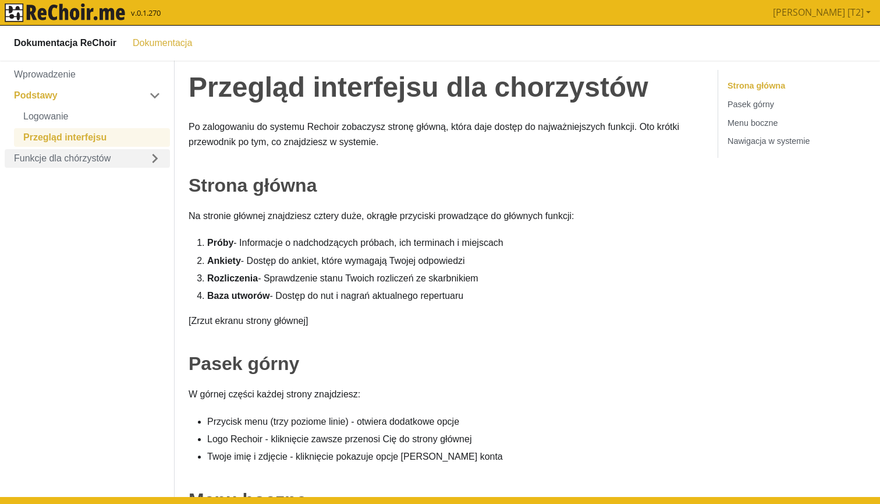
click at [69, 151] on link "Funkcje dla chórzystów" at bounding box center [87, 157] width 165 height 19
click at [762, 93] on ul "Strona główna Pasek górny Menu boczne Nawigacja w systemie" at bounding box center [792, 113] width 148 height 88
click at [762, 99] on link "Pasek górny" at bounding box center [751, 103] width 47 height 9
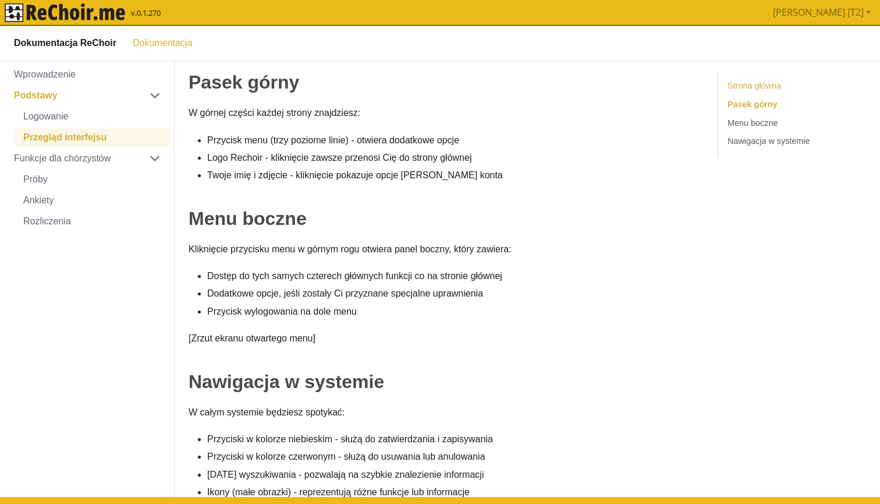
click at [761, 83] on link "Strona główna" at bounding box center [755, 84] width 54 height 9
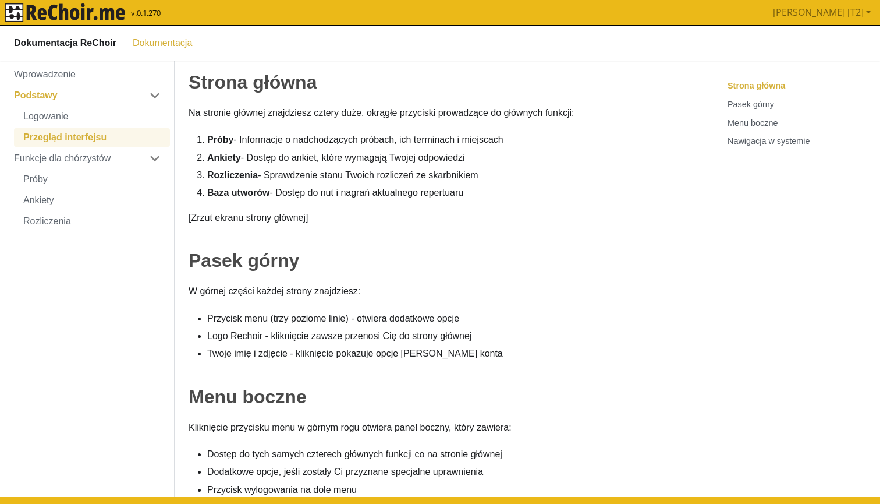
click at [68, 140] on link "Przegląd interfejsu" at bounding box center [92, 137] width 156 height 19
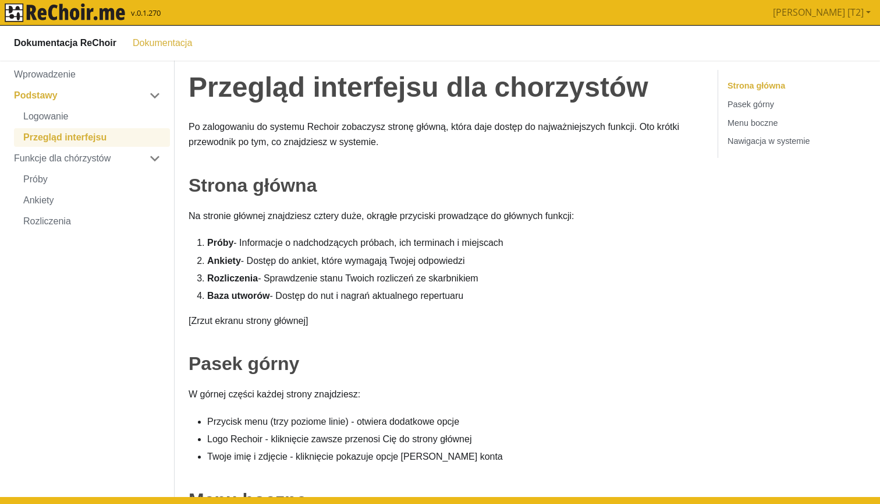
click at [68, 140] on link "Przegląd interfejsu" at bounding box center [92, 137] width 156 height 19
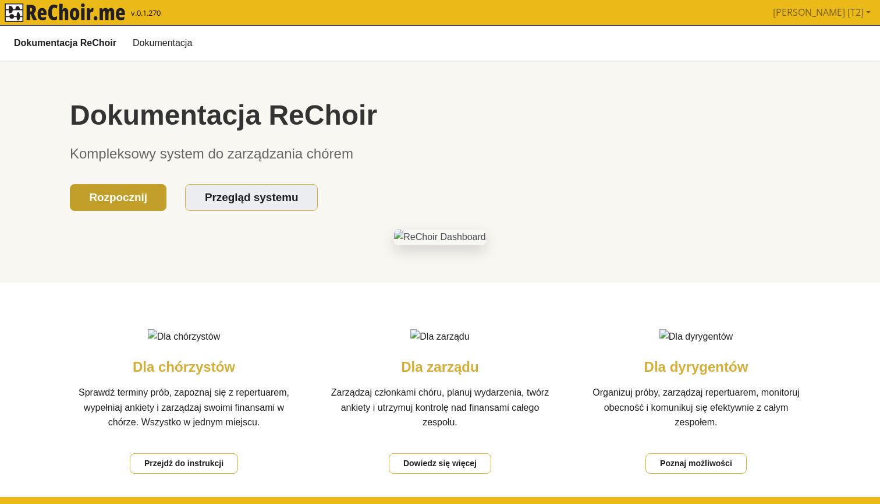
click at [94, 189] on link "Rozpocznij" at bounding box center [118, 196] width 97 height 27
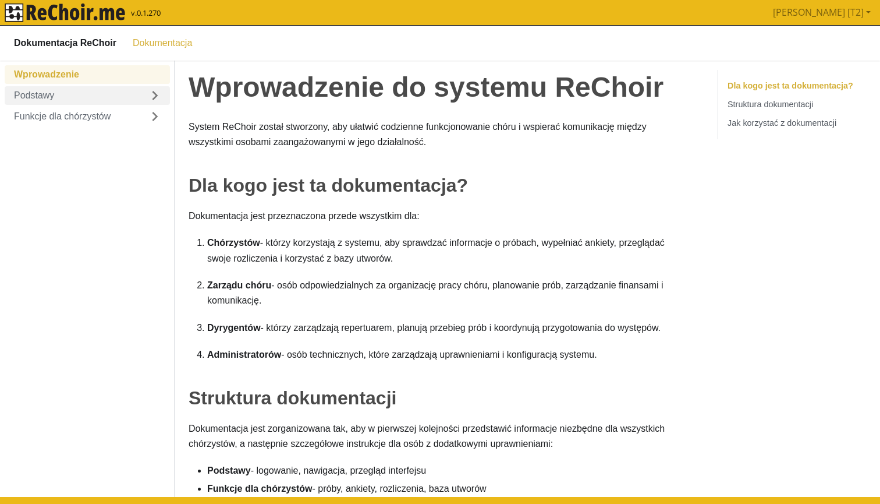
click at [70, 91] on link "Podstawy" at bounding box center [87, 95] width 165 height 19
click at [82, 112] on link "Logowanie" at bounding box center [92, 116] width 156 height 19
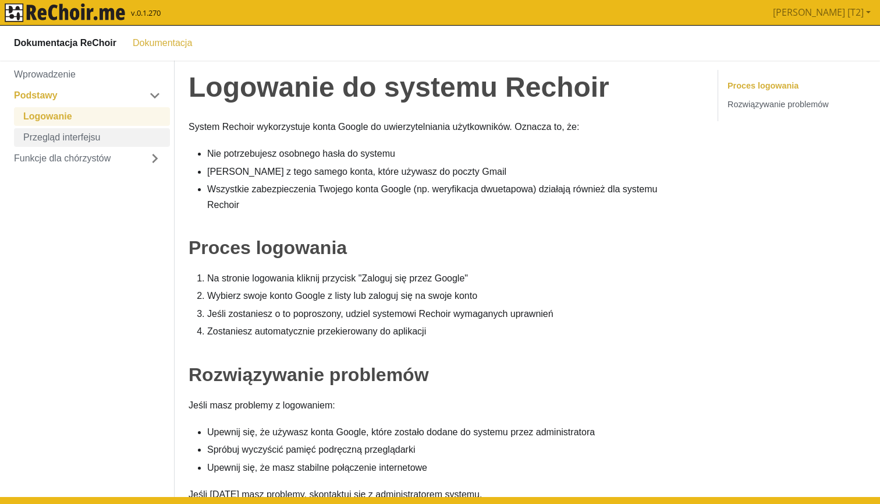
click at [83, 128] on link "Przegląd interfejsu" at bounding box center [92, 137] width 156 height 19
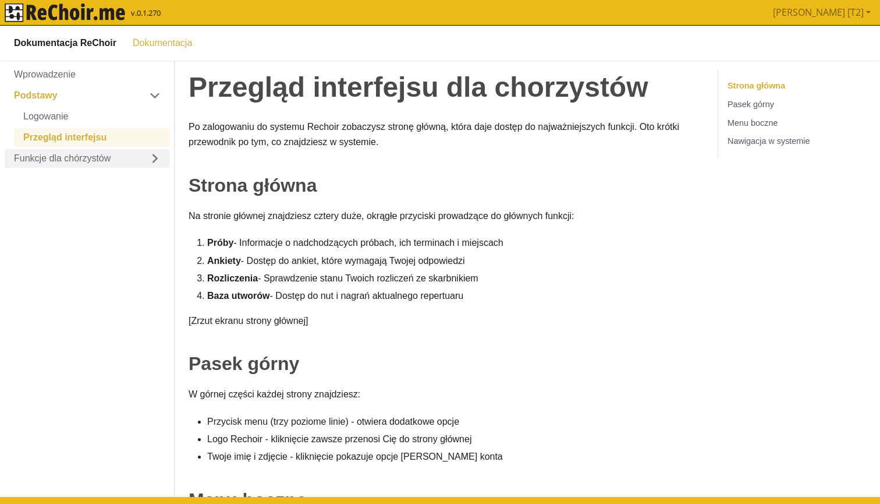
click at [77, 152] on link "Funkcje dla chórzystów" at bounding box center [87, 157] width 165 height 19
click at [54, 179] on link "Próby" at bounding box center [92, 178] width 156 height 19
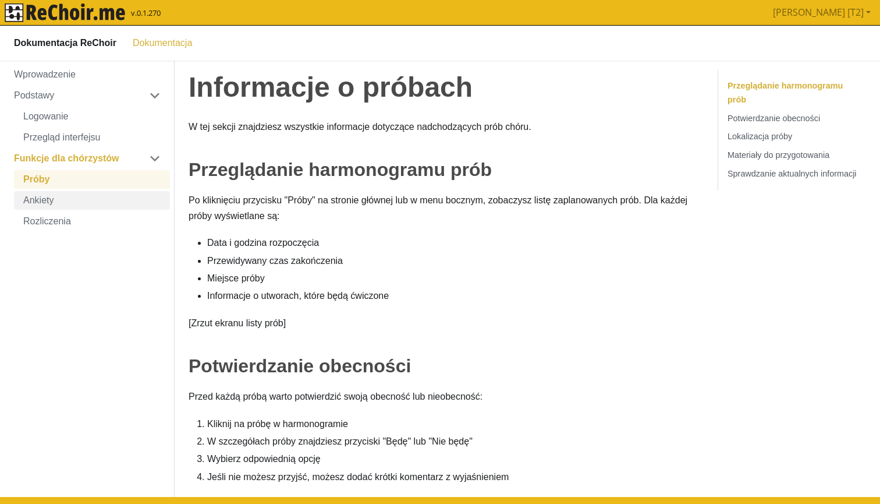
click at [54, 197] on link "Ankiety" at bounding box center [92, 199] width 156 height 19
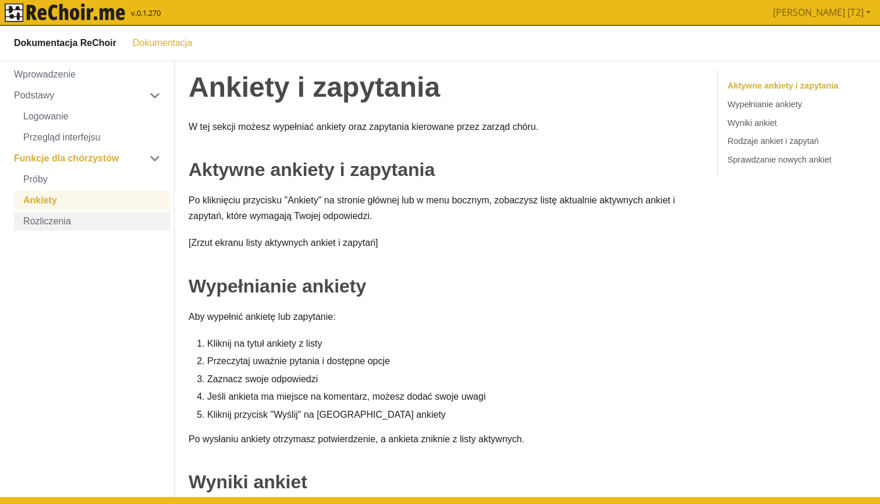
click at [55, 216] on link "Rozliczenia" at bounding box center [92, 220] width 156 height 19
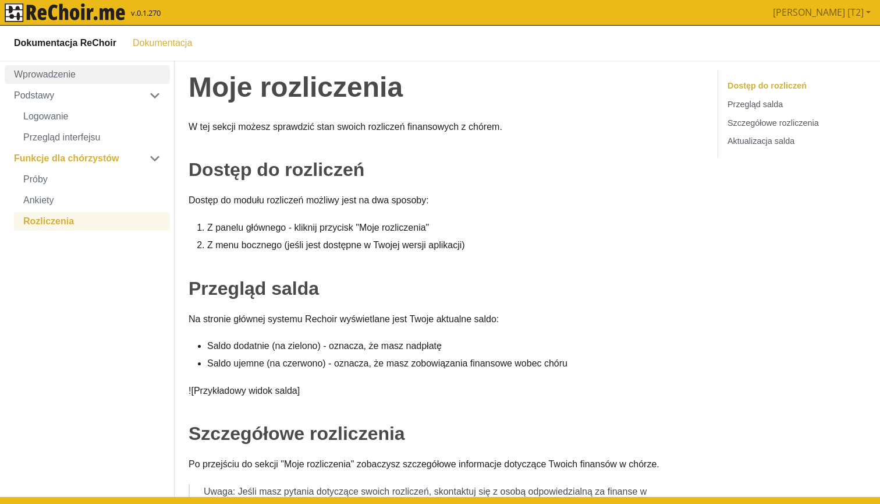
click at [61, 81] on link "Wprowadzenie" at bounding box center [87, 74] width 165 height 19
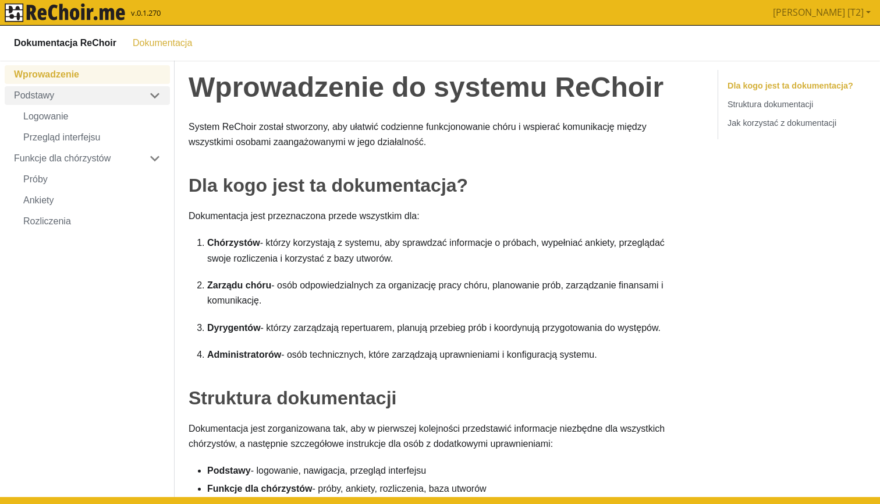
click at [59, 99] on link "Podstawy" at bounding box center [87, 95] width 165 height 19
click at [59, 100] on link "Podstawy" at bounding box center [87, 95] width 165 height 19
click at [59, 116] on link "Logowanie" at bounding box center [92, 116] width 156 height 19
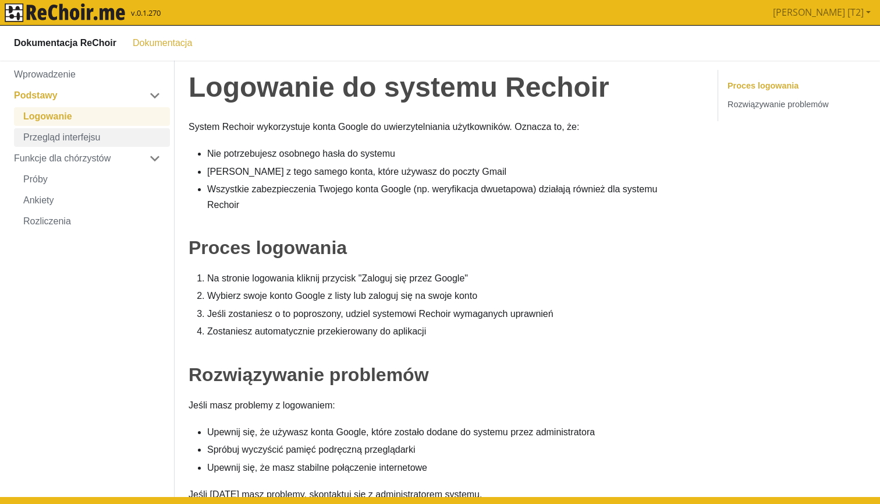
click at [58, 135] on link "Przegląd interfejsu" at bounding box center [92, 137] width 156 height 19
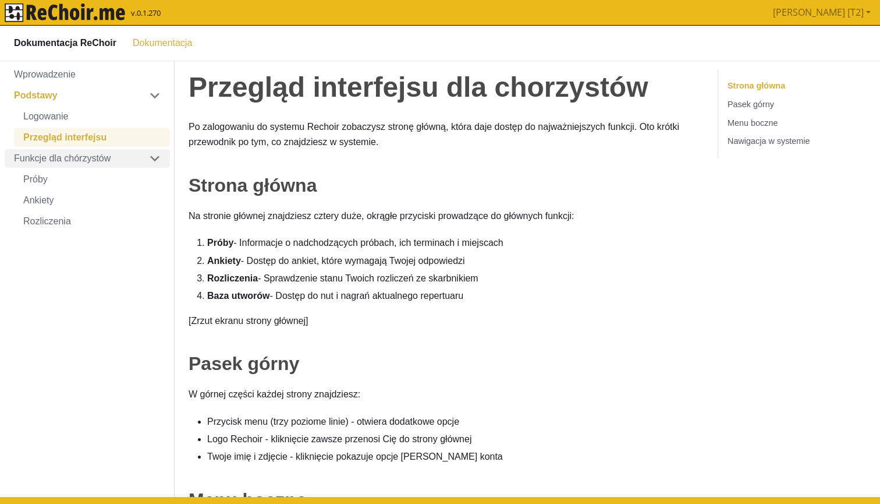
click at [57, 154] on link "Funkcje dla chórzystów" at bounding box center [87, 157] width 165 height 19
click at [57, 155] on link "Funkcje dla chórzystów" at bounding box center [87, 157] width 165 height 19
click at [49, 180] on link "Próby" at bounding box center [92, 178] width 156 height 19
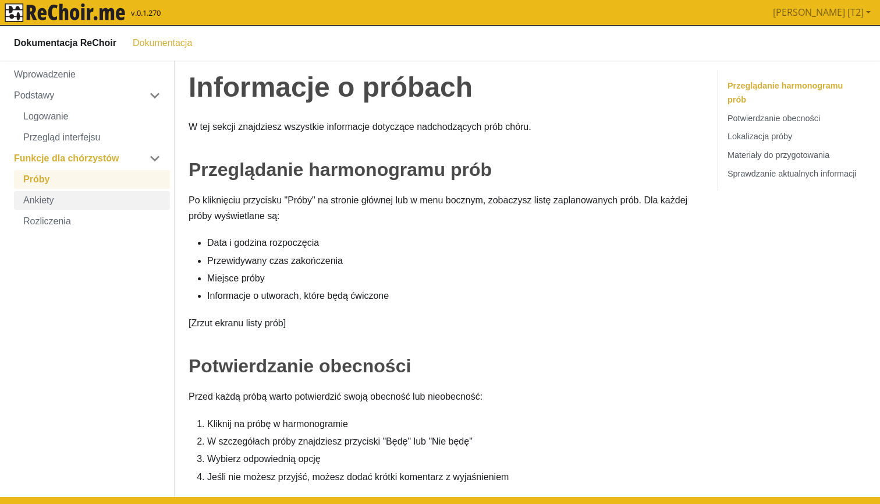
click at [51, 192] on link "Ankiety" at bounding box center [92, 199] width 156 height 19
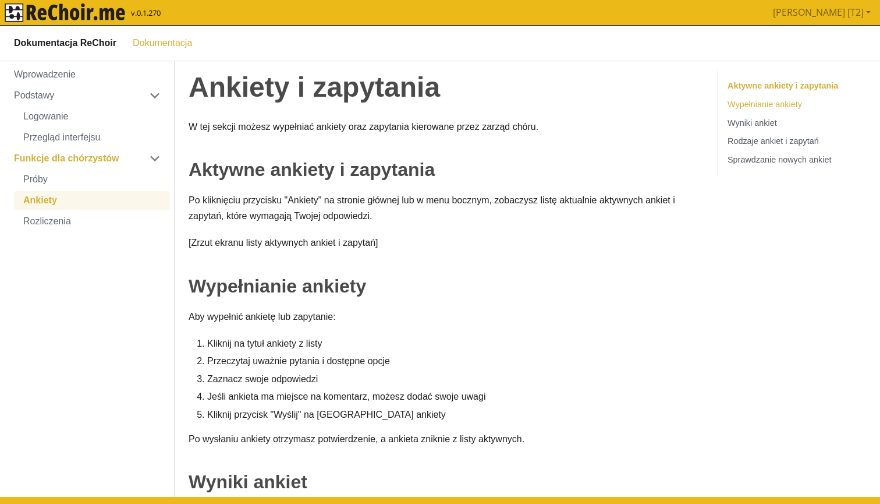
click at [753, 100] on link "Wypełnianie ankiety" at bounding box center [765, 103] width 75 height 9
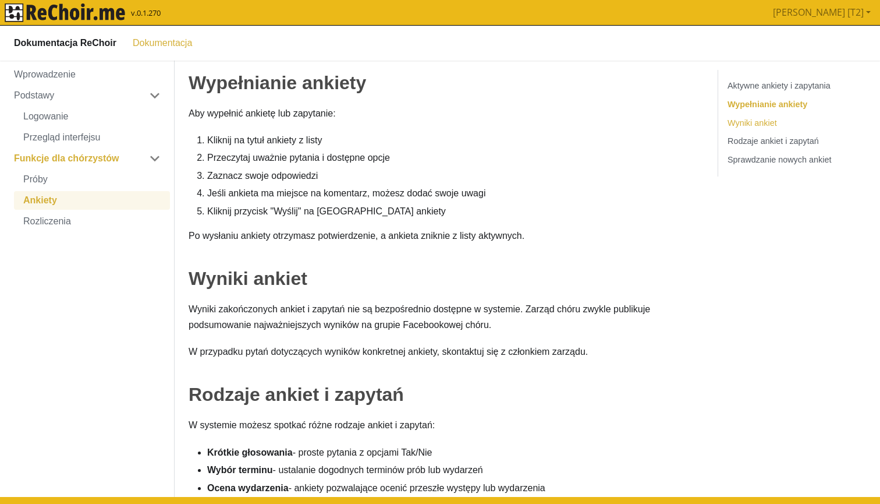
click at [752, 119] on link "Wyniki ankiet" at bounding box center [752, 122] width 49 height 9
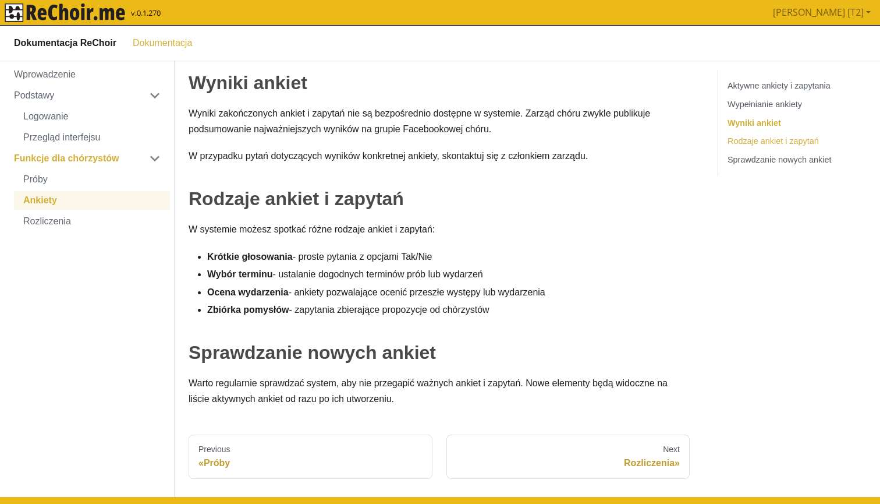
click at [752, 140] on link "Rodzaje ankiet i zapytań" at bounding box center [773, 140] width 91 height 9
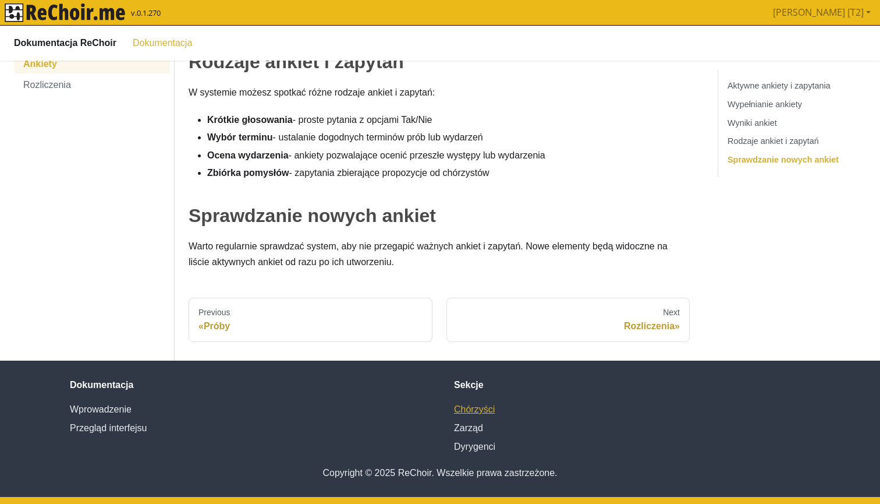
scroll to position [535, 0]
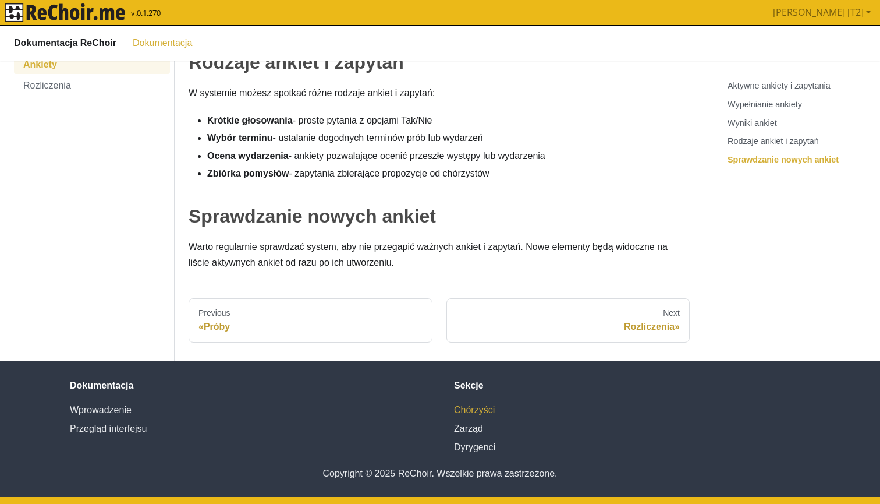
click at [476, 406] on link "Chórzyści" at bounding box center [474, 409] width 41 height 10
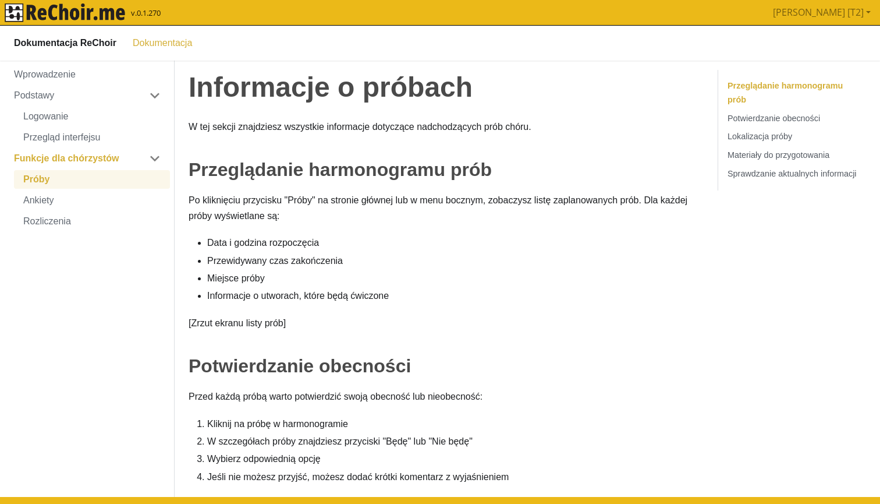
scroll to position [0, 0]
